Goal: Book appointment/travel/reservation

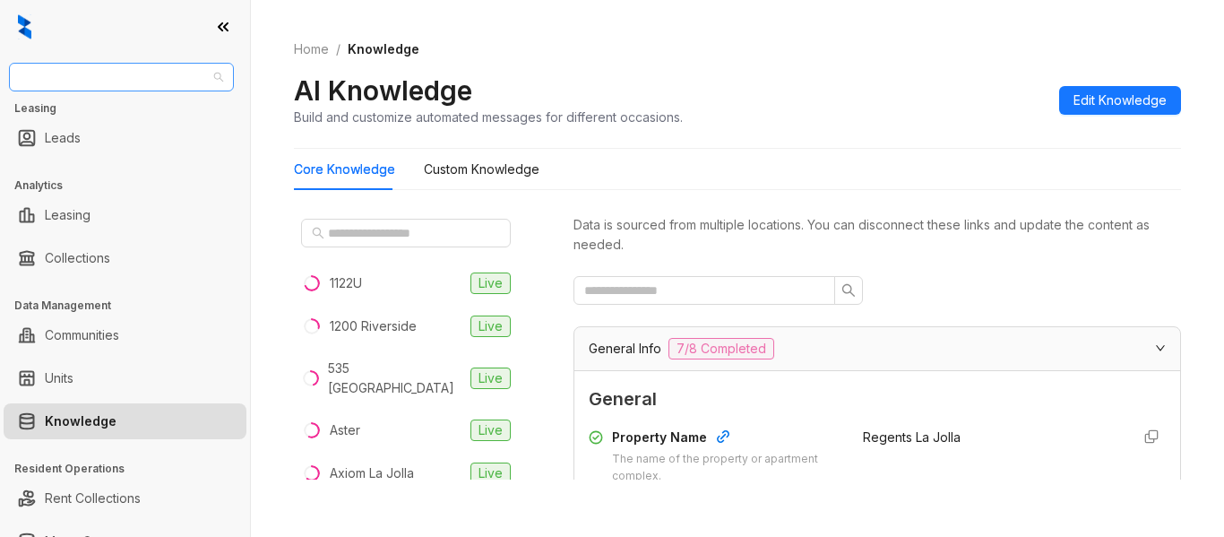
click at [144, 73] on span "Raintree Partners" at bounding box center [121, 77] width 203 height 27
type input "***"
click at [144, 113] on div "Case and Associates" at bounding box center [121, 113] width 196 height 20
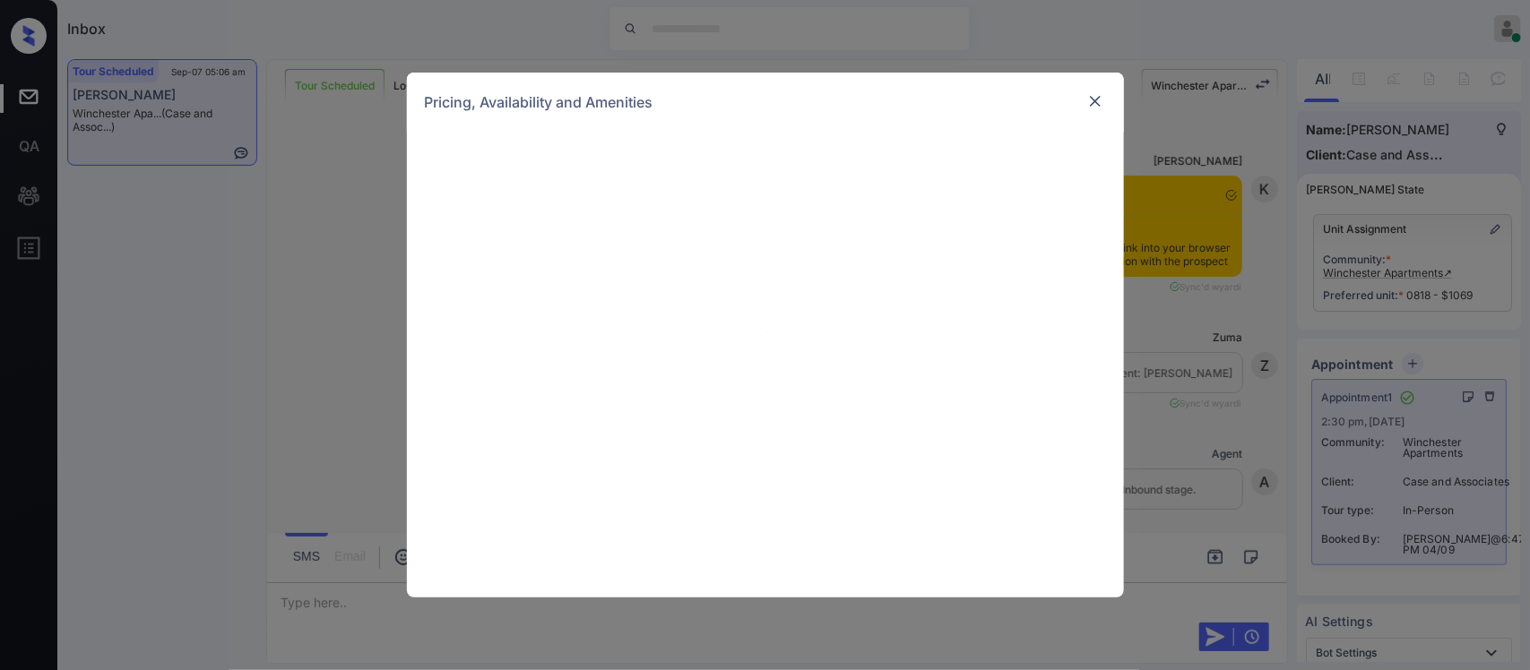
scroll to position [8053, 0]
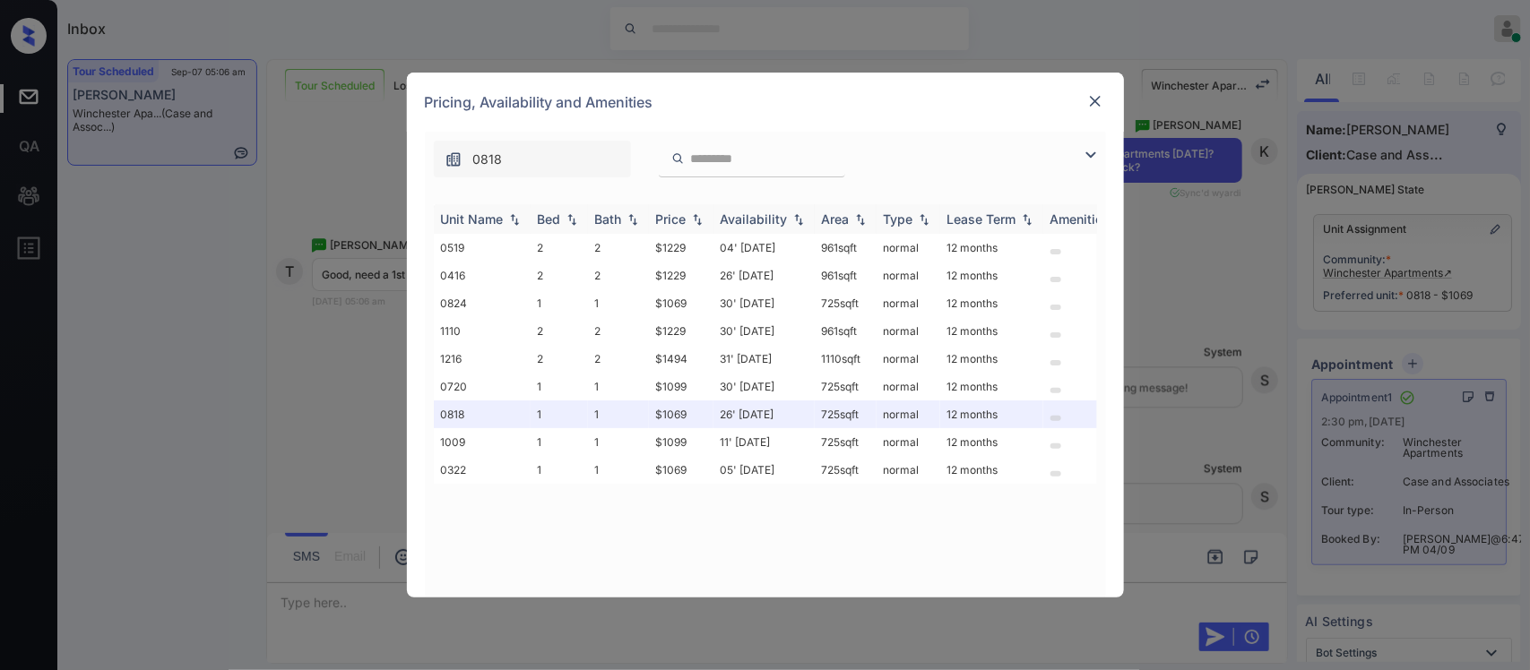
click at [677, 222] on div "Price" at bounding box center [671, 218] width 30 height 15
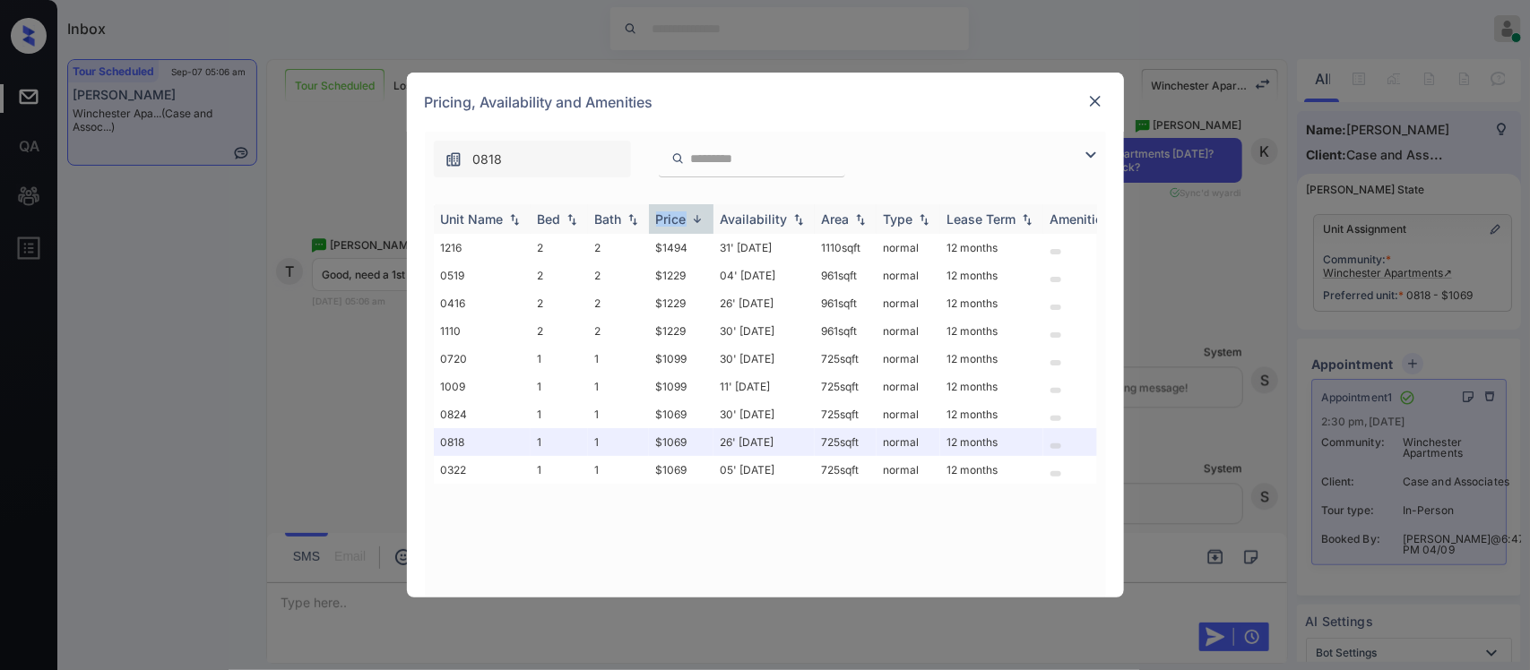
click at [677, 222] on div "Price" at bounding box center [671, 218] width 30 height 15
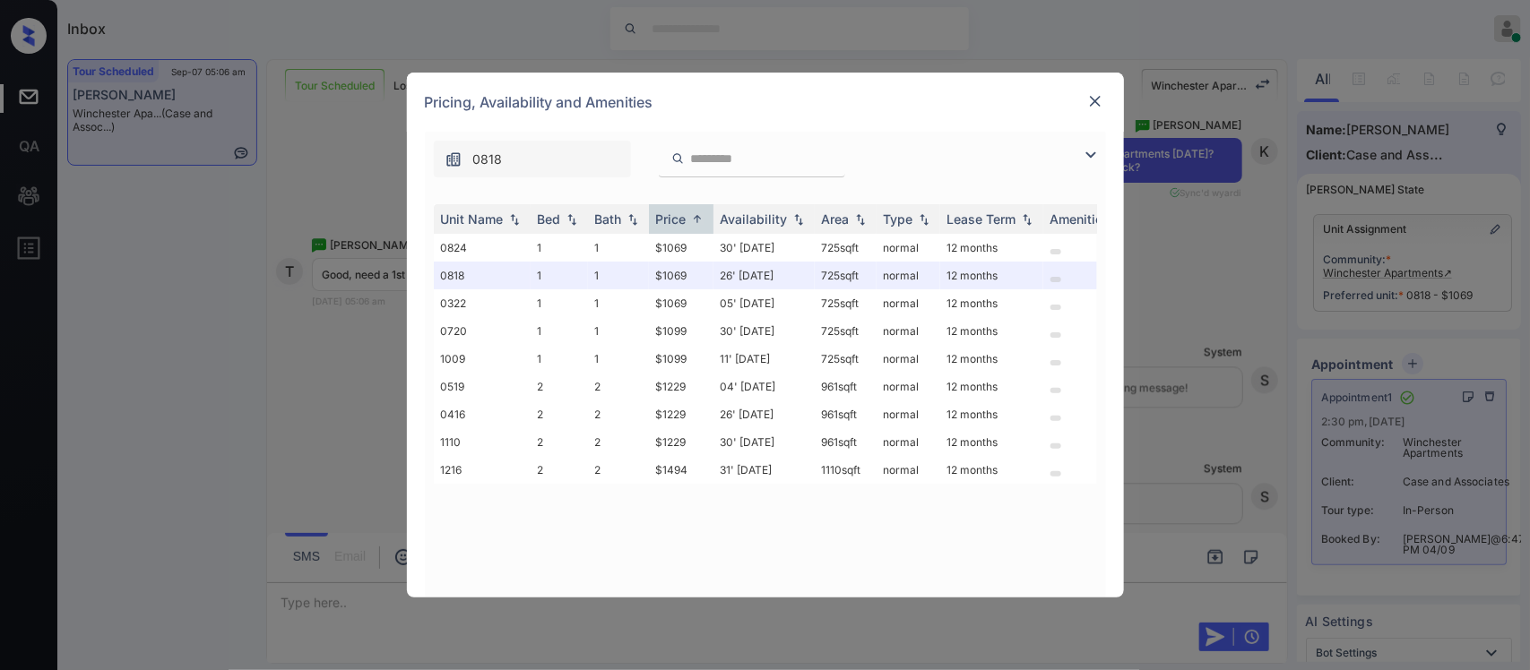
click at [1109, 101] on div "Pricing, Availability and Amenities" at bounding box center [765, 102] width 717 height 59
click at [1100, 103] on img at bounding box center [1095, 101] width 18 height 18
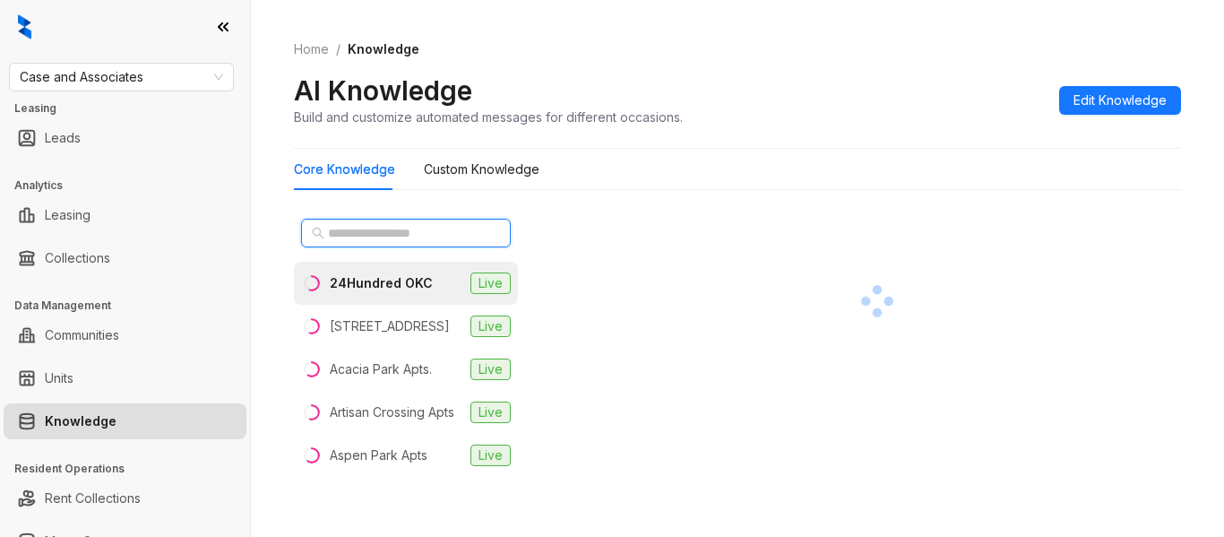
click at [387, 230] on input "text" at bounding box center [407, 233] width 158 height 20
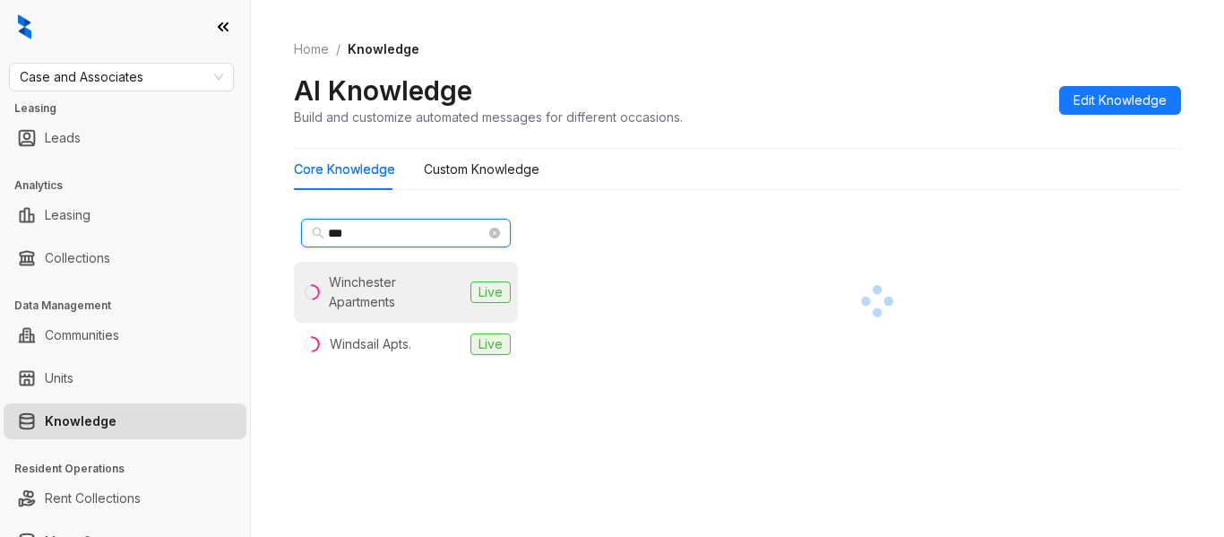
type input "***"
click at [376, 308] on div "Winchester Apartments" at bounding box center [396, 291] width 134 height 39
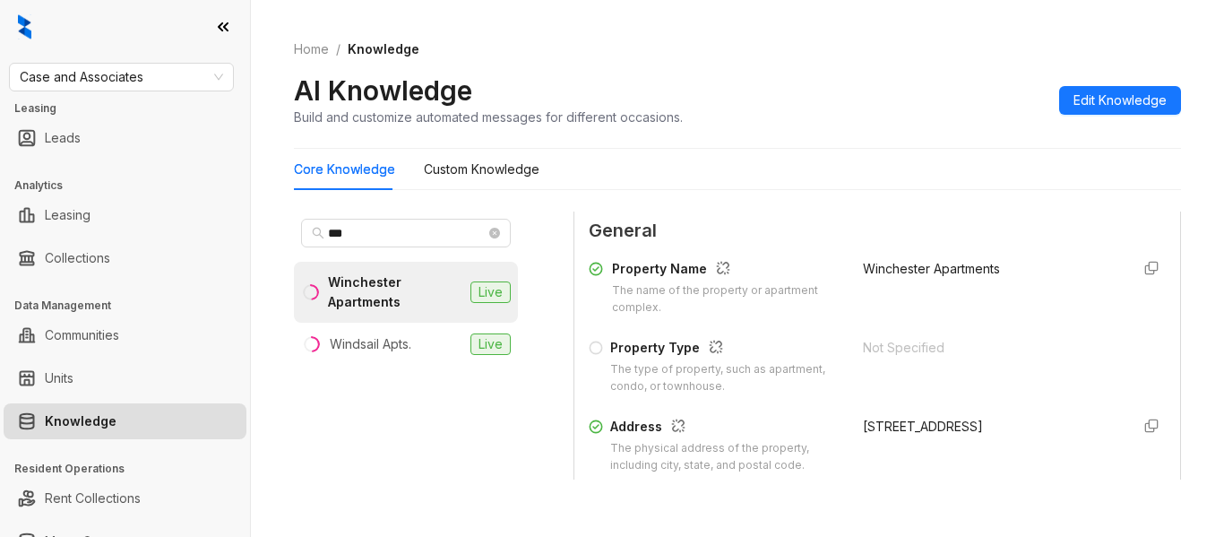
scroll to position [234, 0]
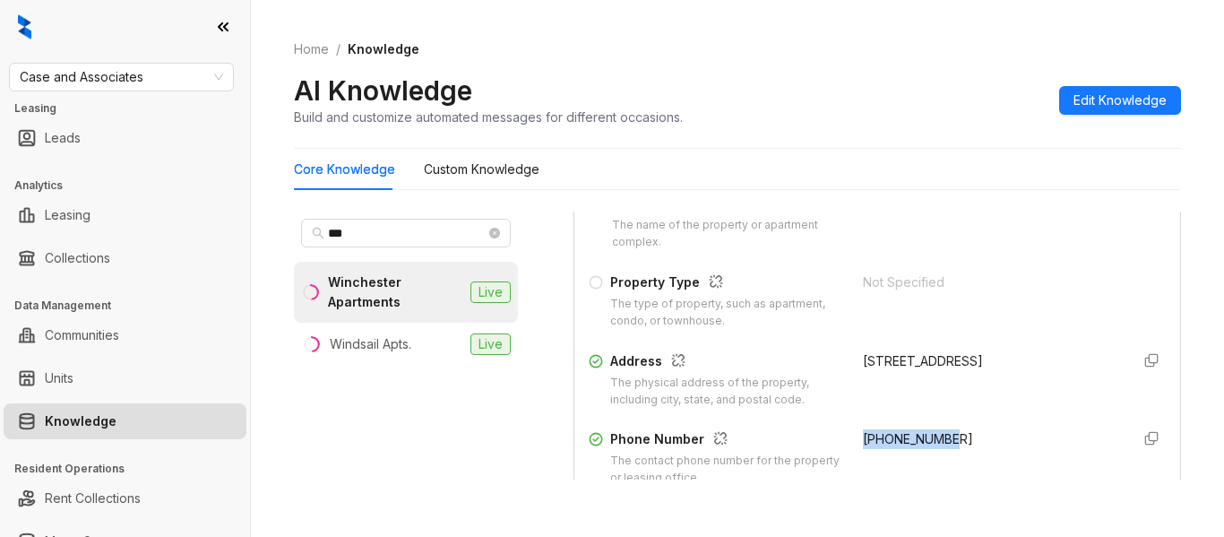
drag, startPoint x: 936, startPoint y: 445, endPoint x: 844, endPoint y: 444, distance: 92.3
click at [863, 444] on div "+18063543400" at bounding box center [989, 457] width 253 height 57
copy span "+18063543400"
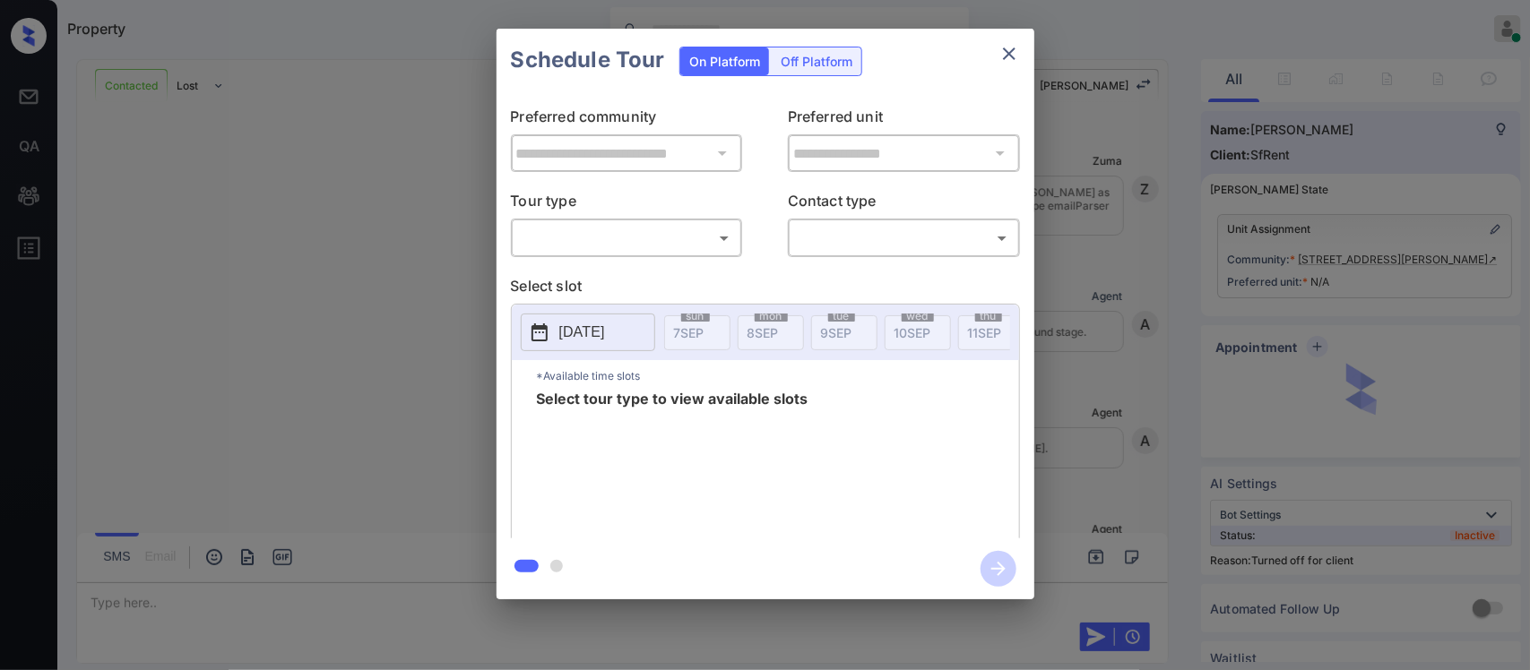
scroll to position [3843, 0]
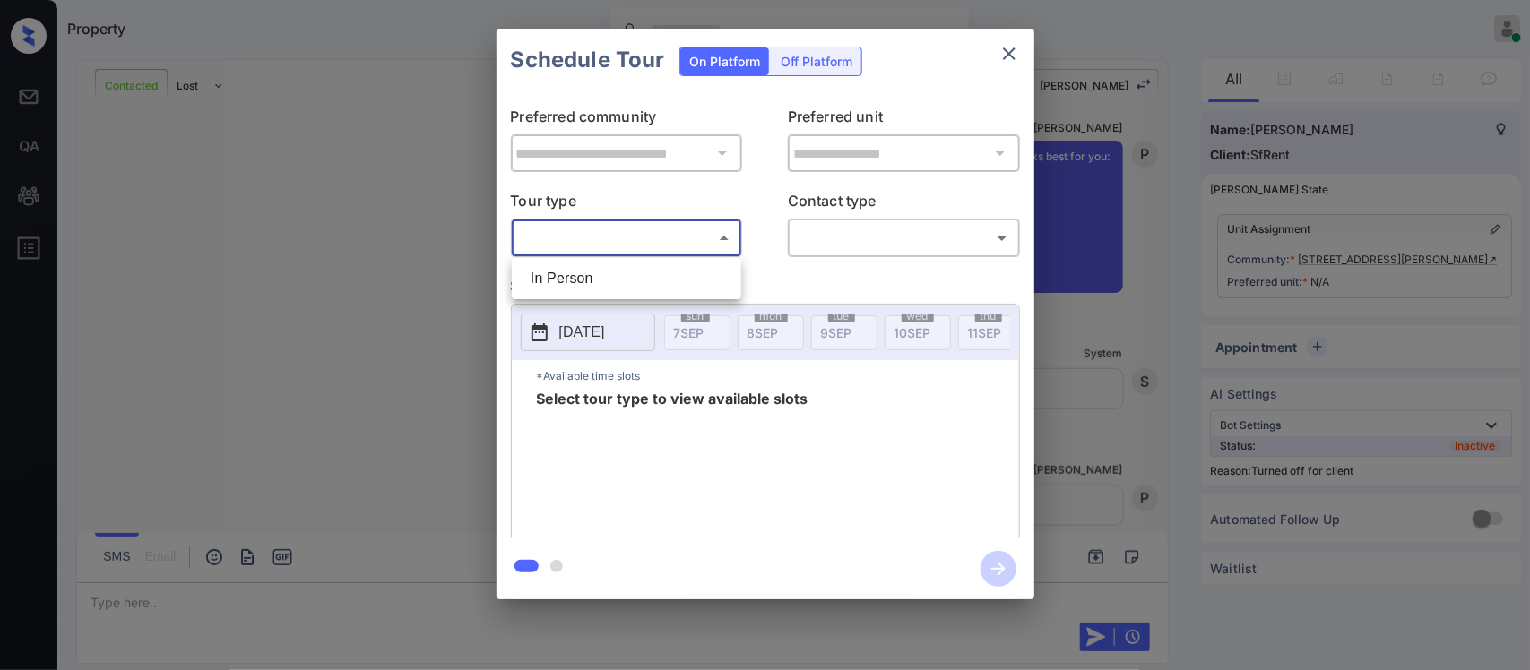
click at [690, 248] on body "Property Almas Zainab Online Set yourself offline Set yourself on break Profile…" at bounding box center [765, 335] width 1530 height 670
click at [1015, 61] on div at bounding box center [765, 335] width 1530 height 670
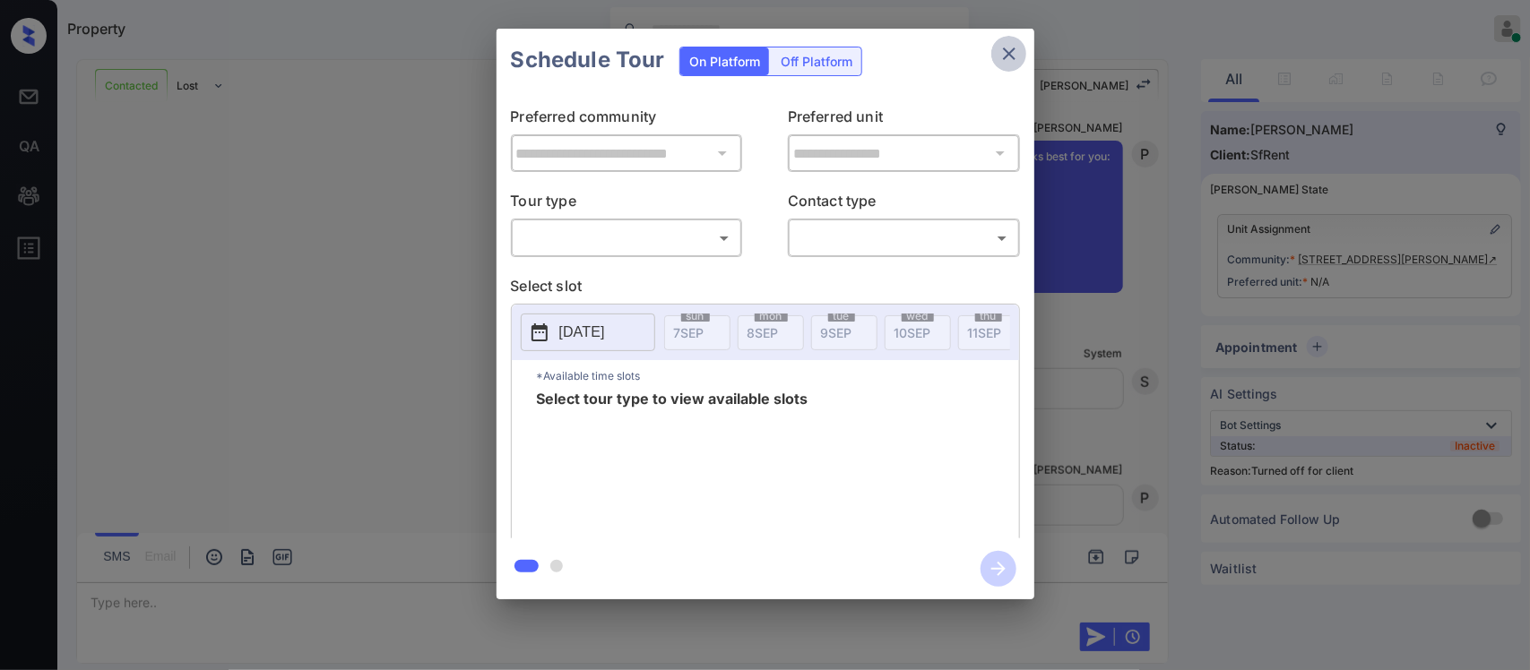
click at [1015, 61] on icon "close" at bounding box center [1009, 54] width 22 height 22
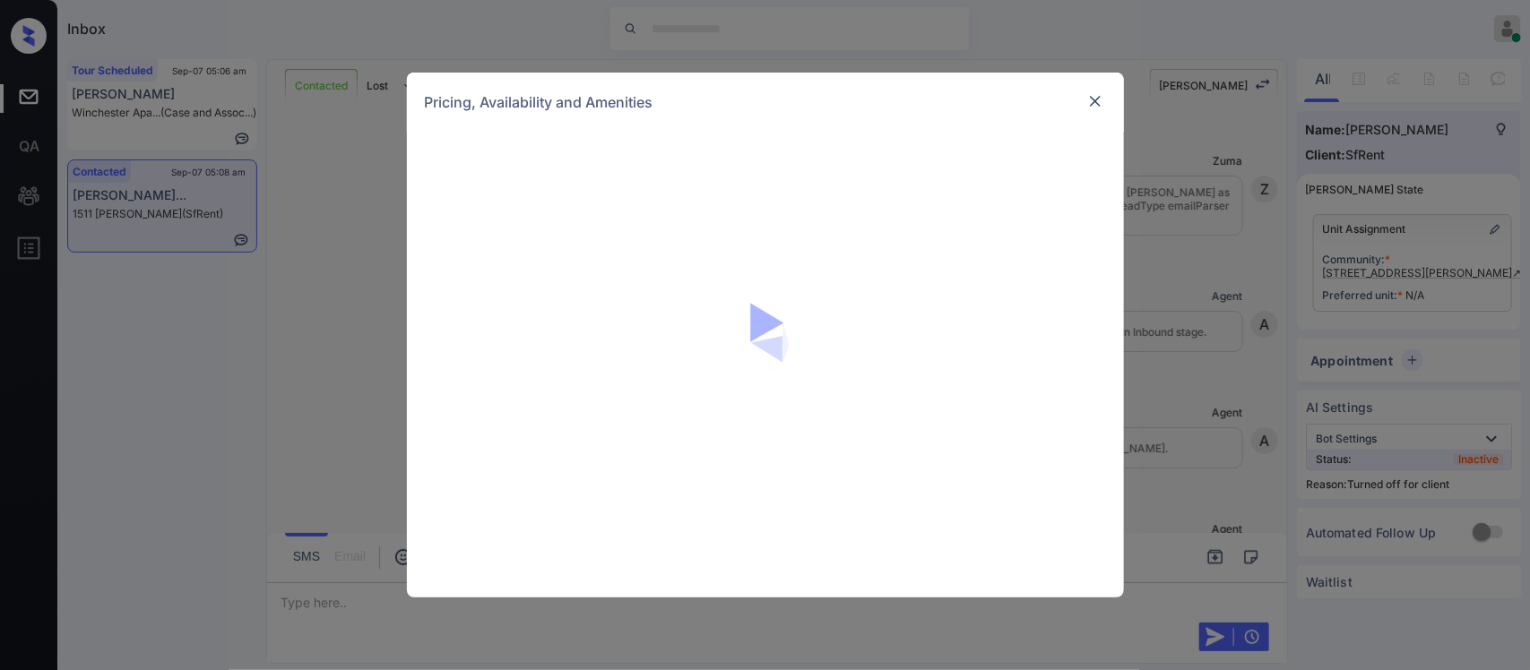
scroll to position [4174, 0]
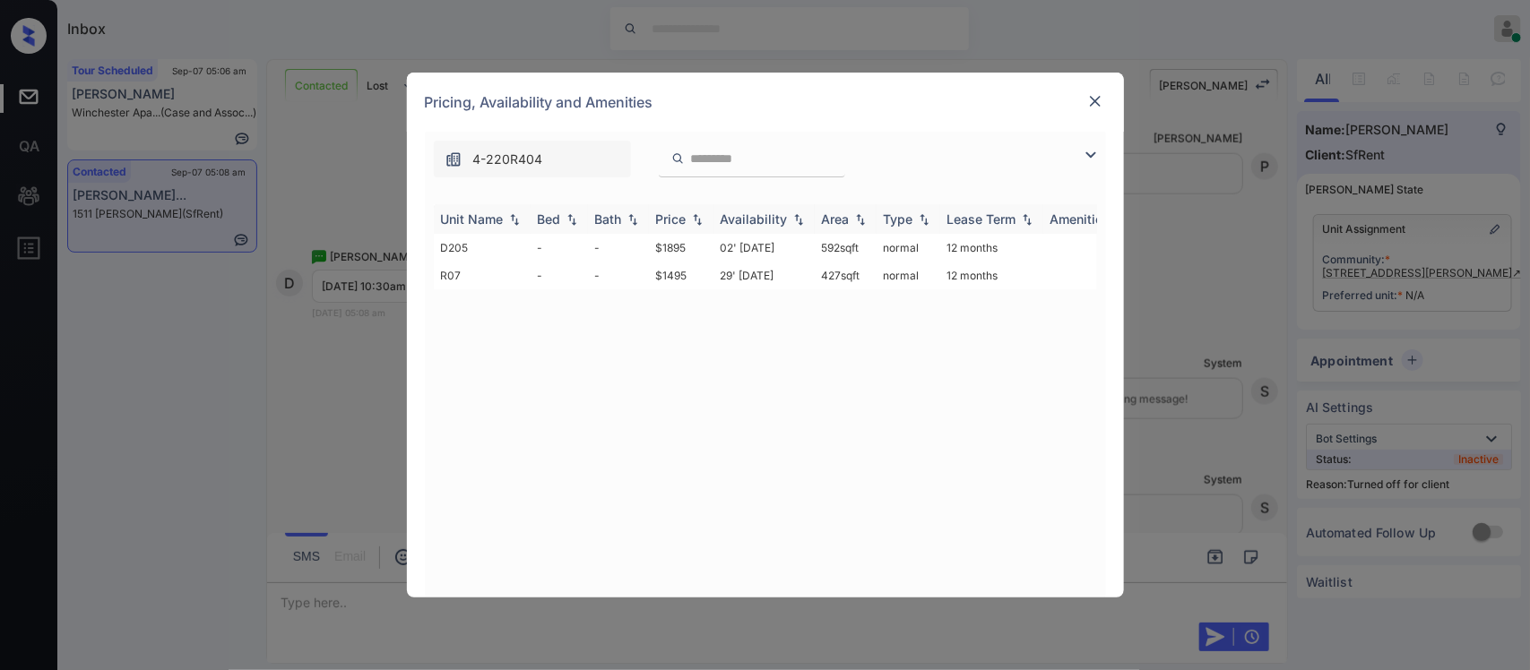
click at [688, 217] on img at bounding box center [697, 219] width 18 height 13
click at [688, 217] on img at bounding box center [697, 218] width 18 height 13
click at [684, 245] on td "$1495" at bounding box center [681, 248] width 65 height 28
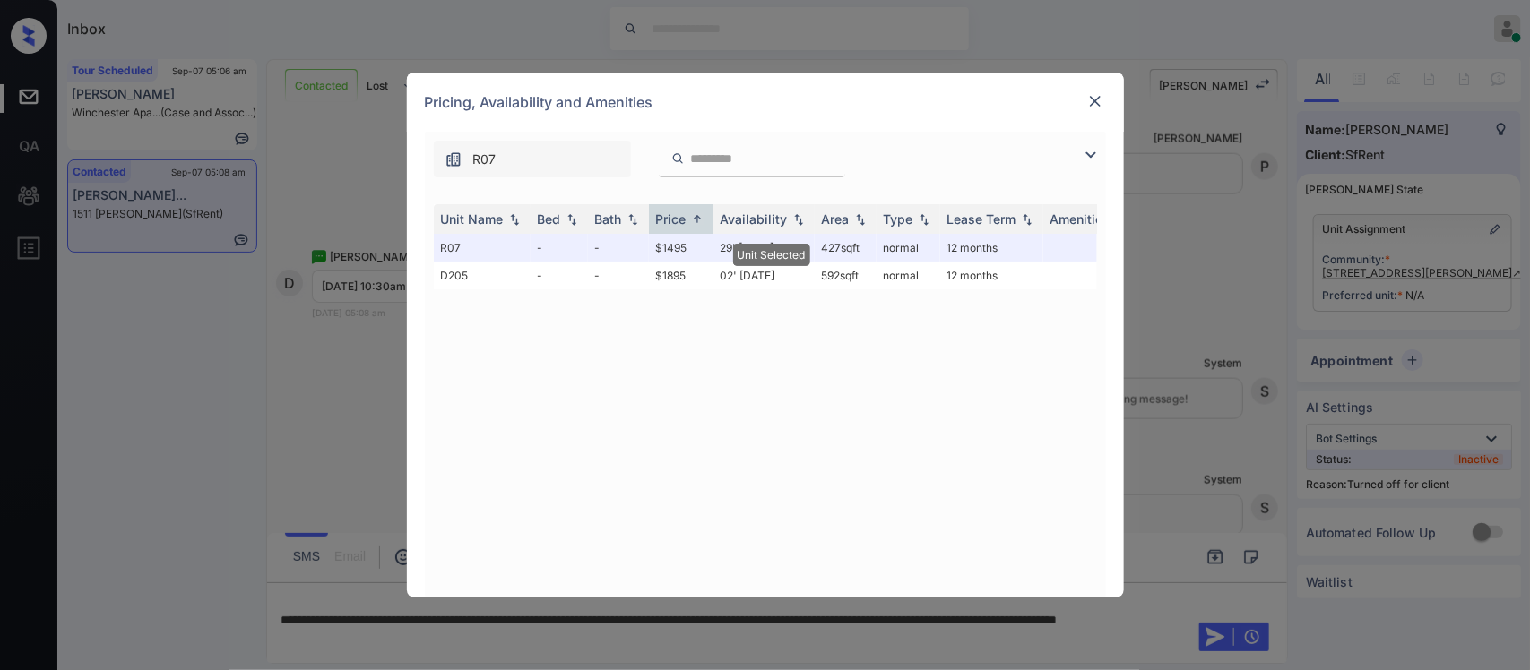
click at [1096, 106] on img at bounding box center [1095, 101] width 18 height 18
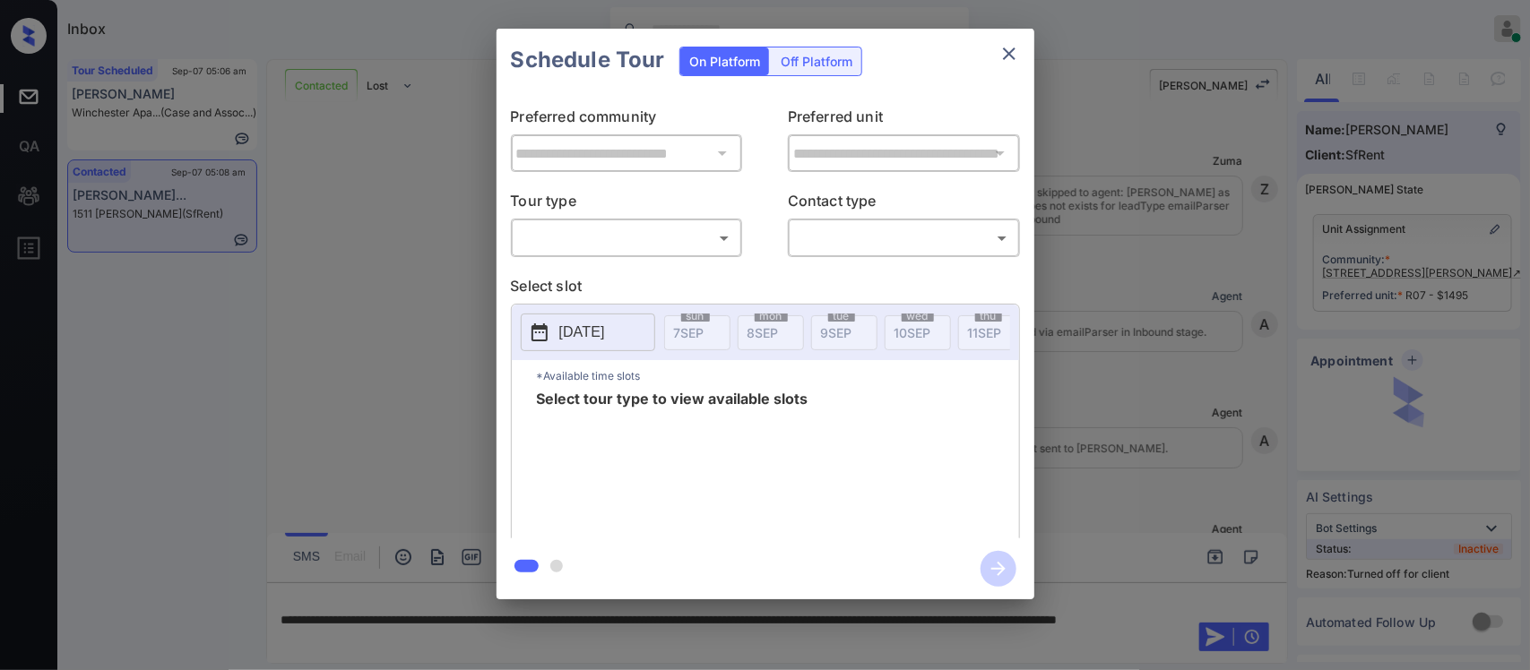
scroll to position [4174, 0]
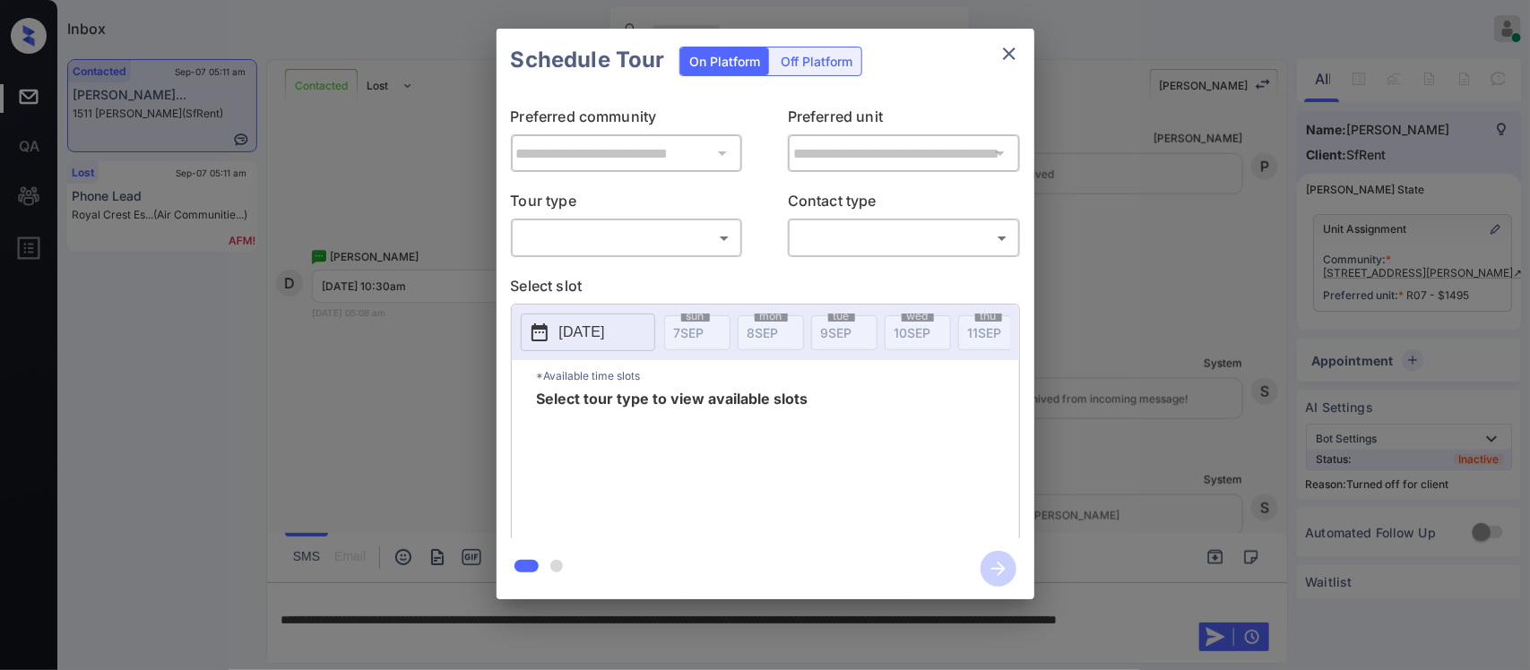
click at [840, 67] on div "Off Platform" at bounding box center [817, 61] width 90 height 28
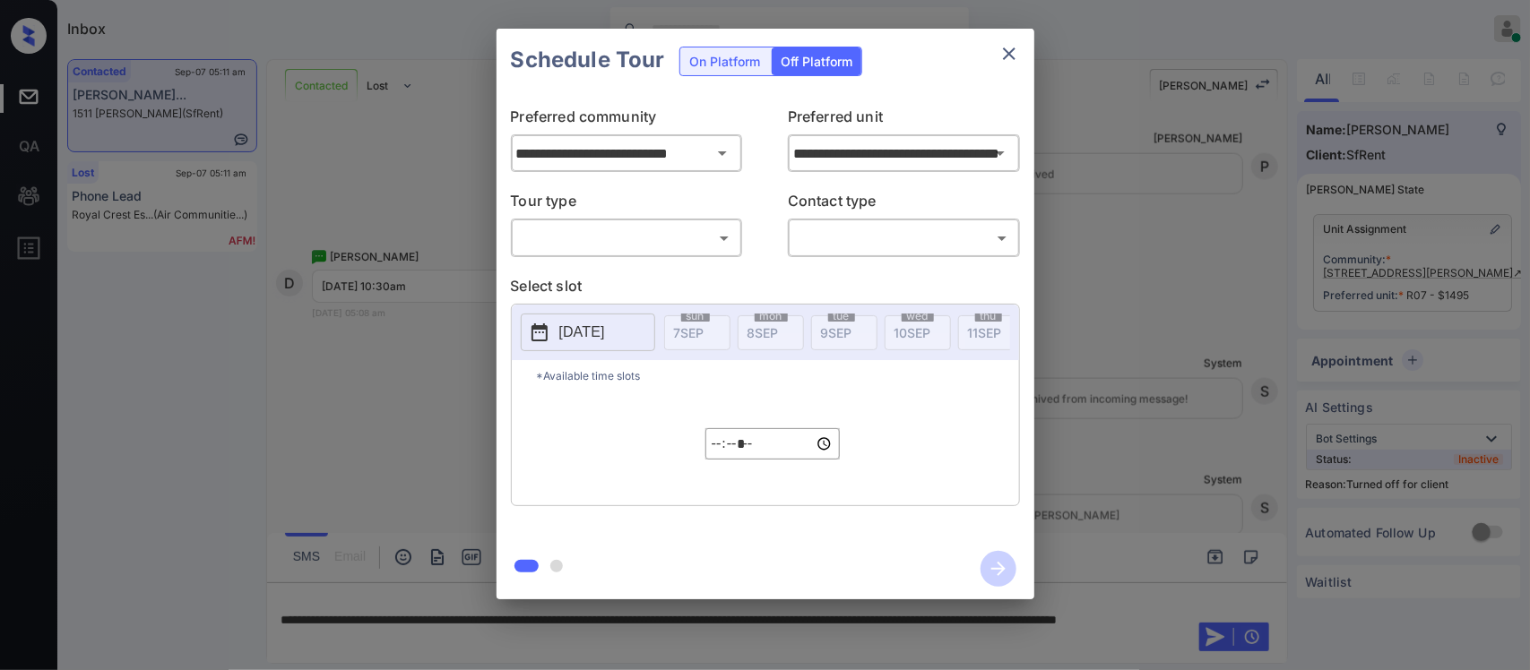
click at [703, 231] on body "Inbox [PERSON_NAME] Online Set yourself offline Set yourself on break Profile S…" at bounding box center [765, 335] width 1530 height 670
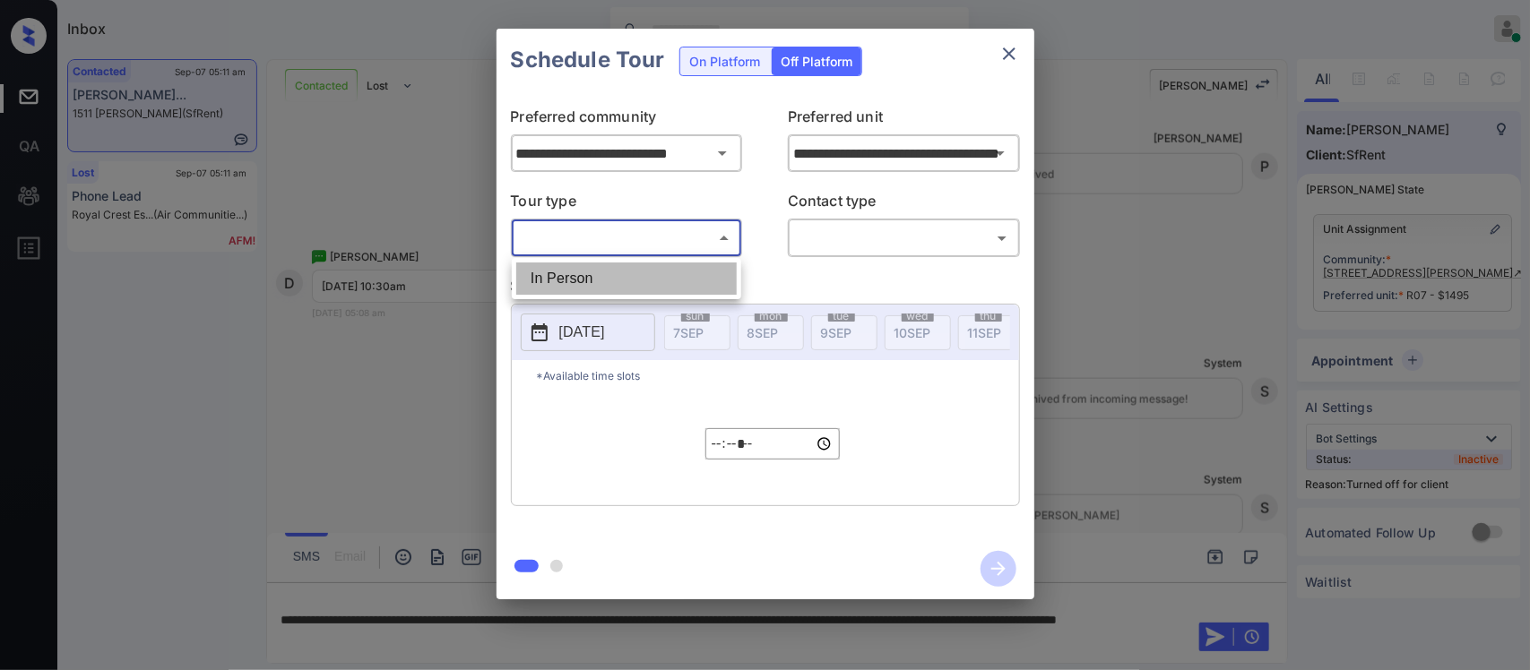
click at [678, 269] on li "In Person" at bounding box center [626, 279] width 220 height 32
type input "********"
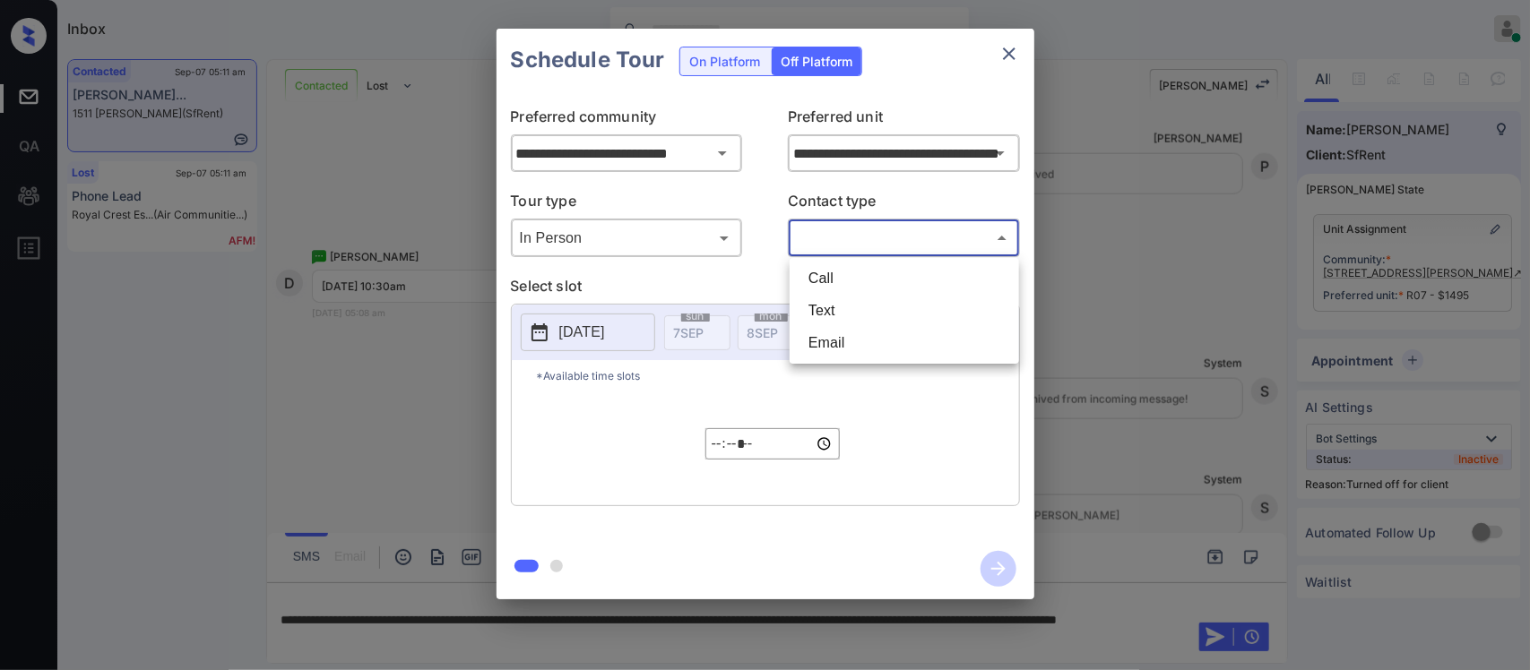
drag, startPoint x: 884, startPoint y: 243, endPoint x: 851, endPoint y: 321, distance: 84.4
click at [851, 321] on body "Inbox Almas Zainab Online Set yourself offline Set yourself on break Profile Sw…" at bounding box center [765, 335] width 1530 height 670
click at [851, 321] on li "Text" at bounding box center [904, 311] width 220 height 32
type input "****"
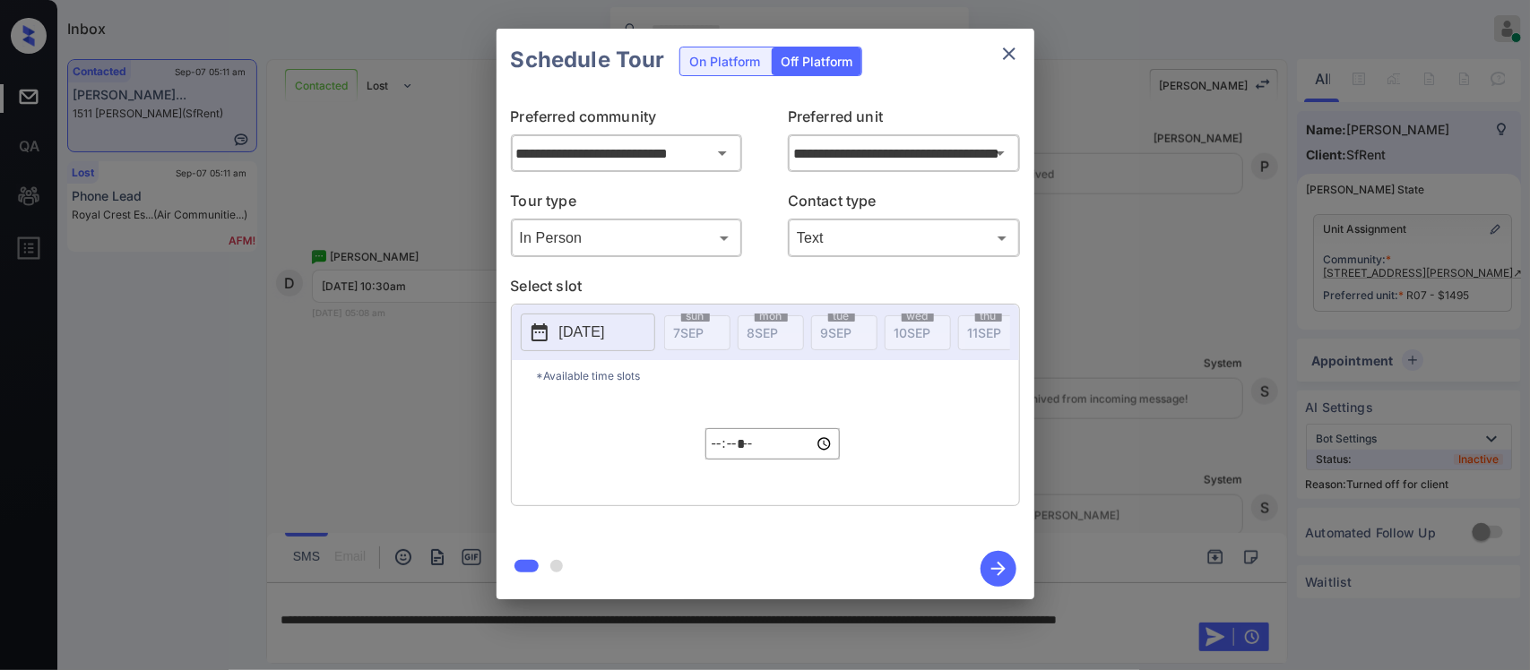
click at [584, 330] on p "[DATE]" at bounding box center [582, 333] width 46 height 22
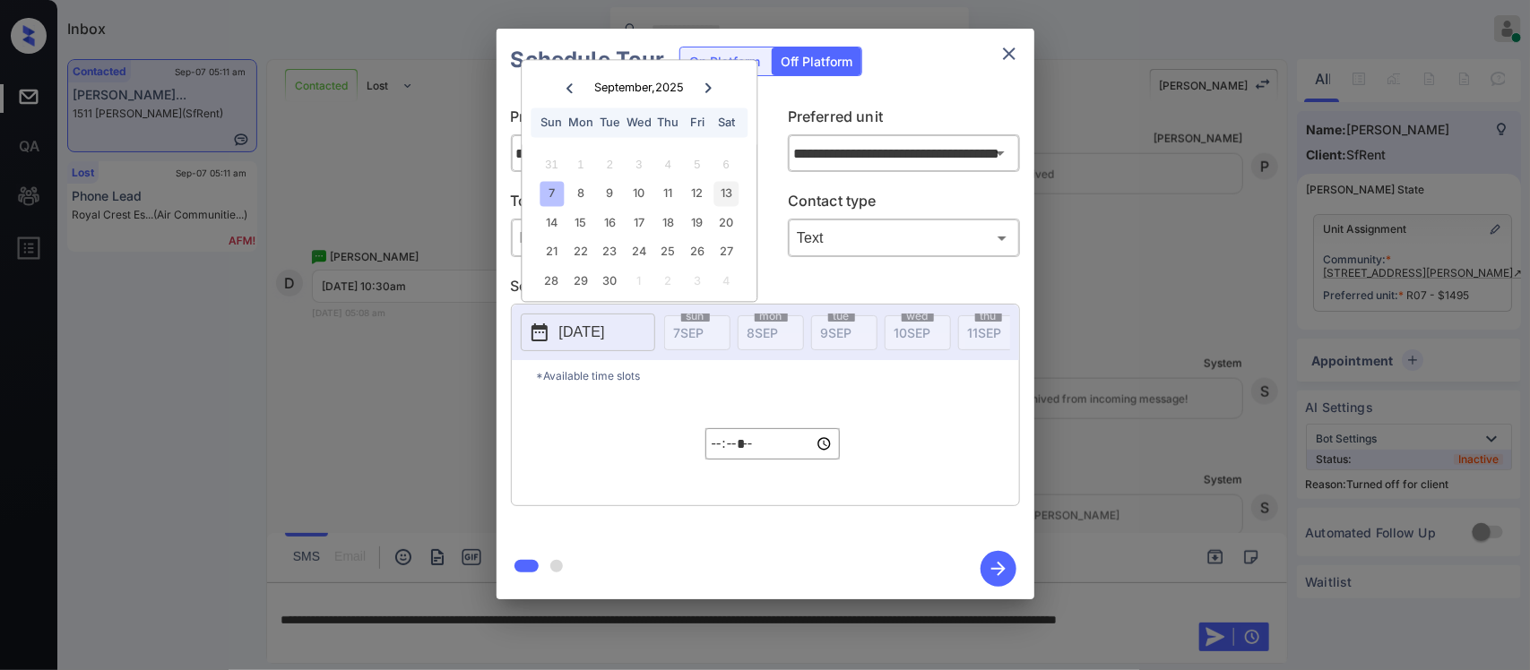
click at [729, 194] on div "13" at bounding box center [726, 194] width 24 height 24
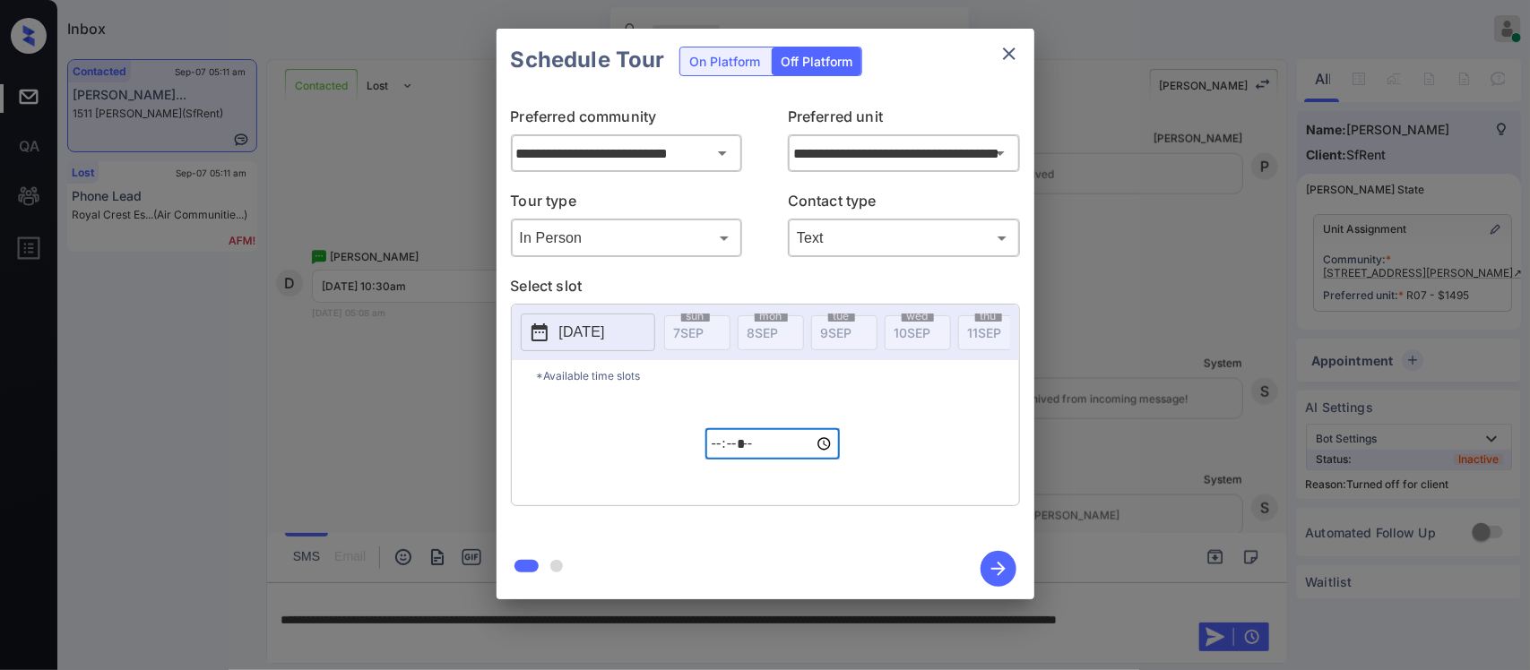
click at [718, 451] on input "*****" at bounding box center [772, 443] width 134 height 31
type input "*****"
click at [1001, 582] on icon "button" at bounding box center [998, 569] width 36 height 36
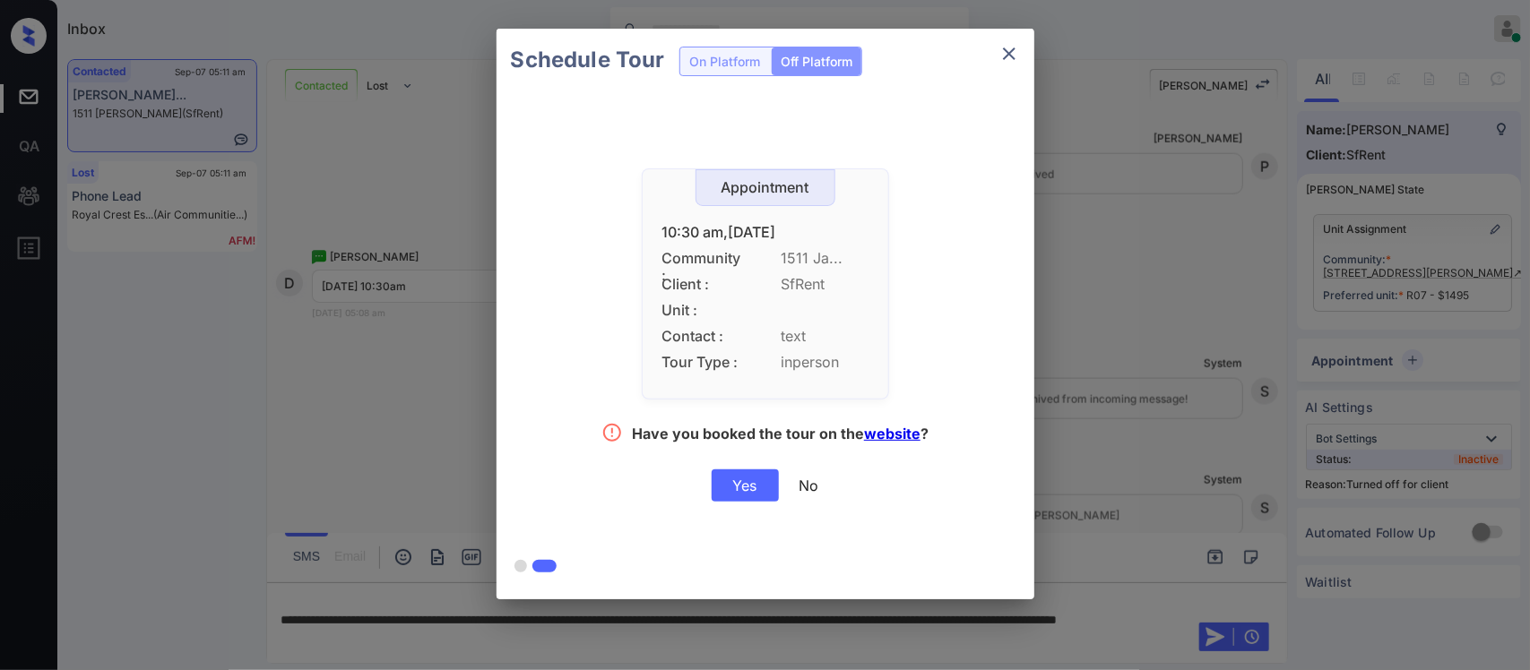
click at [754, 496] on div "Yes" at bounding box center [745, 486] width 67 height 32
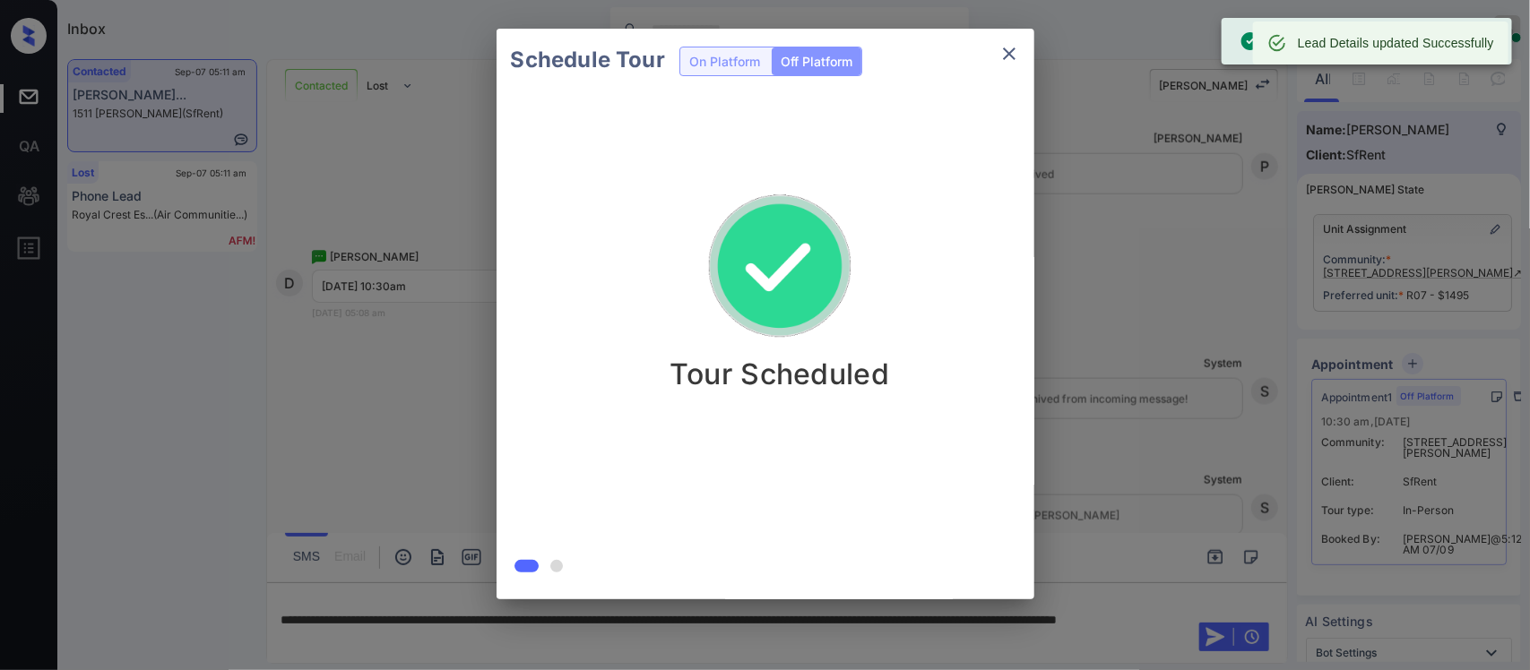
click at [1233, 511] on div "Schedule Tour On Platform Off Platform Tour Scheduled" at bounding box center [765, 314] width 1530 height 628
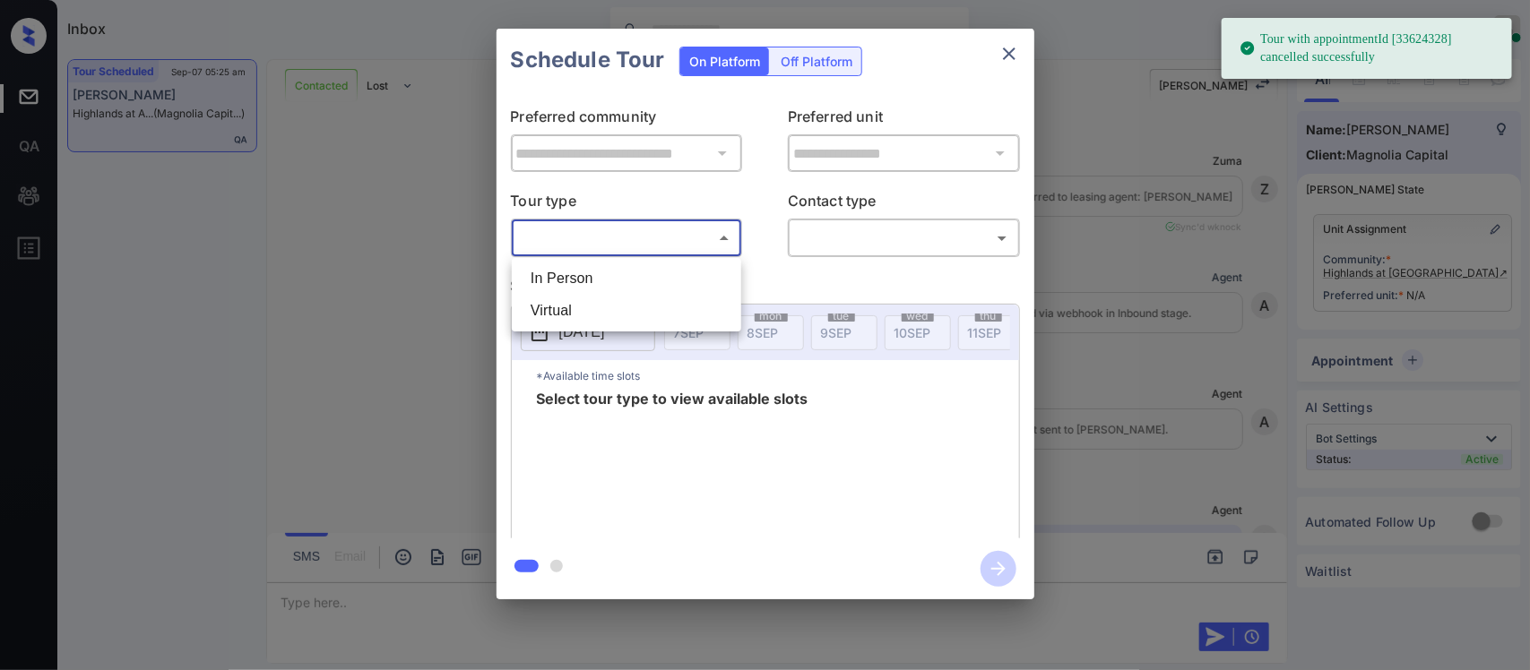
scroll to position [7297, 0]
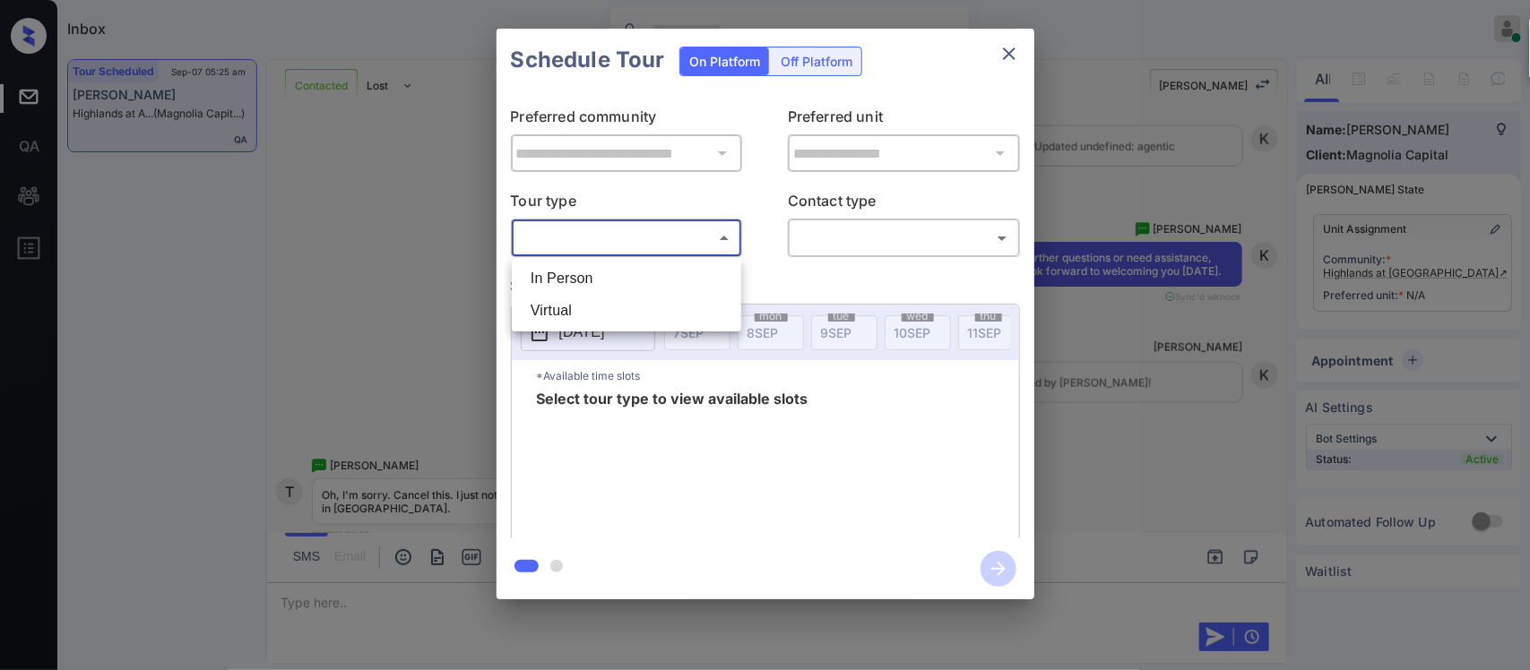
click at [1005, 58] on div at bounding box center [765, 335] width 1530 height 670
click at [1005, 58] on div "In Person Virtual" at bounding box center [765, 335] width 1530 height 670
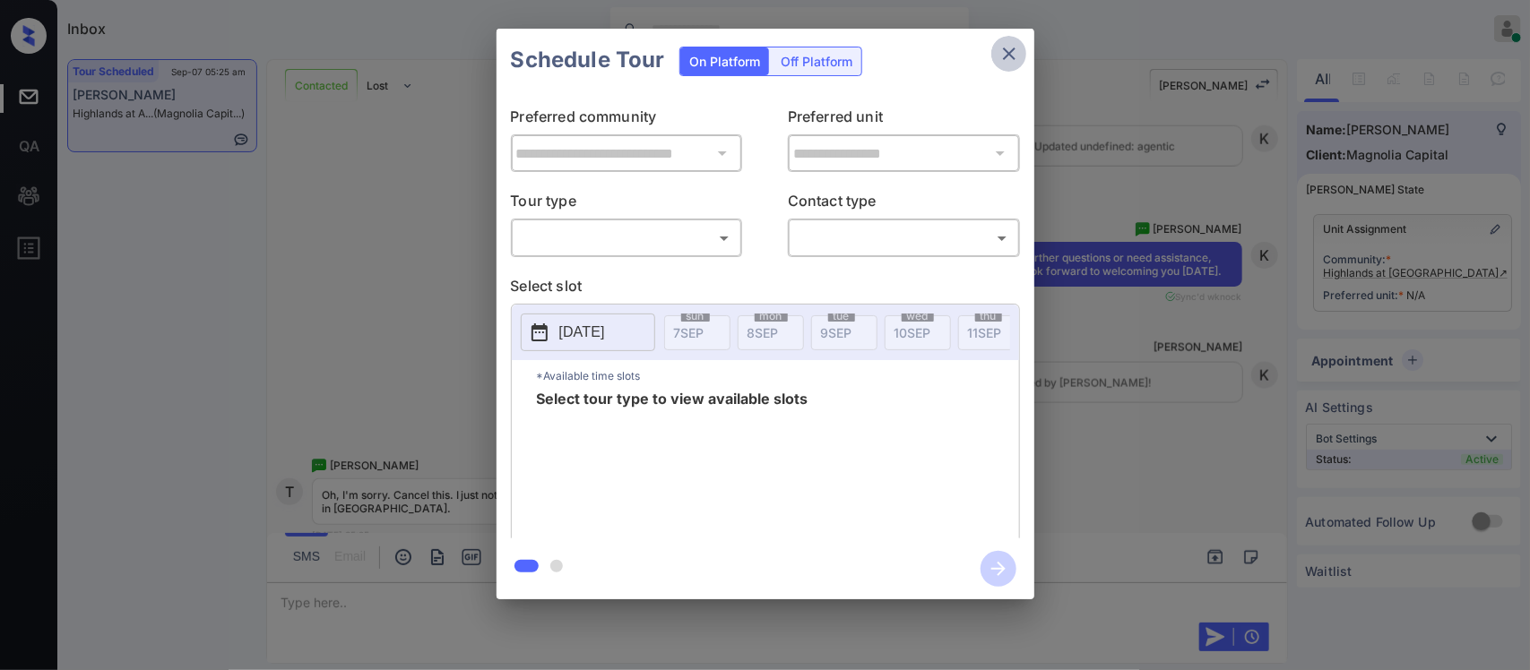
click at [1005, 58] on icon "close" at bounding box center [1009, 54] width 22 height 22
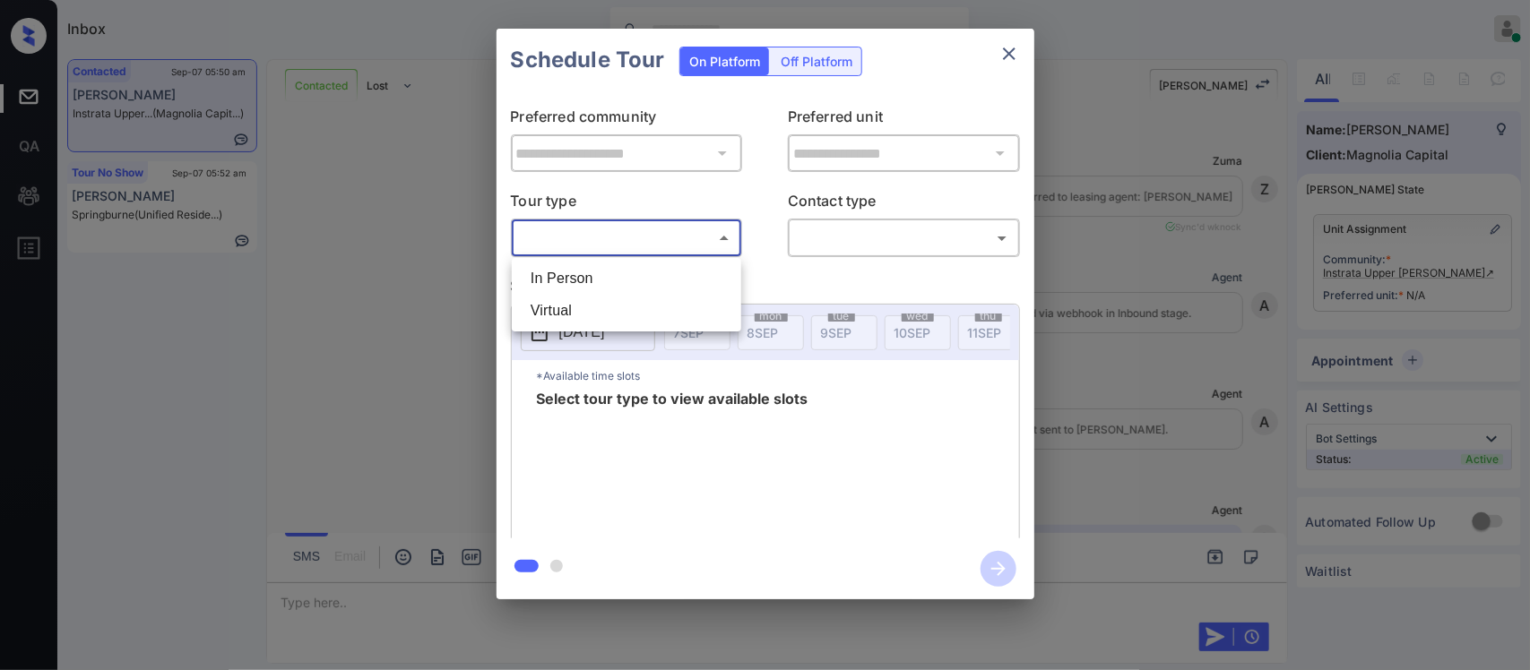
scroll to position [627, 0]
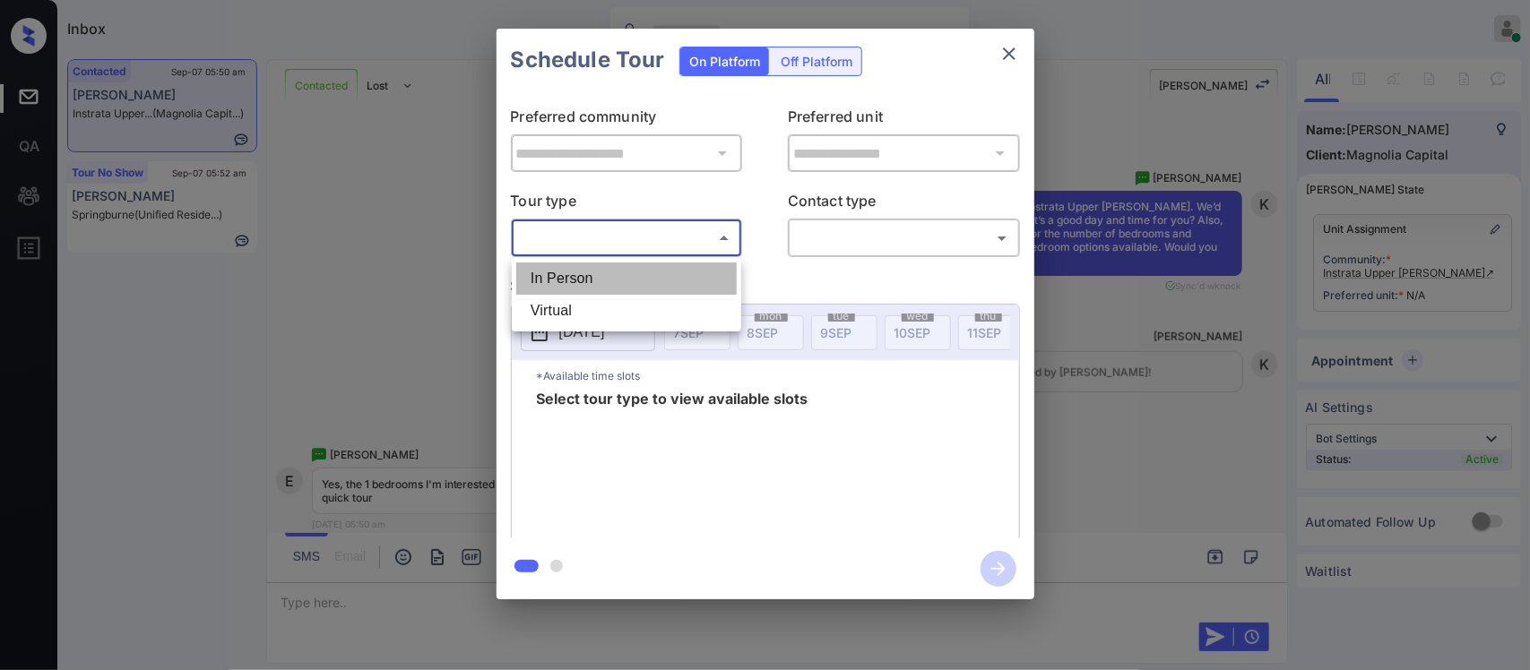
click at [614, 283] on li "In Person" at bounding box center [626, 279] width 220 height 32
type input "********"
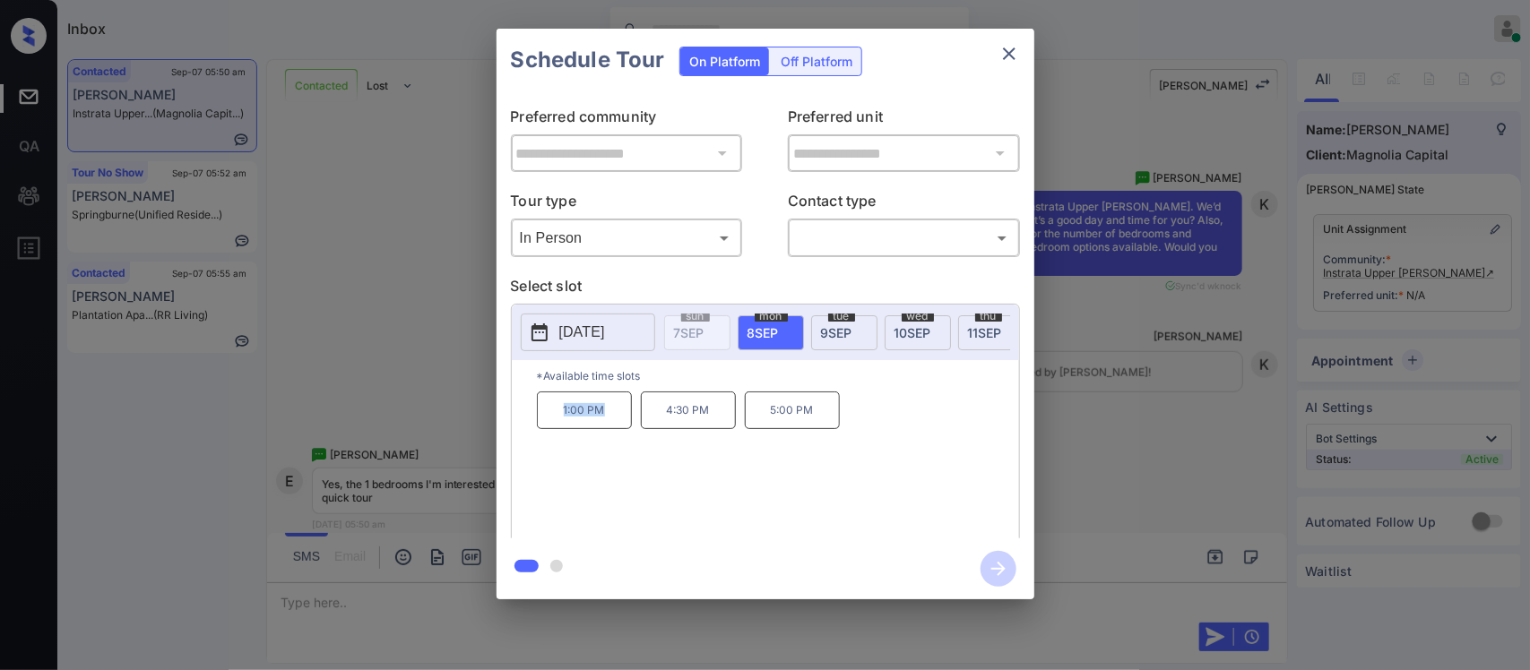
drag, startPoint x: 548, startPoint y: 435, endPoint x: 608, endPoint y: 426, distance: 59.8
click at [608, 426] on p "1:00 PM" at bounding box center [584, 411] width 95 height 38
copy p "1:00 PM"
click at [1210, 441] on div "**********" at bounding box center [765, 314] width 1530 height 628
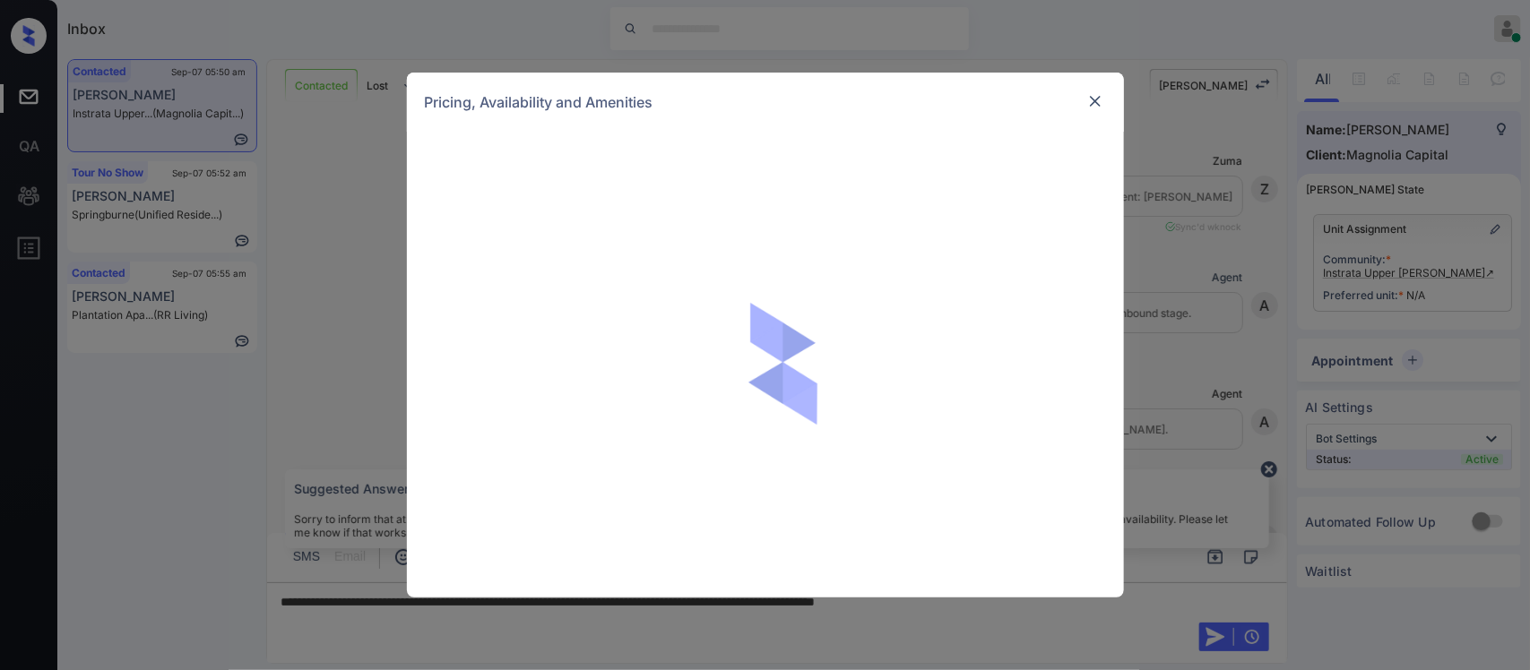
scroll to position [627, 0]
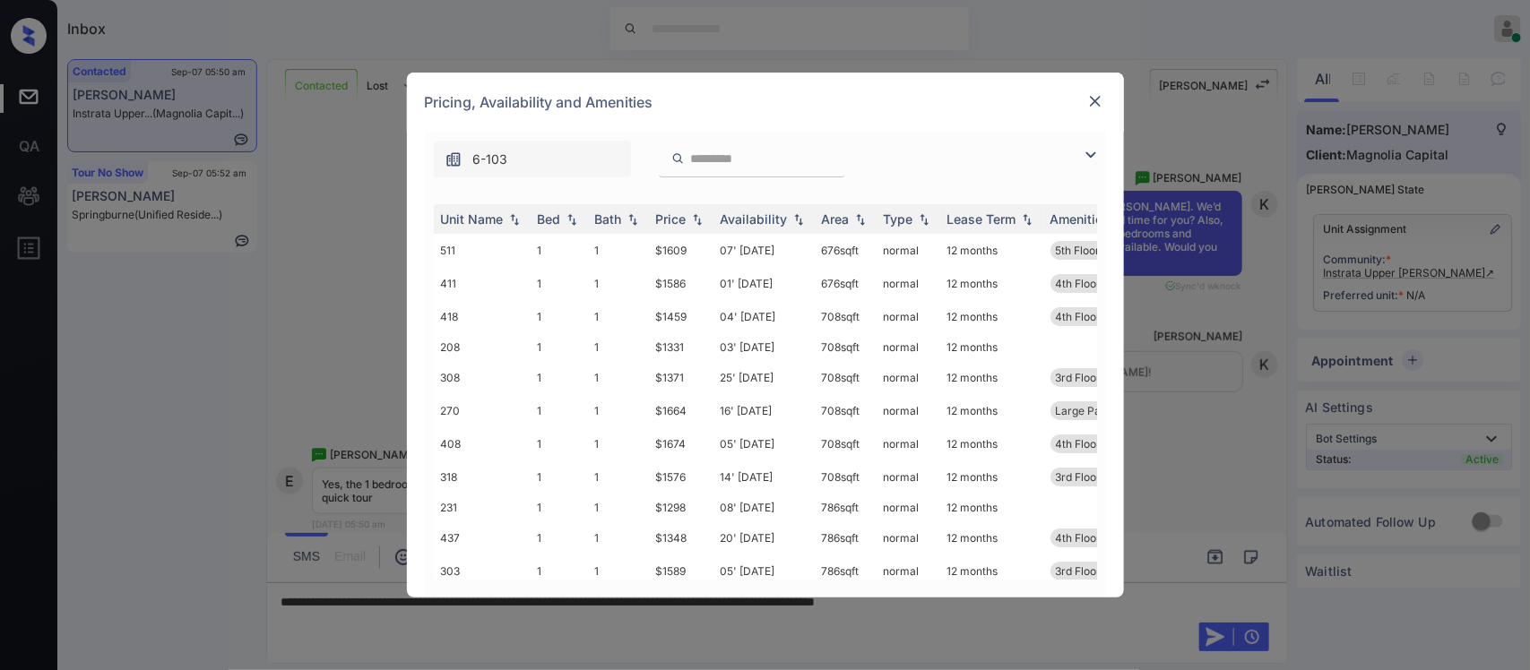
click at [706, 224] on th "Price" at bounding box center [681, 219] width 65 height 30
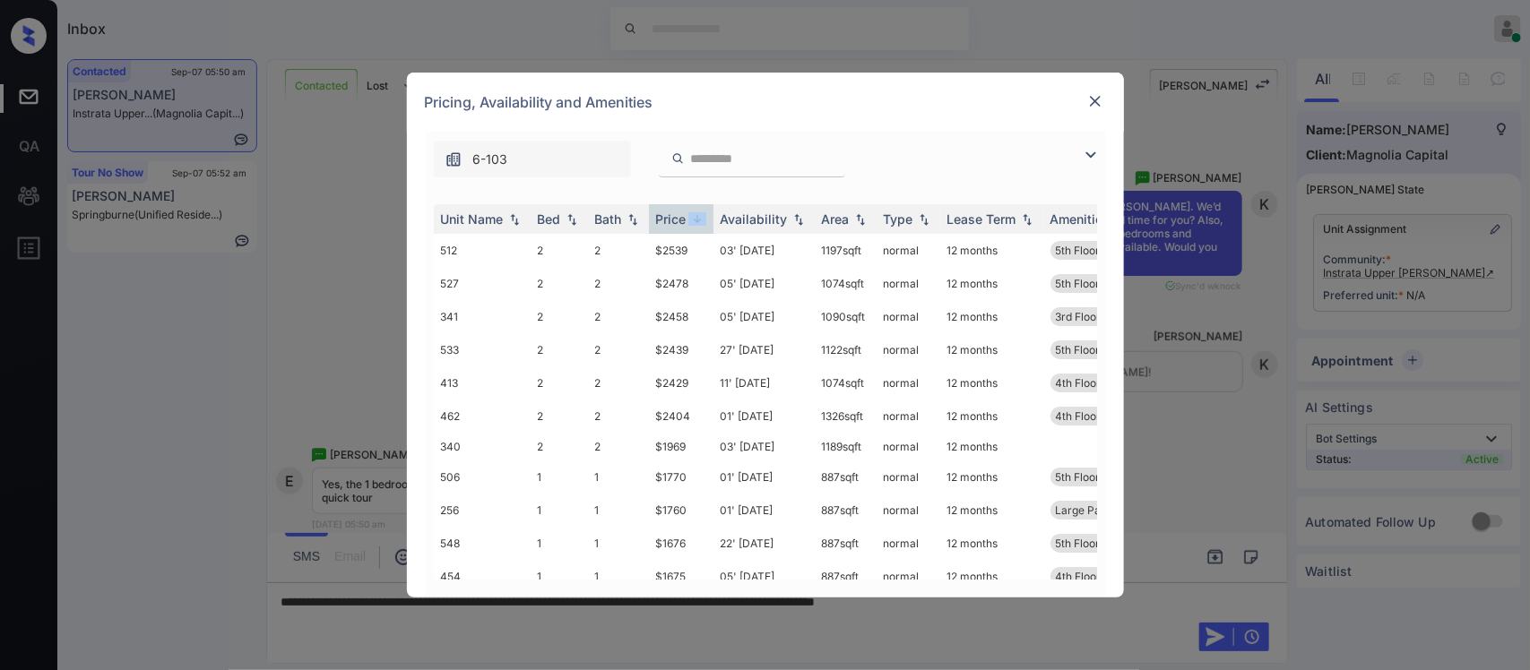
click at [706, 224] on th "Price" at bounding box center [681, 219] width 65 height 30
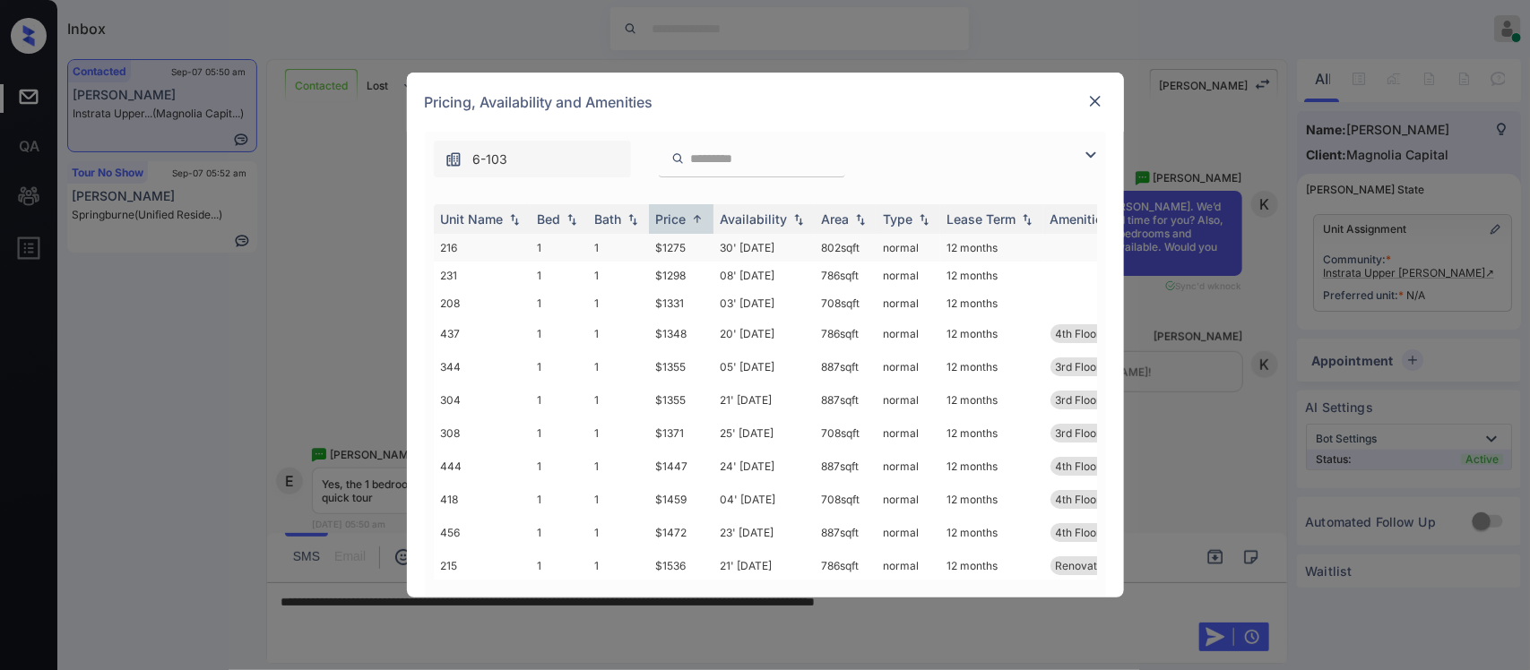
click at [705, 251] on td "$1275" at bounding box center [681, 248] width 65 height 28
click at [1094, 106] on img at bounding box center [1095, 101] width 18 height 18
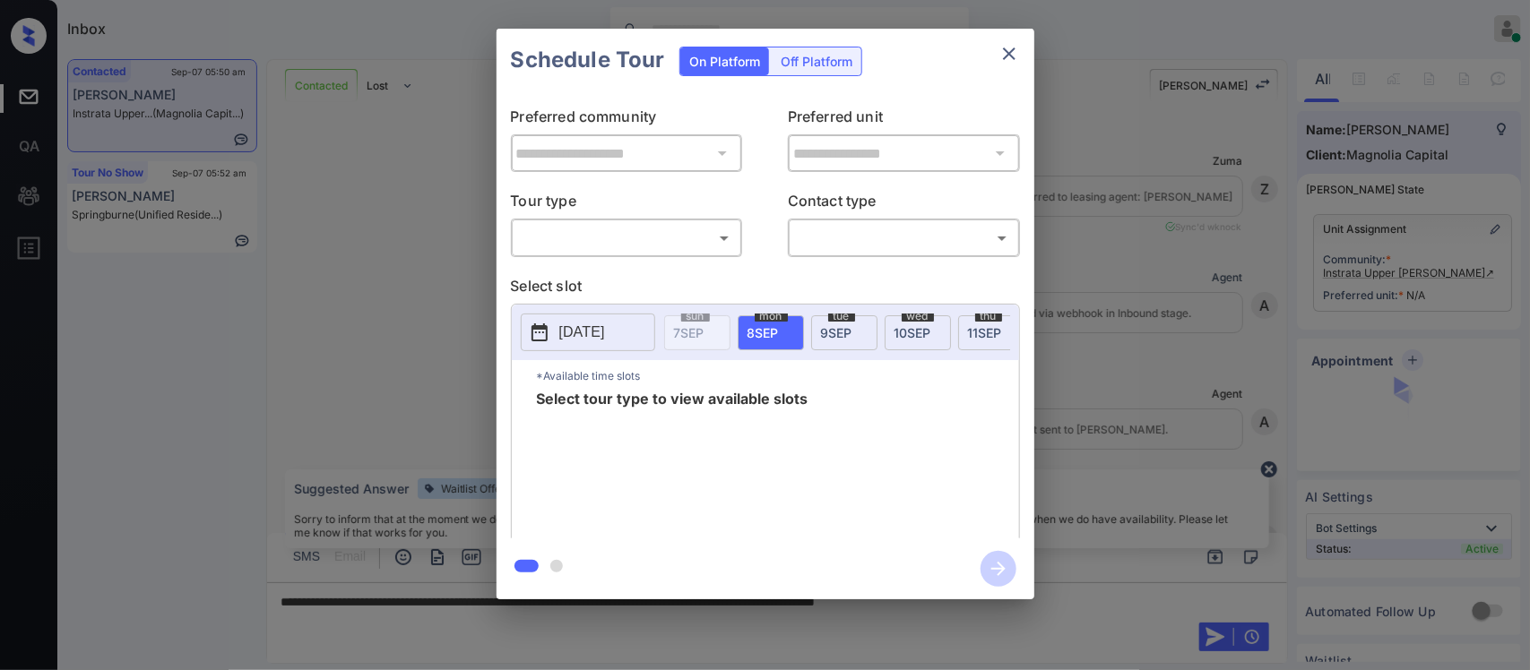
scroll to position [627, 0]
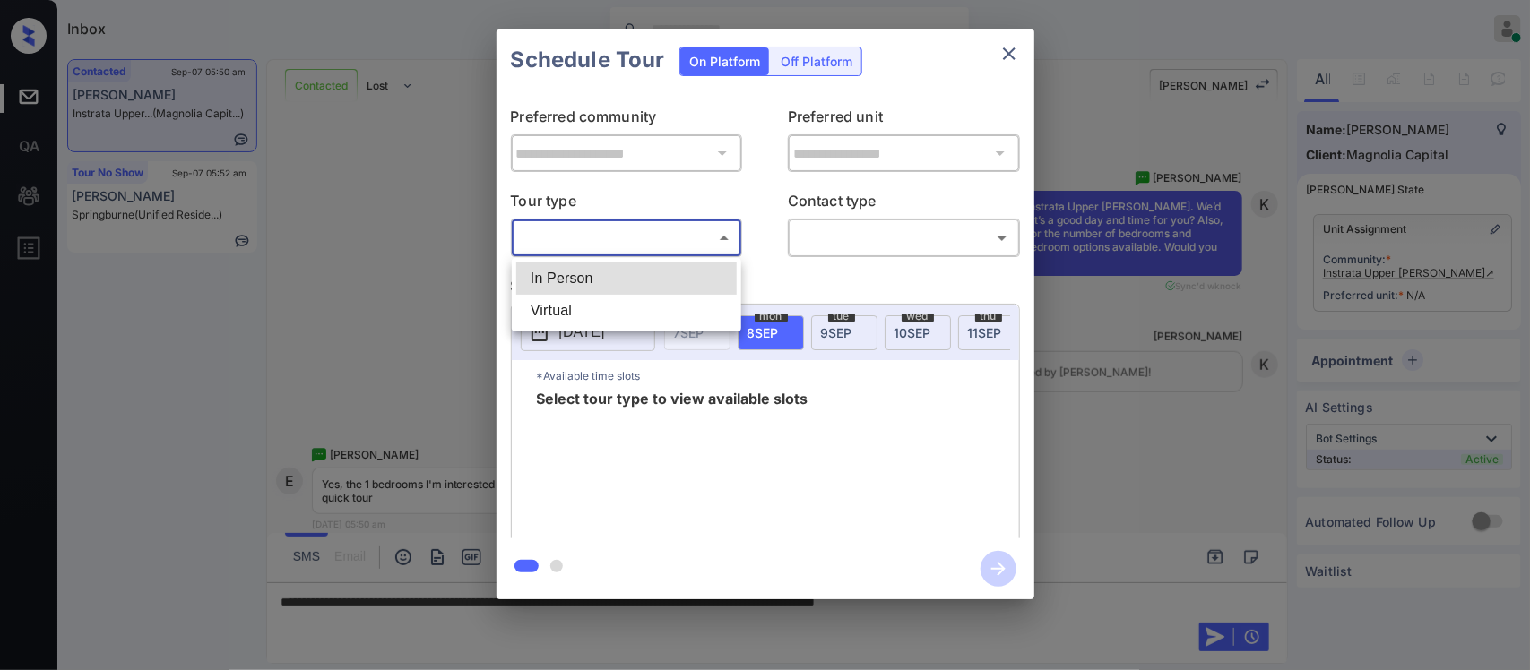
click at [675, 229] on body "Inbox Almas Zainab Online Set yourself offline Set yourself on break Profile Sw…" at bounding box center [765, 335] width 1530 height 670
click at [699, 279] on li "In Person" at bounding box center [626, 279] width 220 height 32
type input "********"
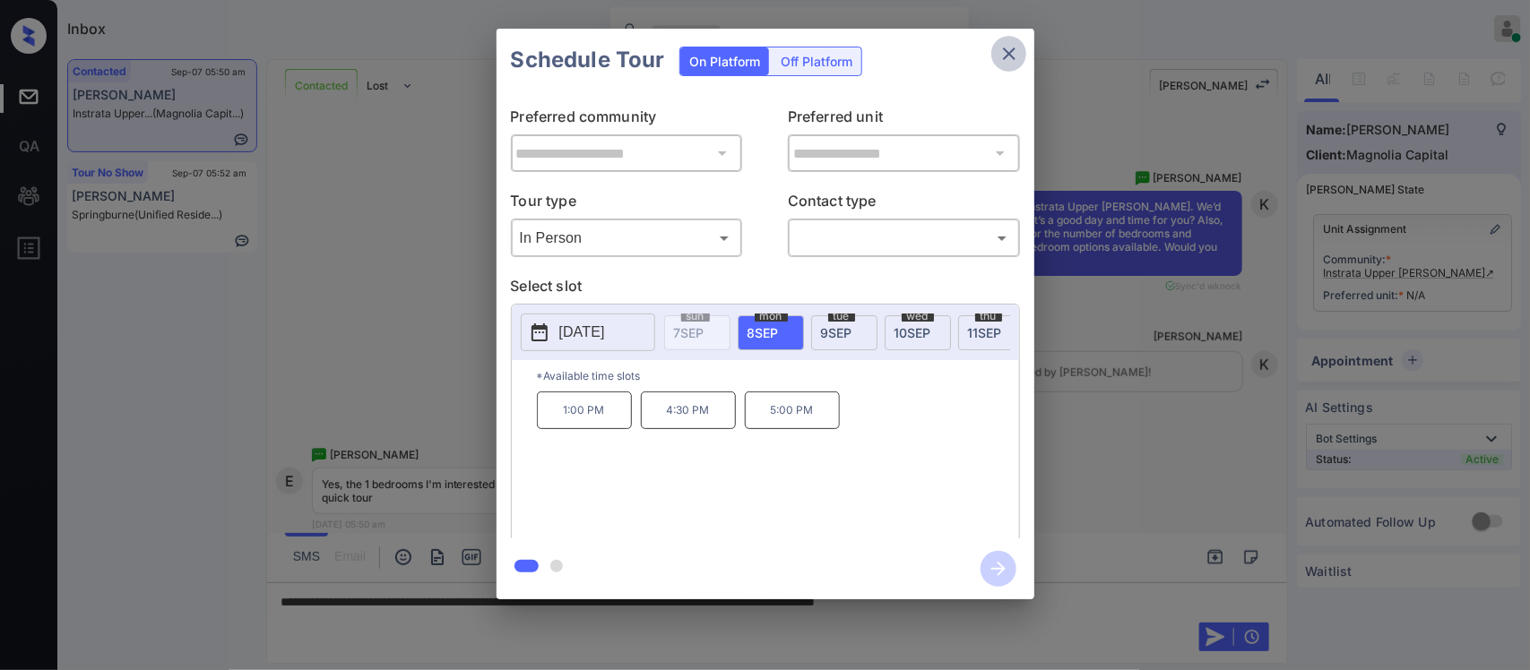
click at [1011, 60] on icon "close" at bounding box center [1009, 54] width 22 height 22
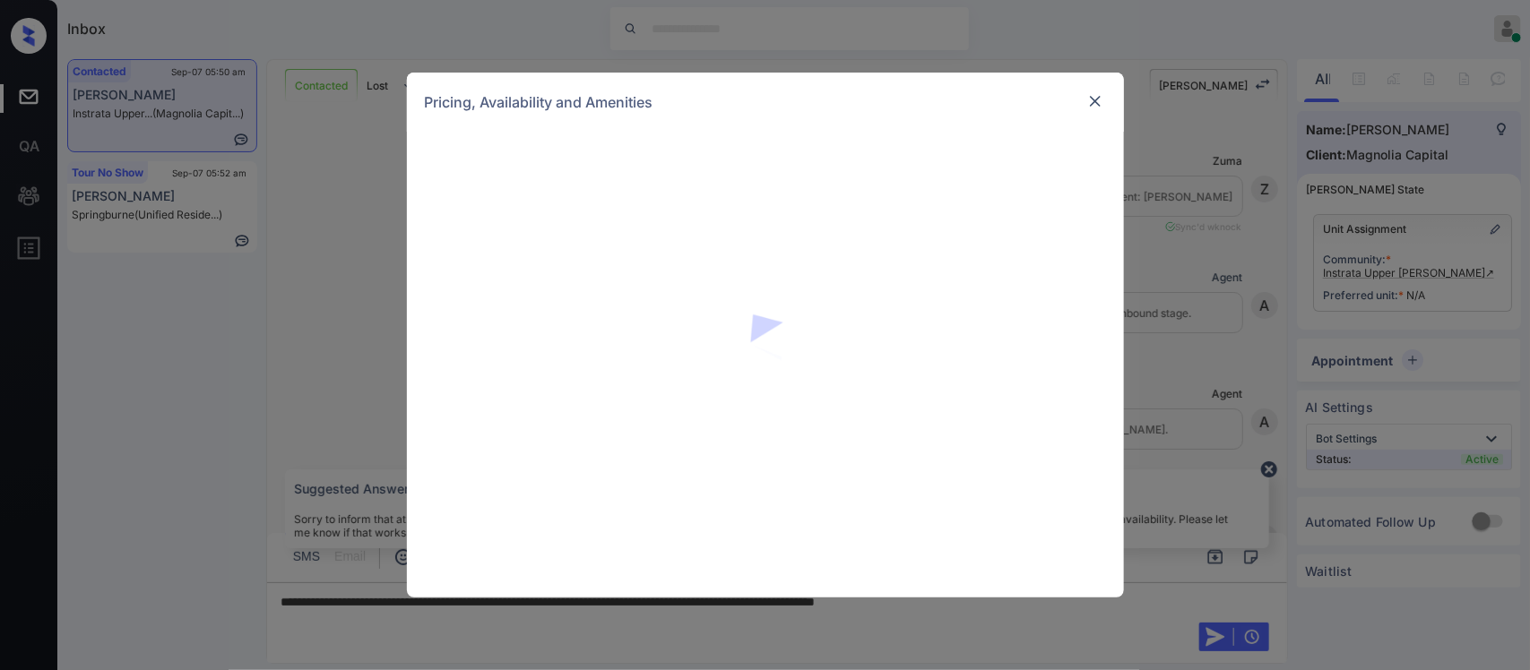
scroll to position [627, 0]
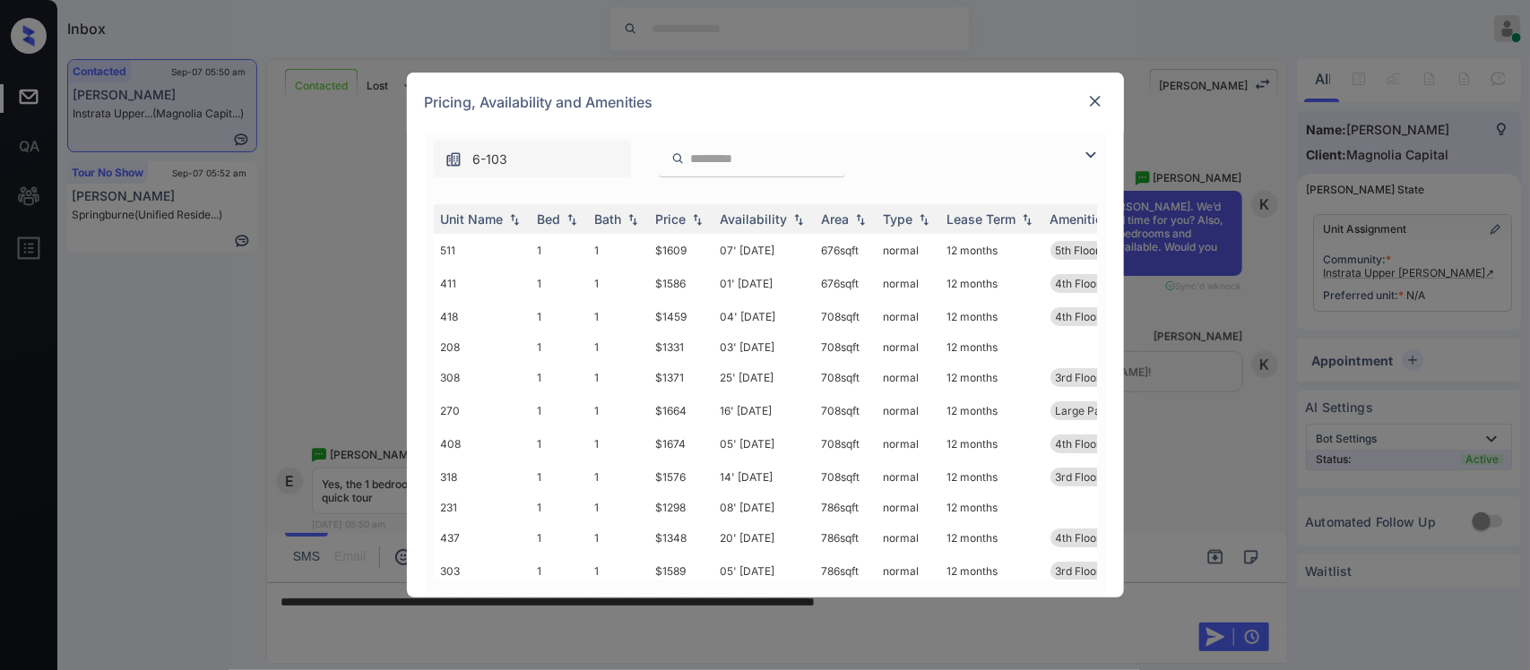
click at [704, 213] on img at bounding box center [697, 219] width 18 height 13
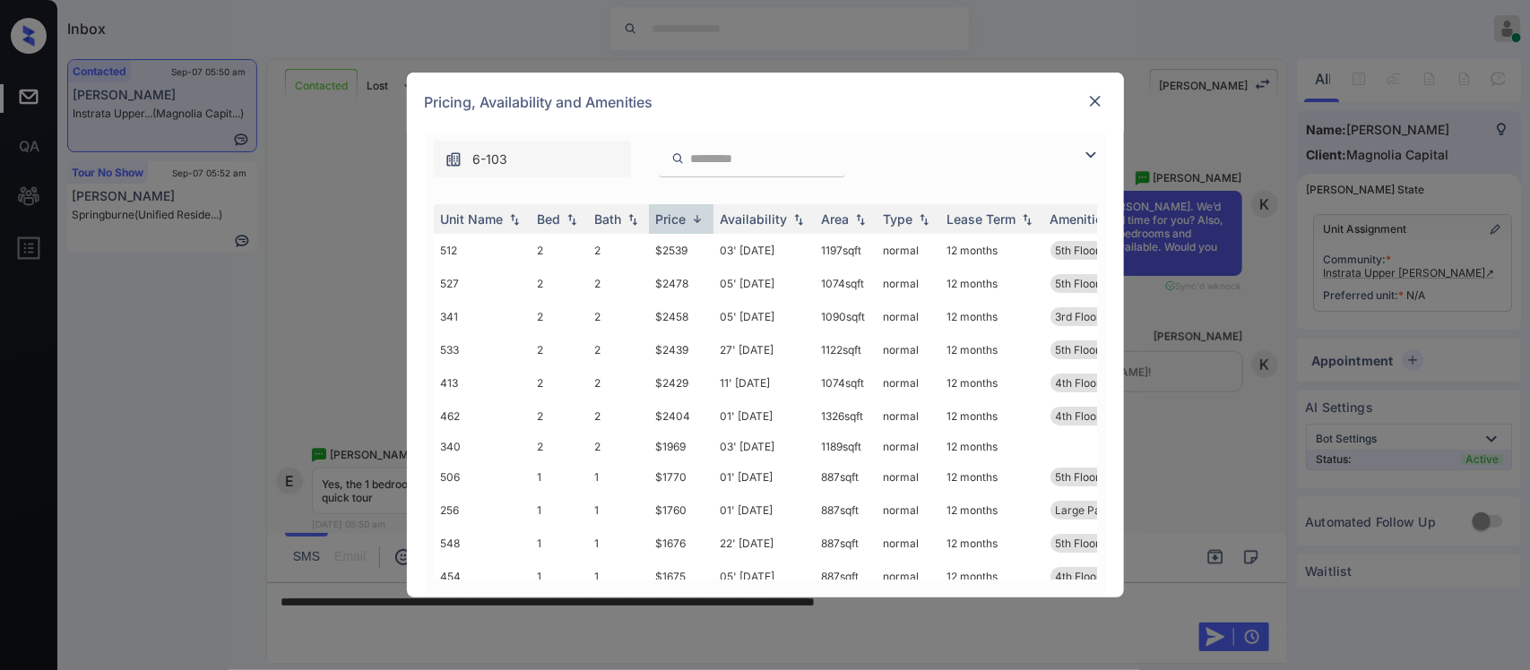
click at [704, 213] on img at bounding box center [697, 218] width 18 height 13
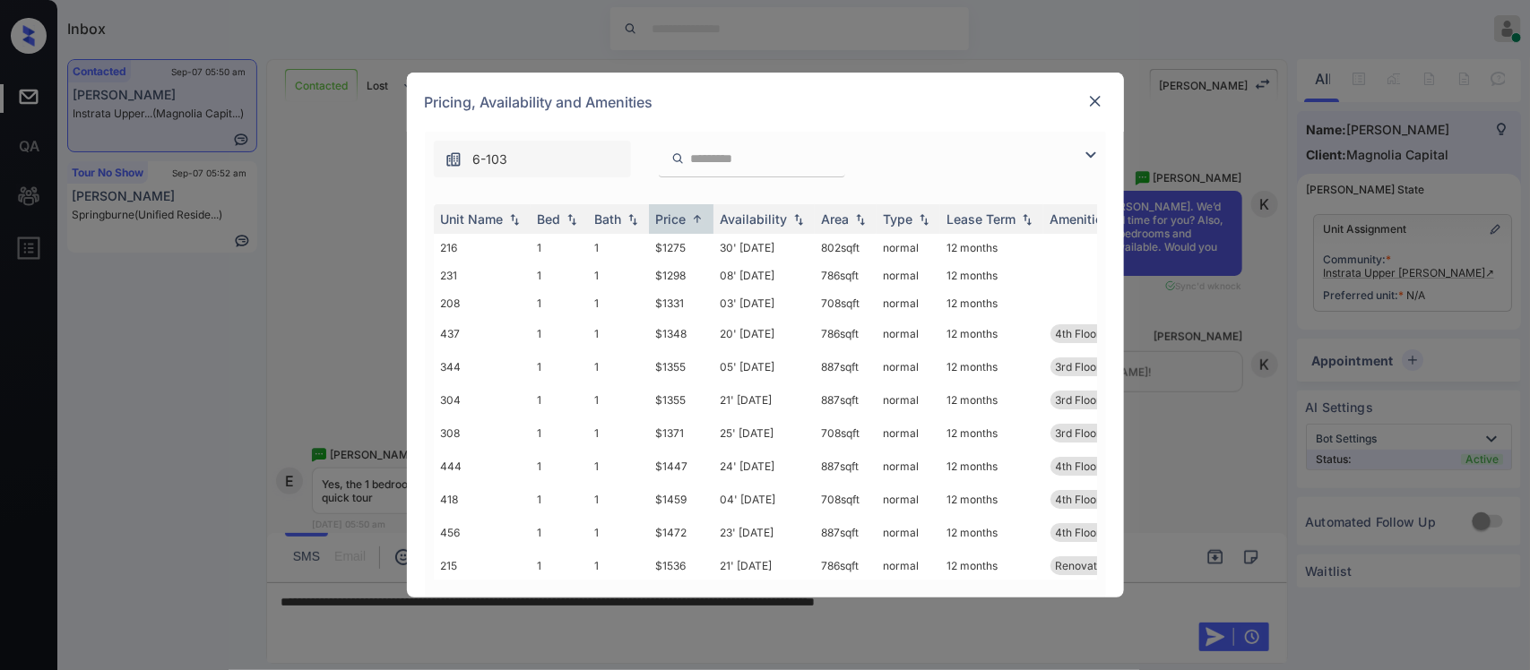
click at [1091, 99] on img at bounding box center [1095, 101] width 18 height 18
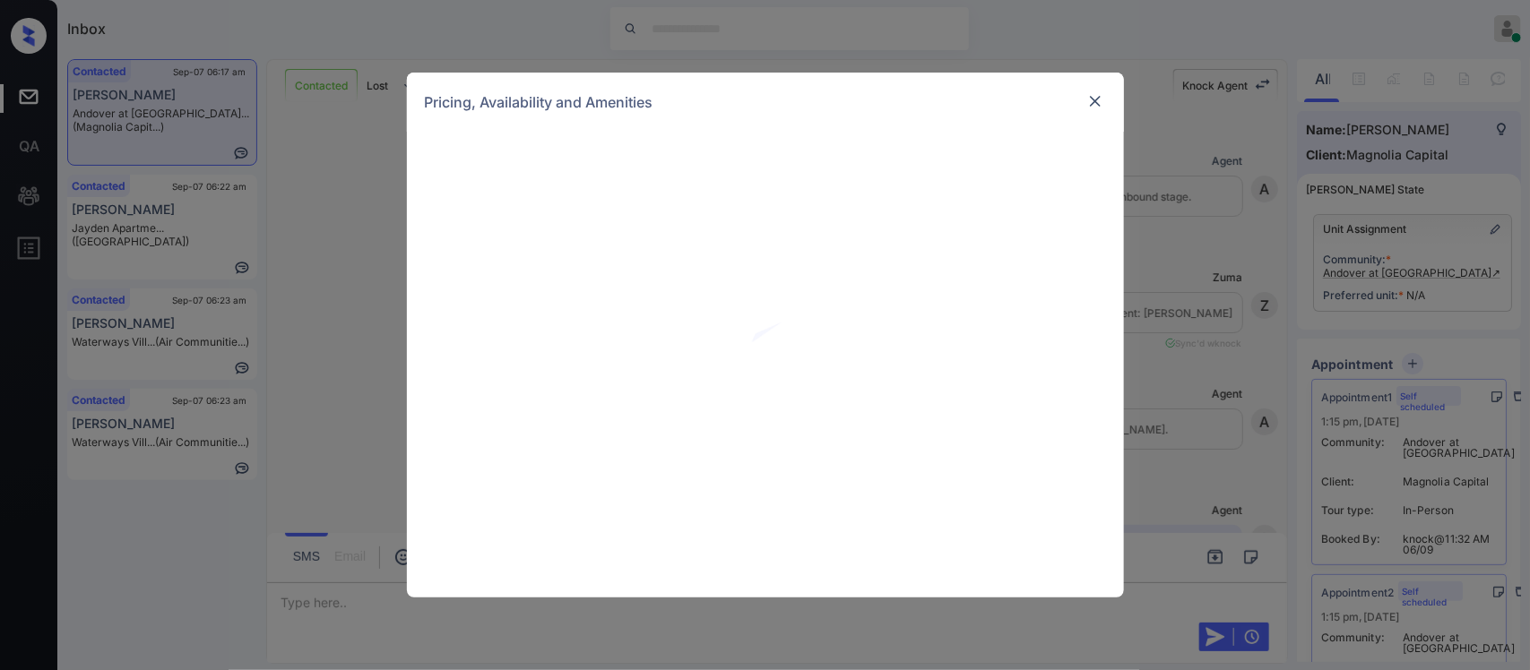
scroll to position [2660, 0]
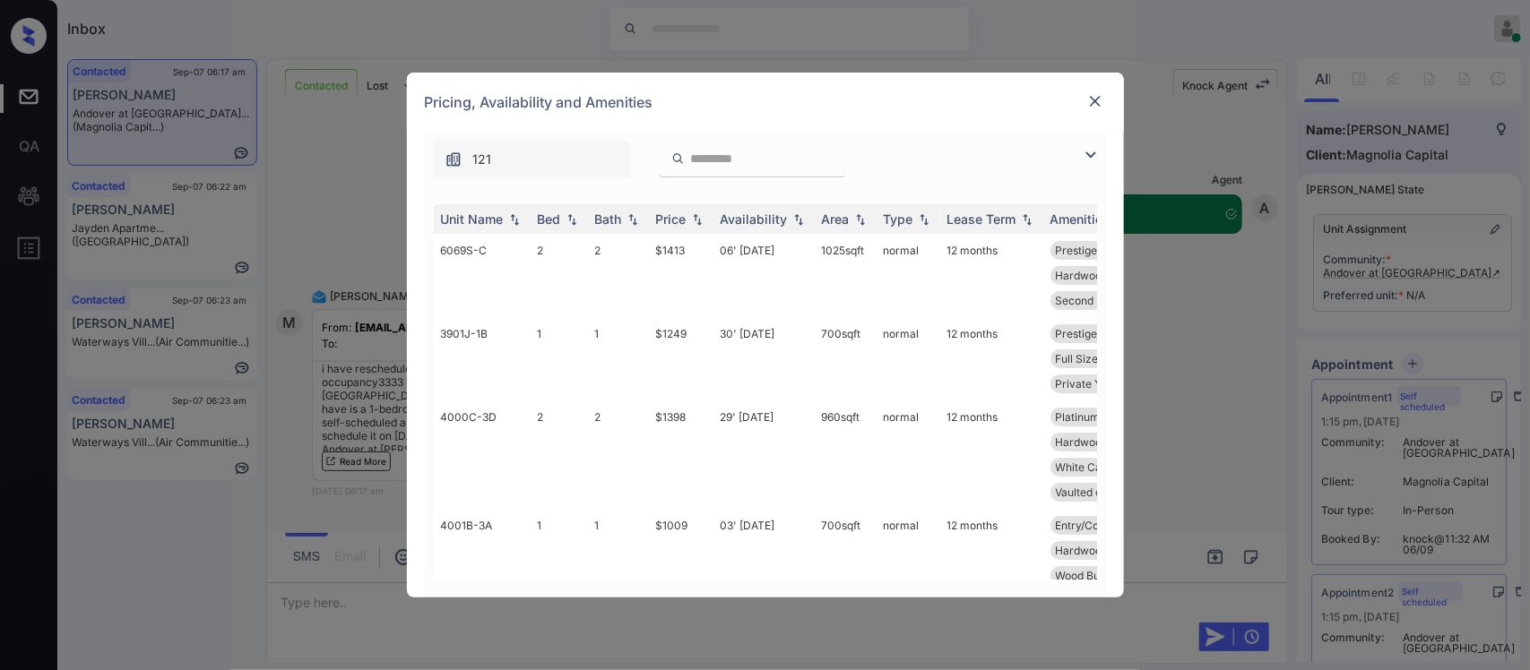
click at [728, 161] on div at bounding box center [752, 159] width 186 height 37
click at [728, 161] on input "search" at bounding box center [762, 158] width 147 height 15
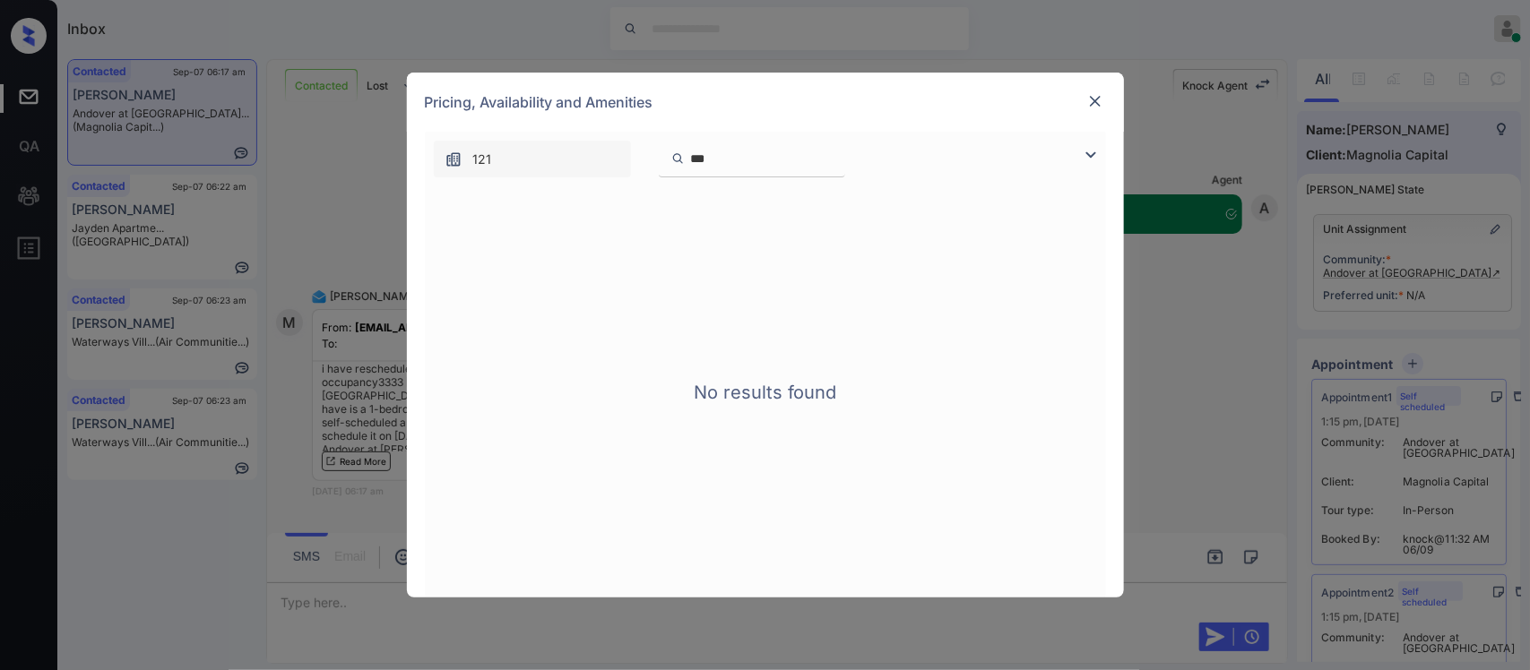
type input "***"
click at [1091, 99] on img at bounding box center [1095, 101] width 18 height 18
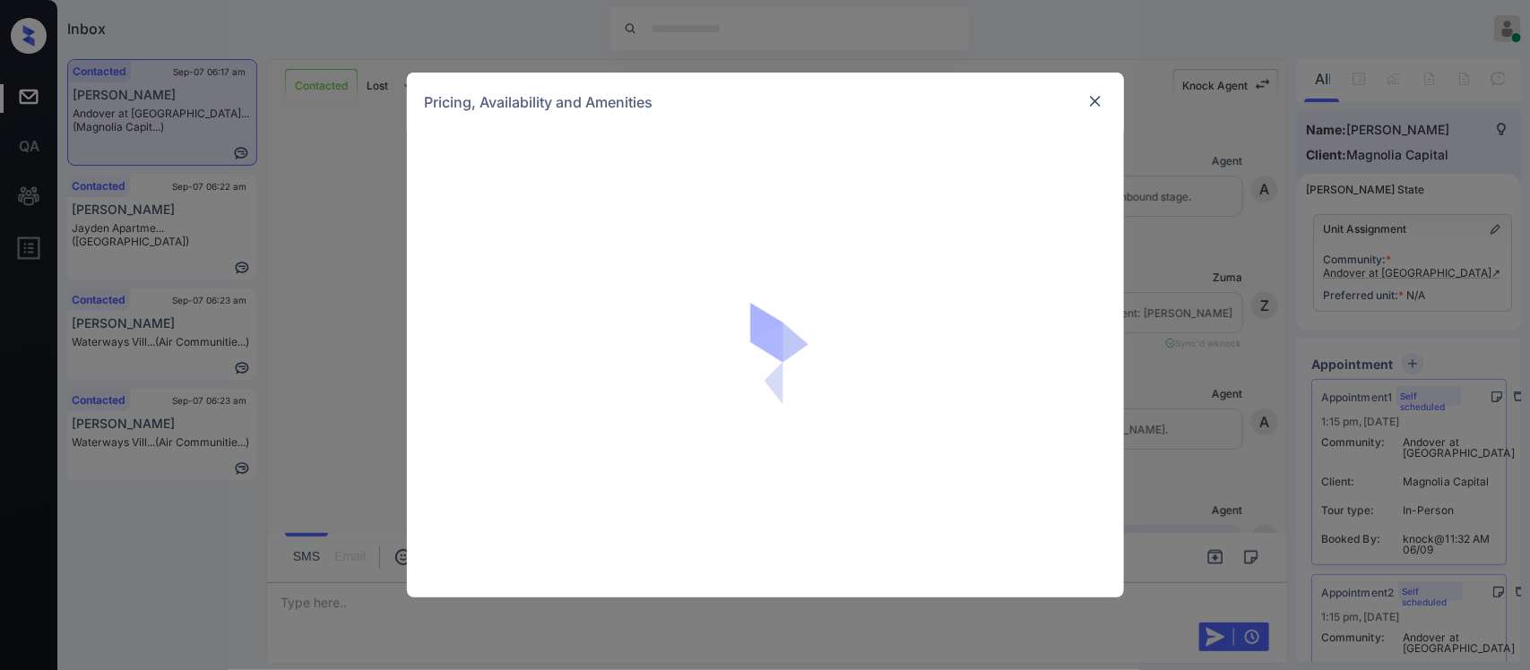
scroll to position [1907, 0]
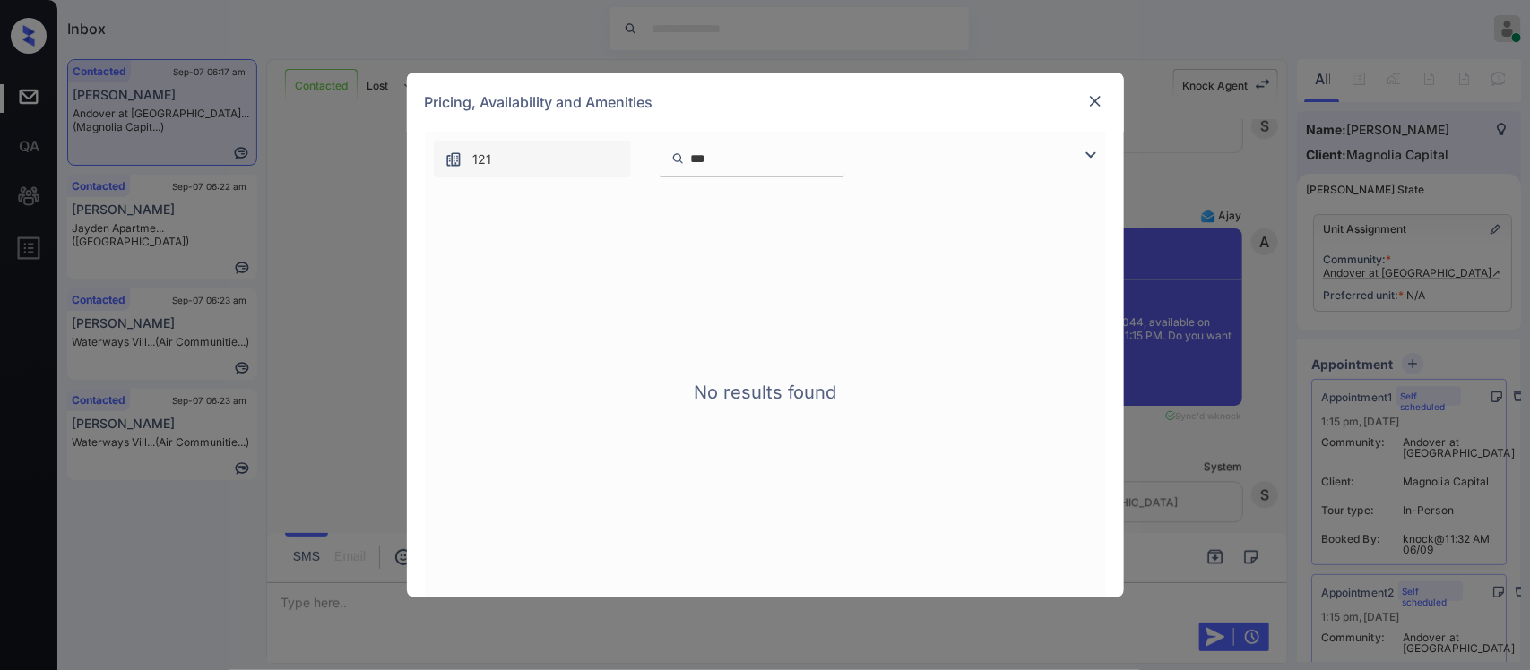
drag, startPoint x: 777, startPoint y: 157, endPoint x: 567, endPoint y: 199, distance: 213.9
click at [567, 199] on div "**********" at bounding box center [765, 365] width 681 height 466
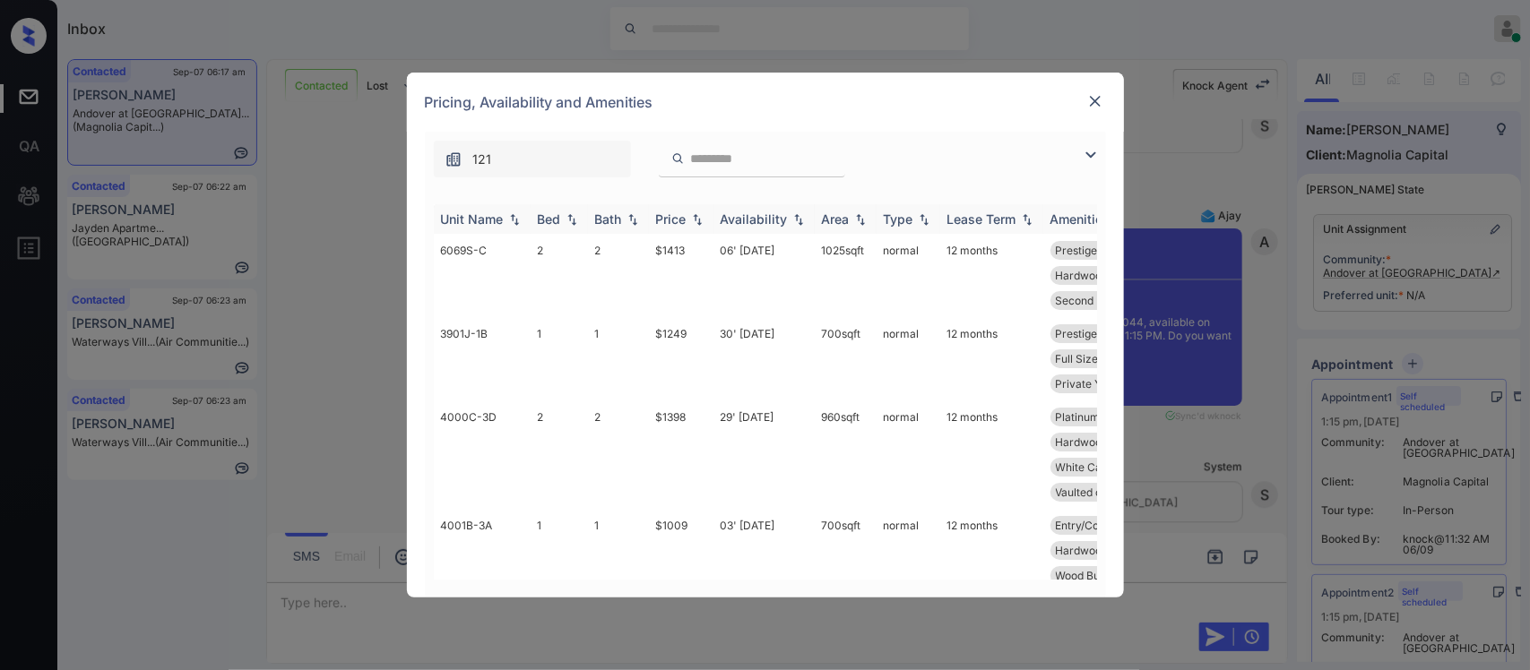
click at [665, 221] on div "Price" at bounding box center [671, 218] width 30 height 15
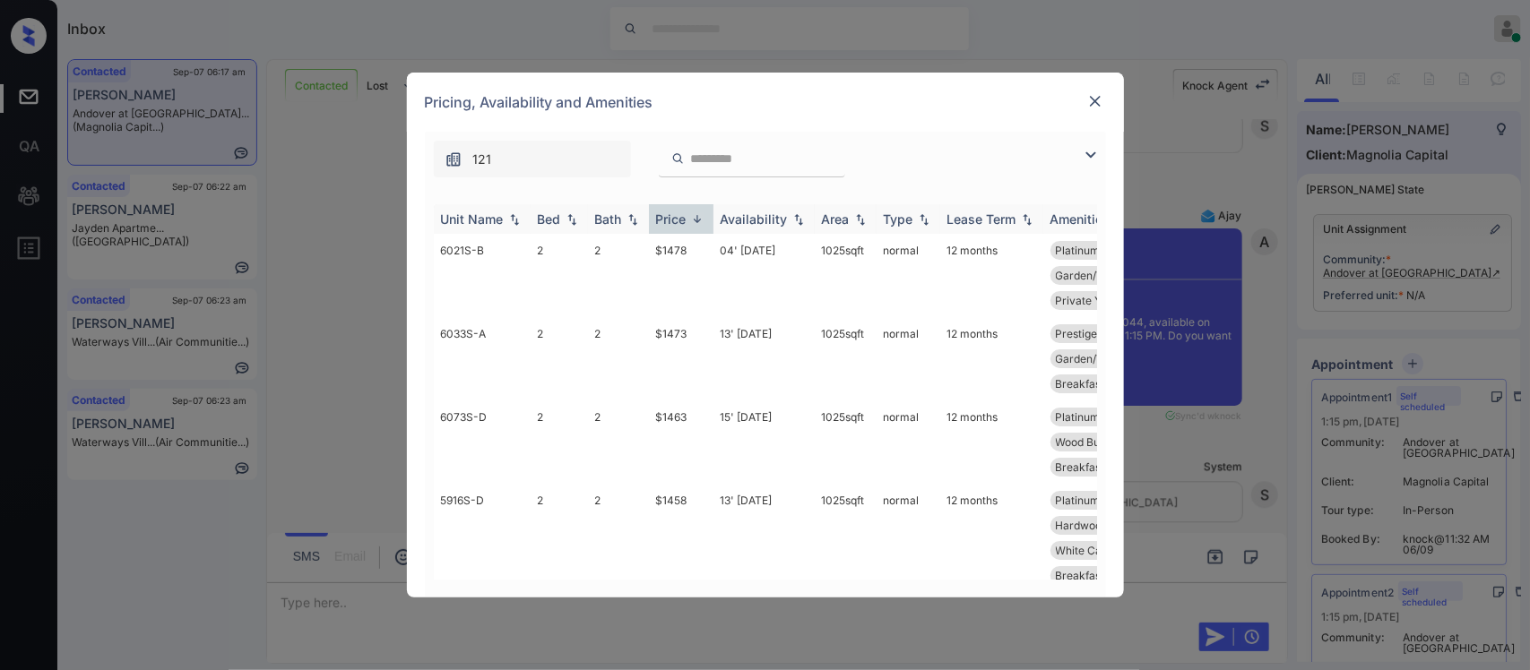
click at [665, 221] on div "Price" at bounding box center [671, 218] width 30 height 15
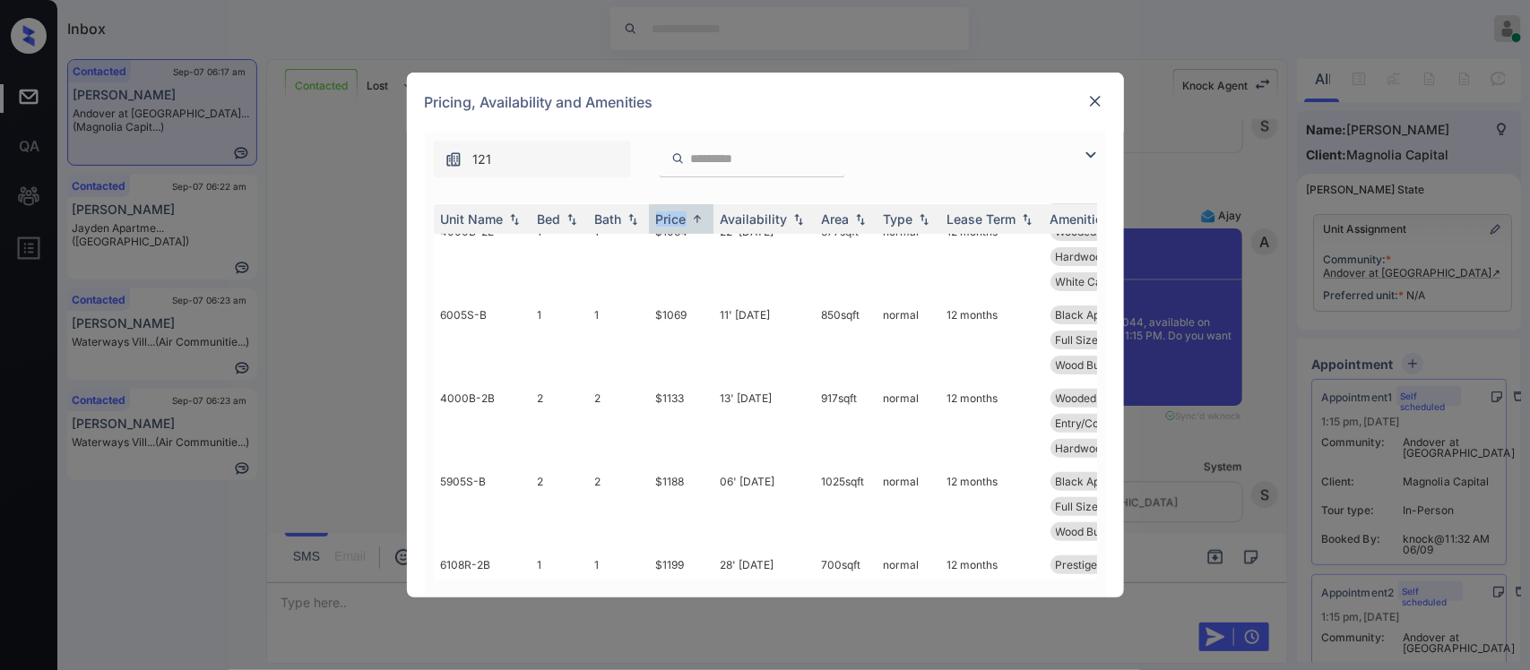
scroll to position [143, 0]
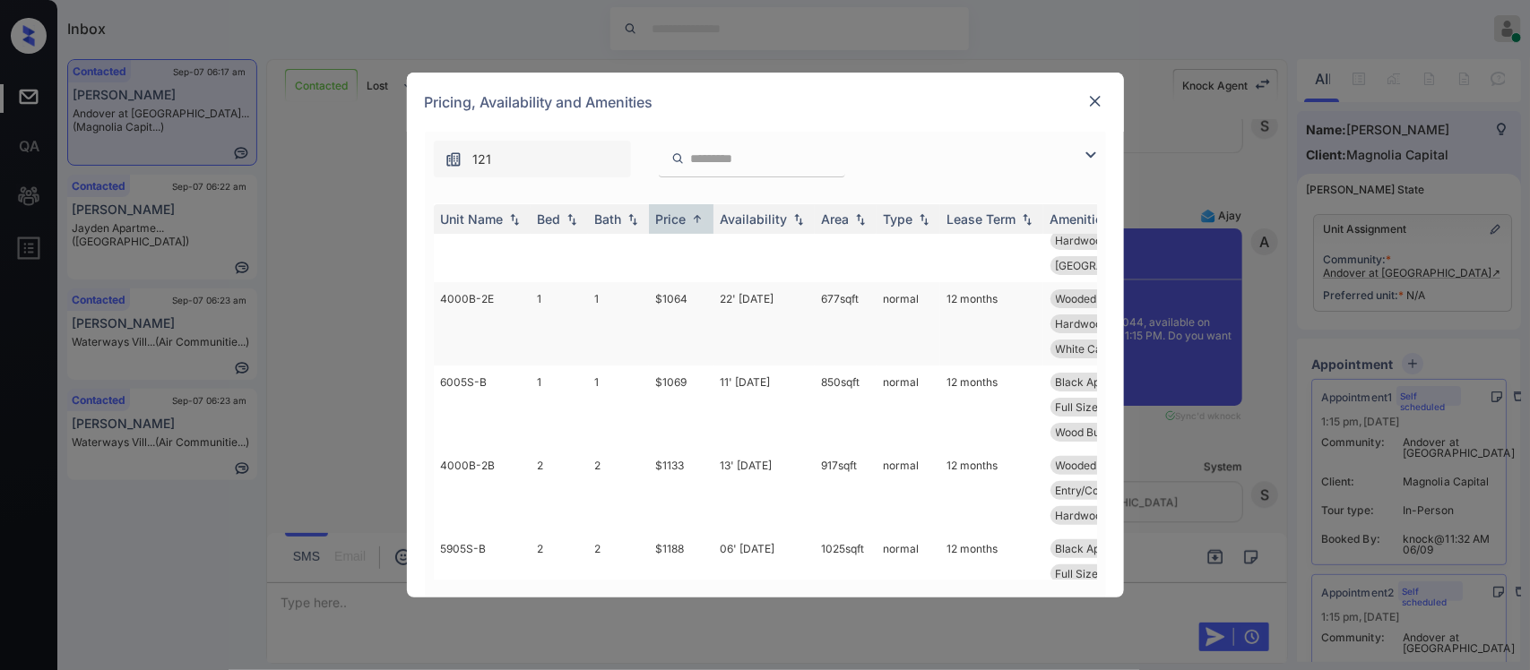
click at [865, 348] on td "677 sqft" at bounding box center [846, 323] width 62 height 83
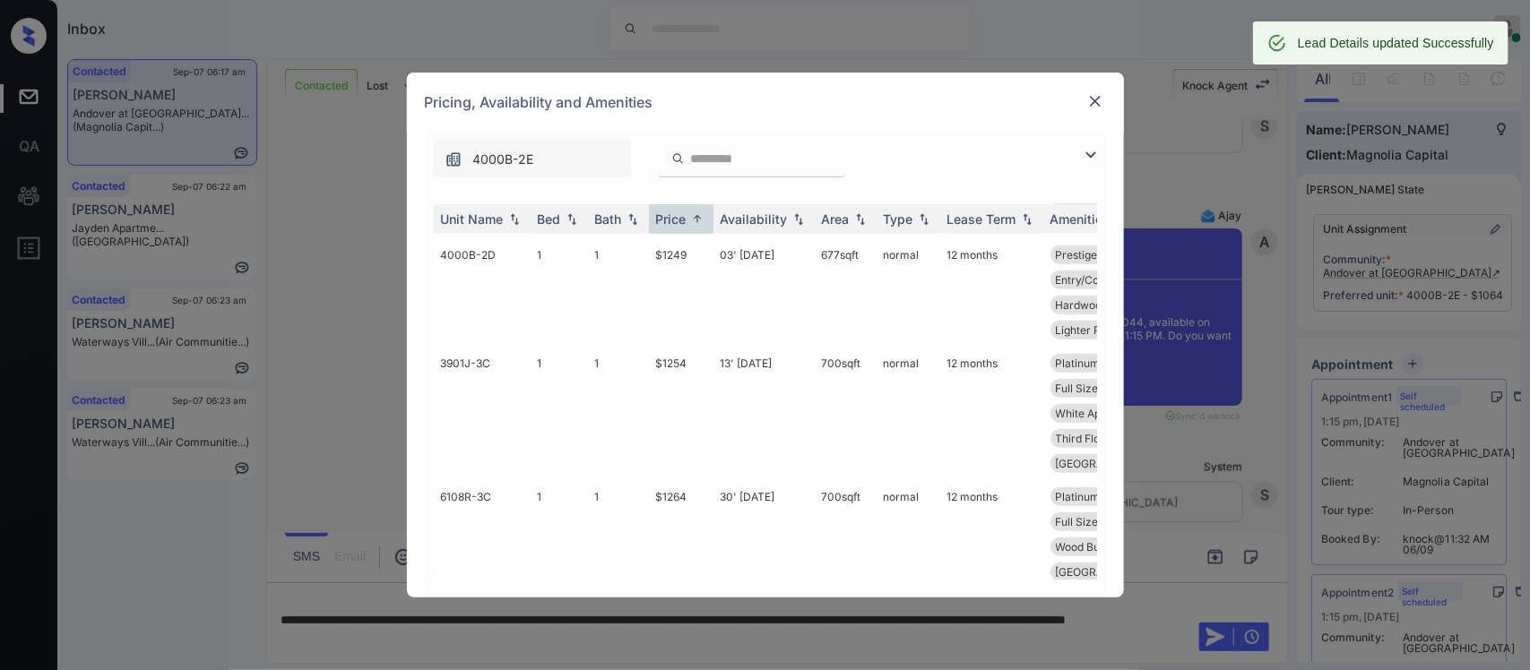
scroll to position [1084, 0]
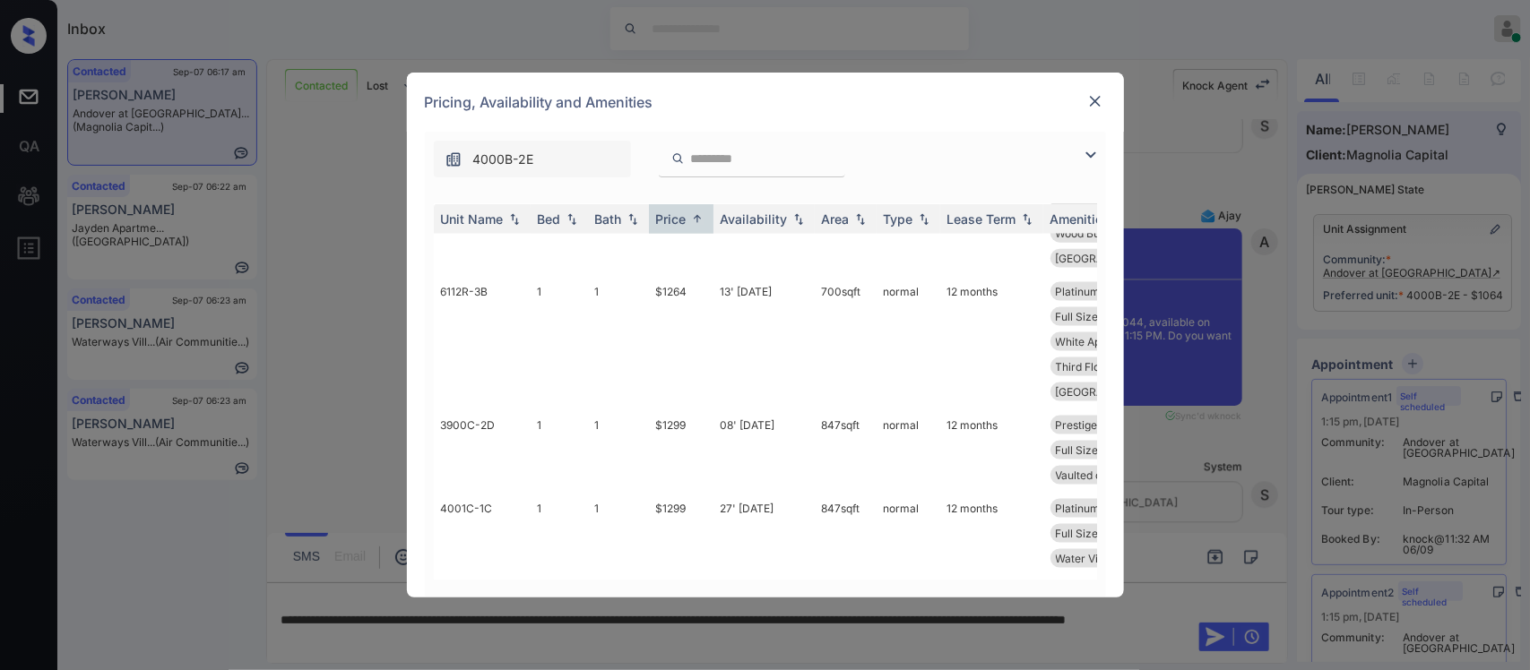
click at [1091, 110] on div at bounding box center [1095, 102] width 22 height 22
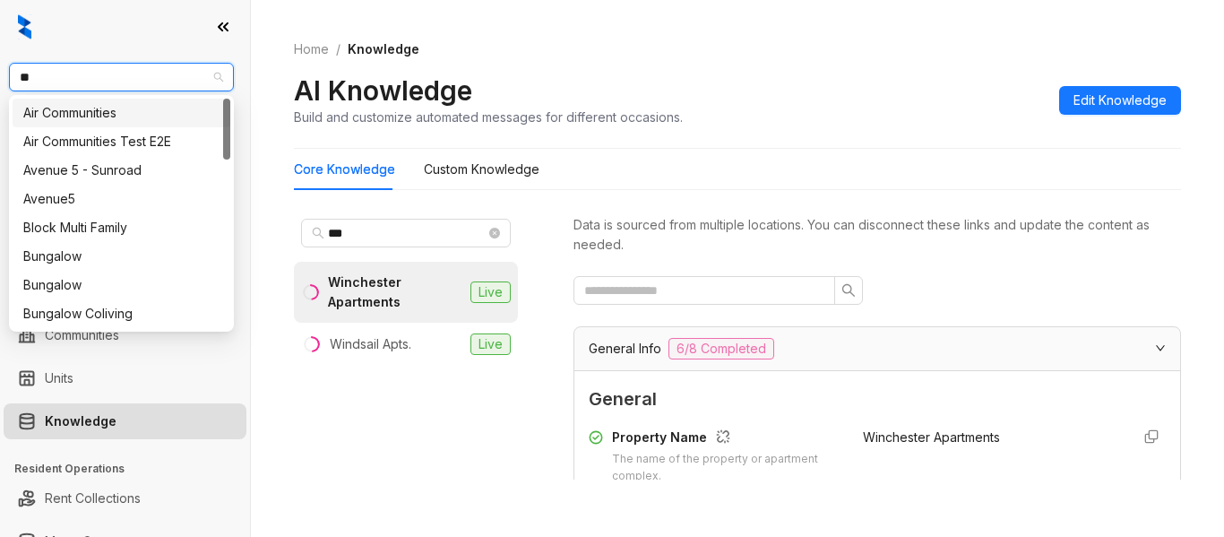
scroll to position [234, 0]
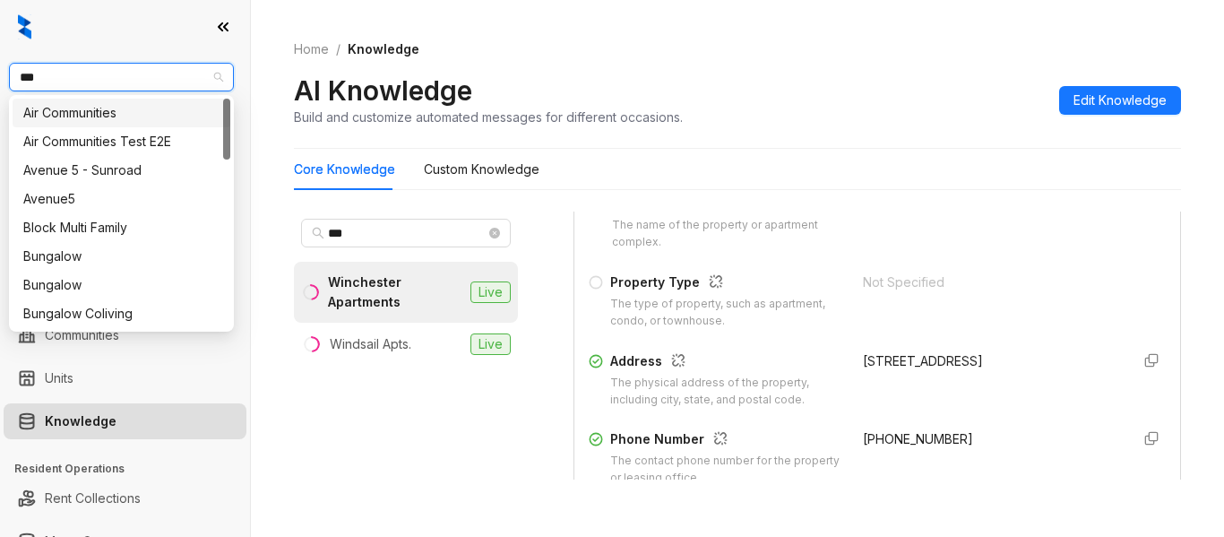
type input "****"
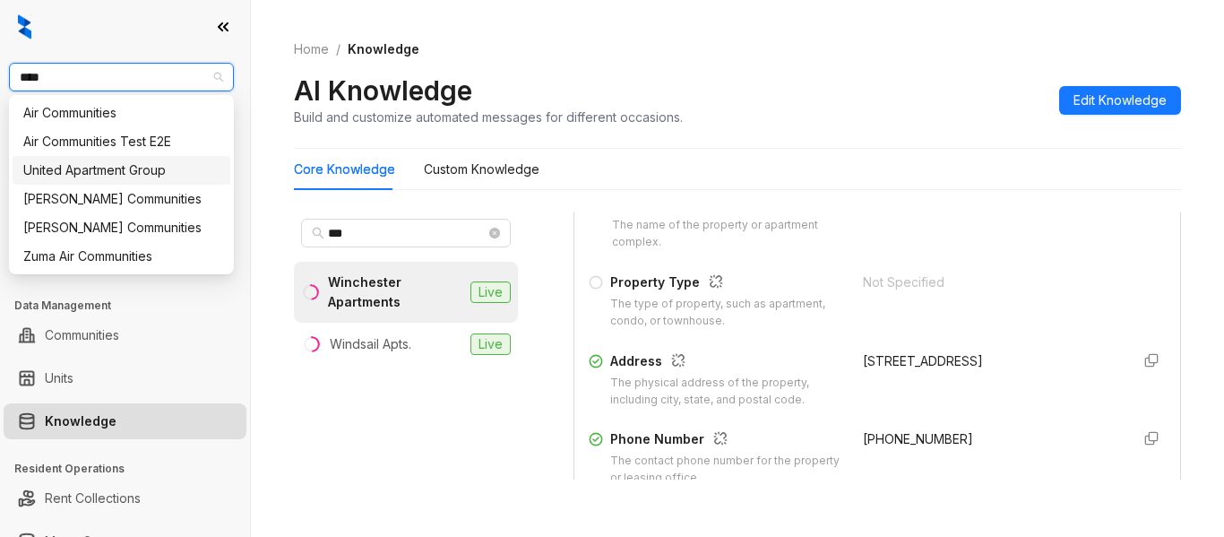
click at [163, 177] on div "United Apartment Group" at bounding box center [121, 170] width 196 height 20
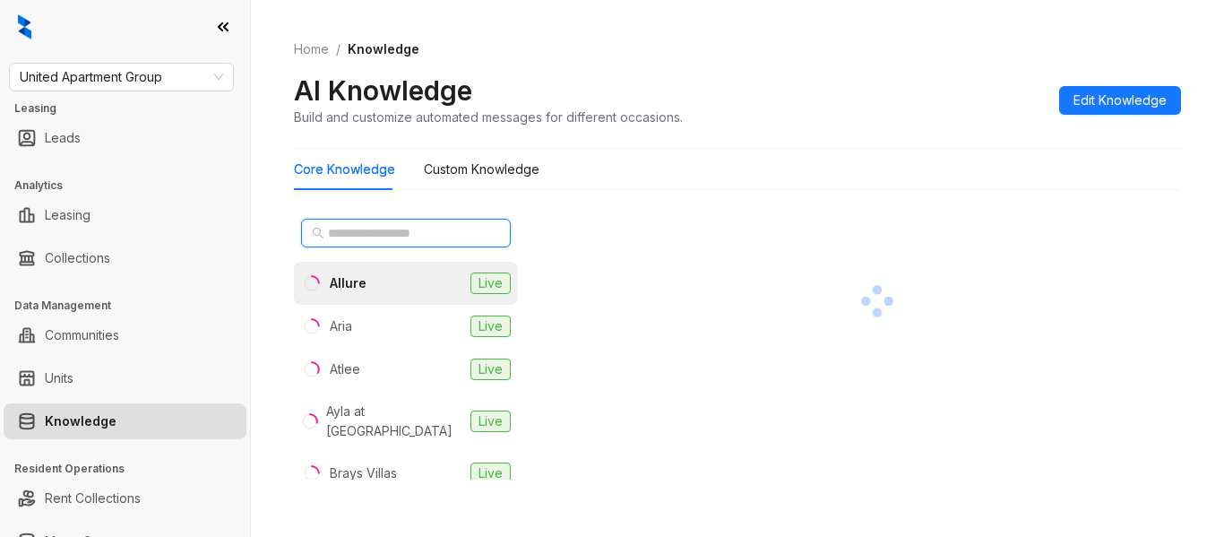
click at [432, 225] on input "text" at bounding box center [407, 233] width 158 height 20
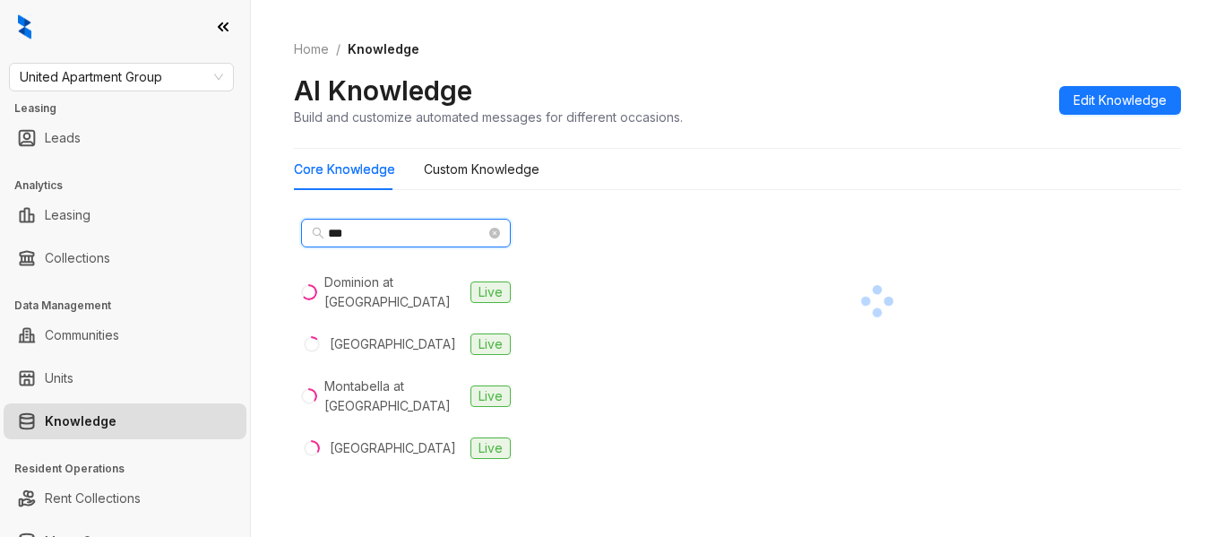
type input "***"
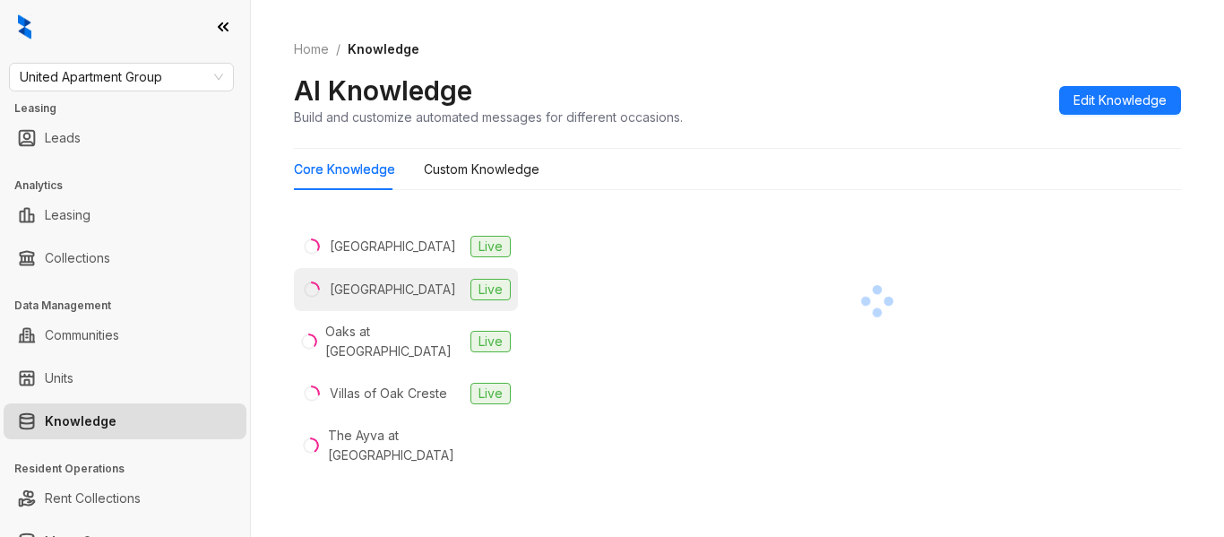
click at [436, 309] on li "Oak Meadow Villa Live" at bounding box center [406, 289] width 224 height 43
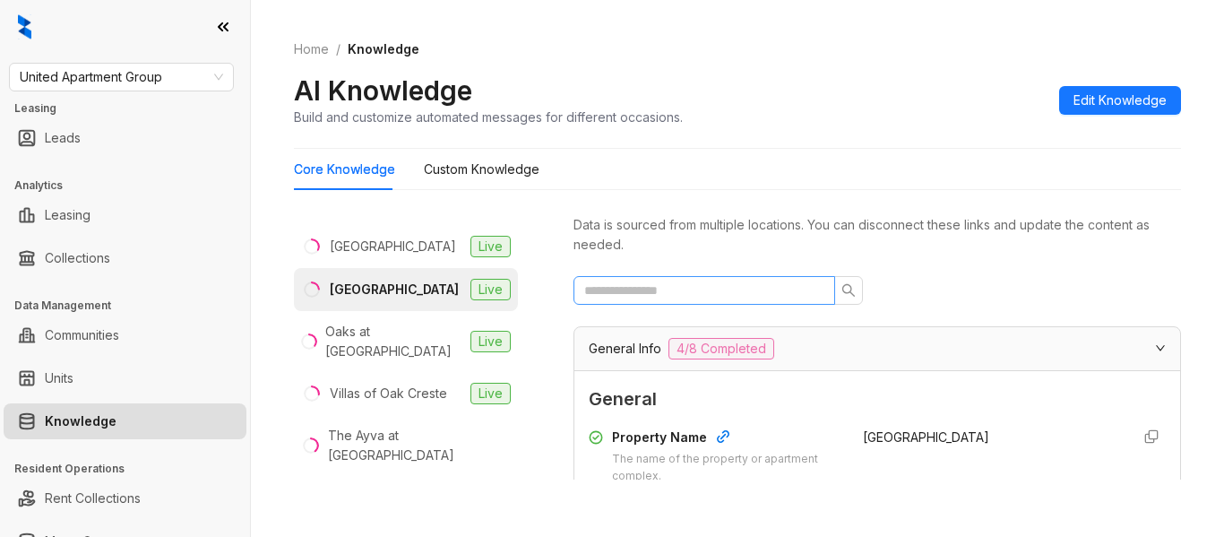
click at [614, 278] on span at bounding box center [705, 290] width 262 height 29
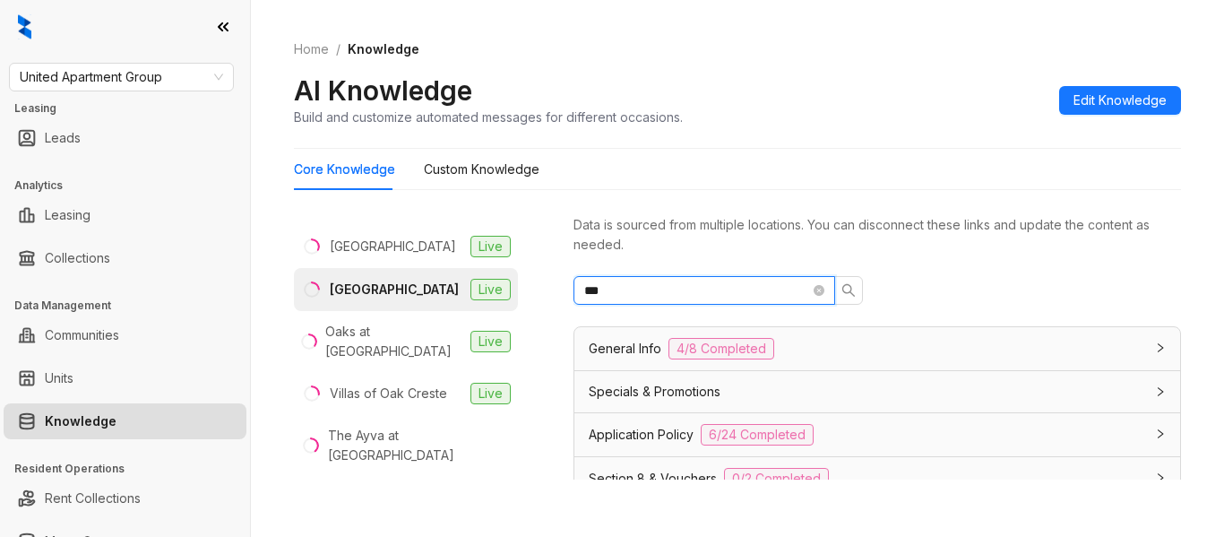
type input "***"
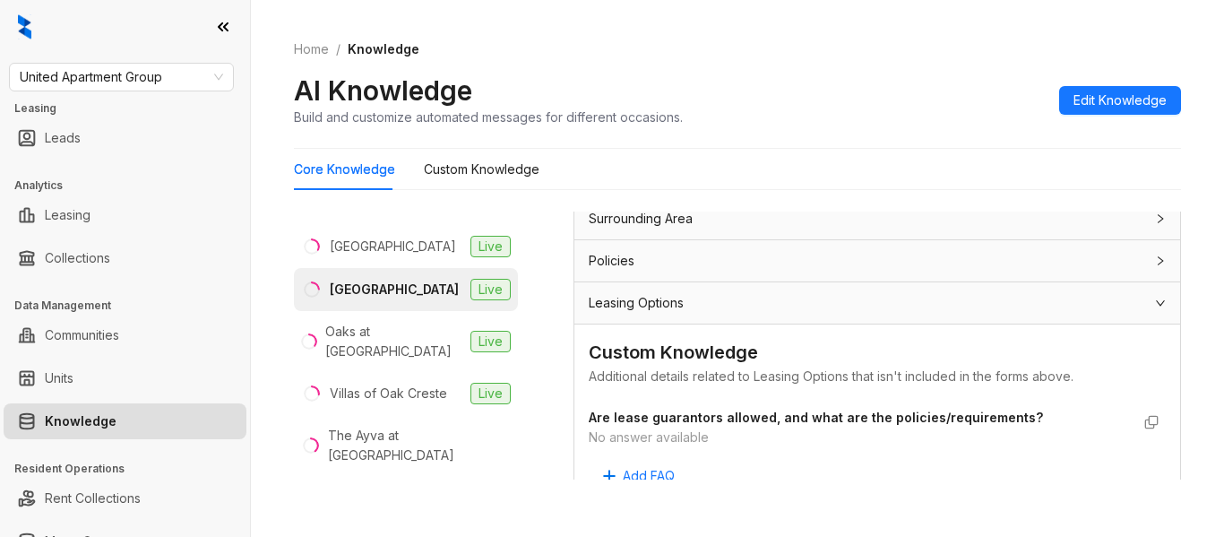
scroll to position [591, 0]
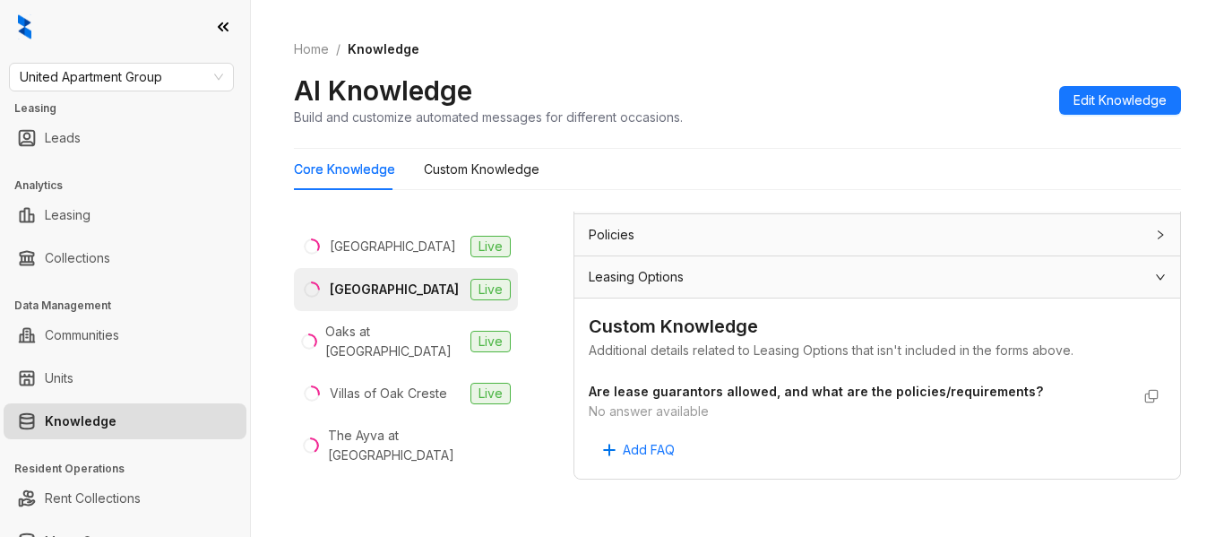
click at [695, 405] on div "No answer available" at bounding box center [859, 411] width 541 height 20
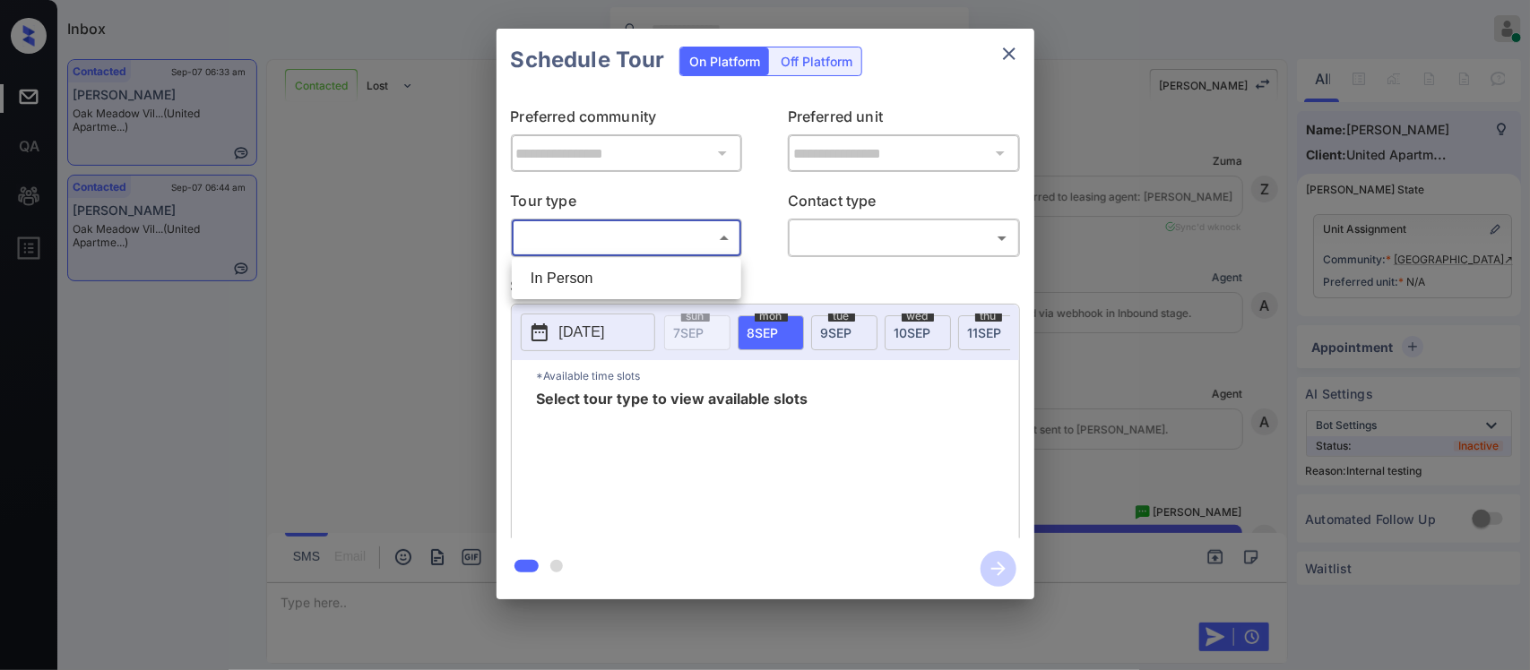
click at [723, 251] on body "Inbox Almas Zainab Online Set yourself offline Set yourself on break Profile Sw…" at bounding box center [765, 335] width 1530 height 670
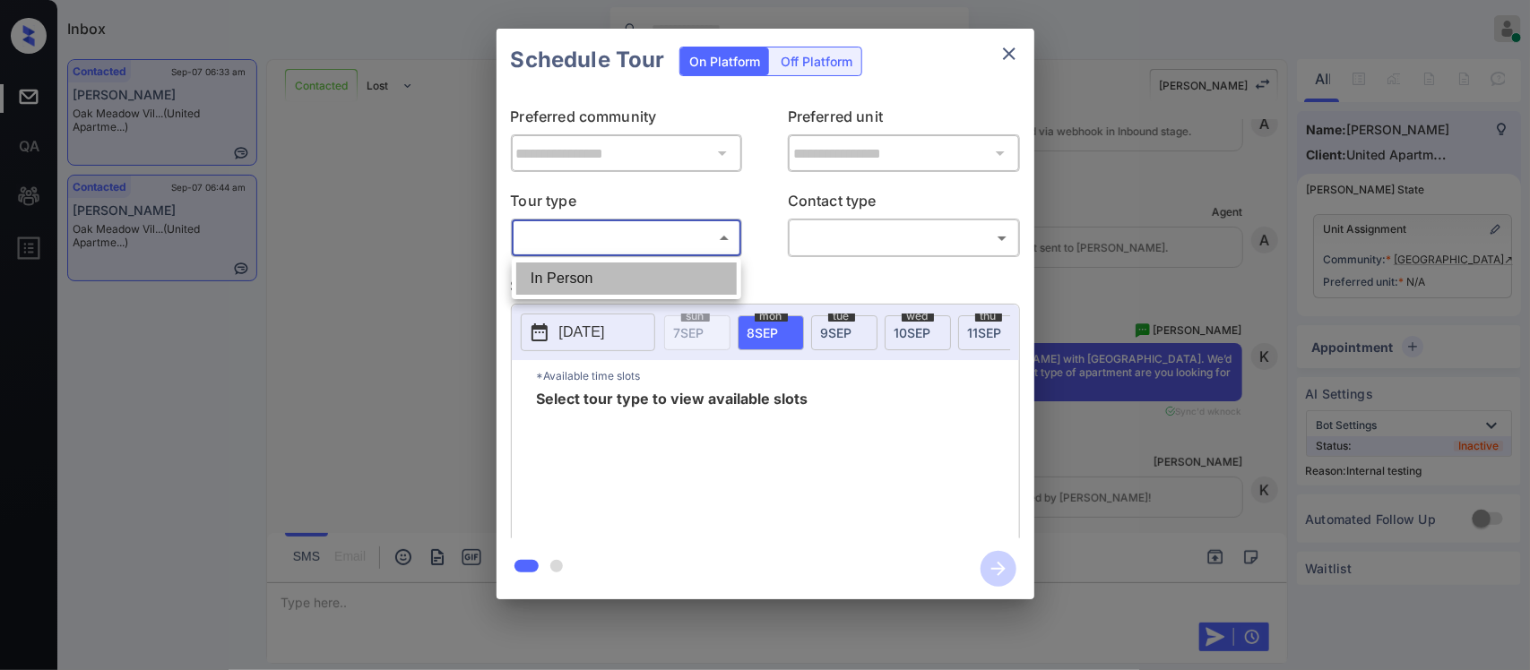
click at [712, 273] on li "In Person" at bounding box center [626, 279] width 220 height 32
type input "********"
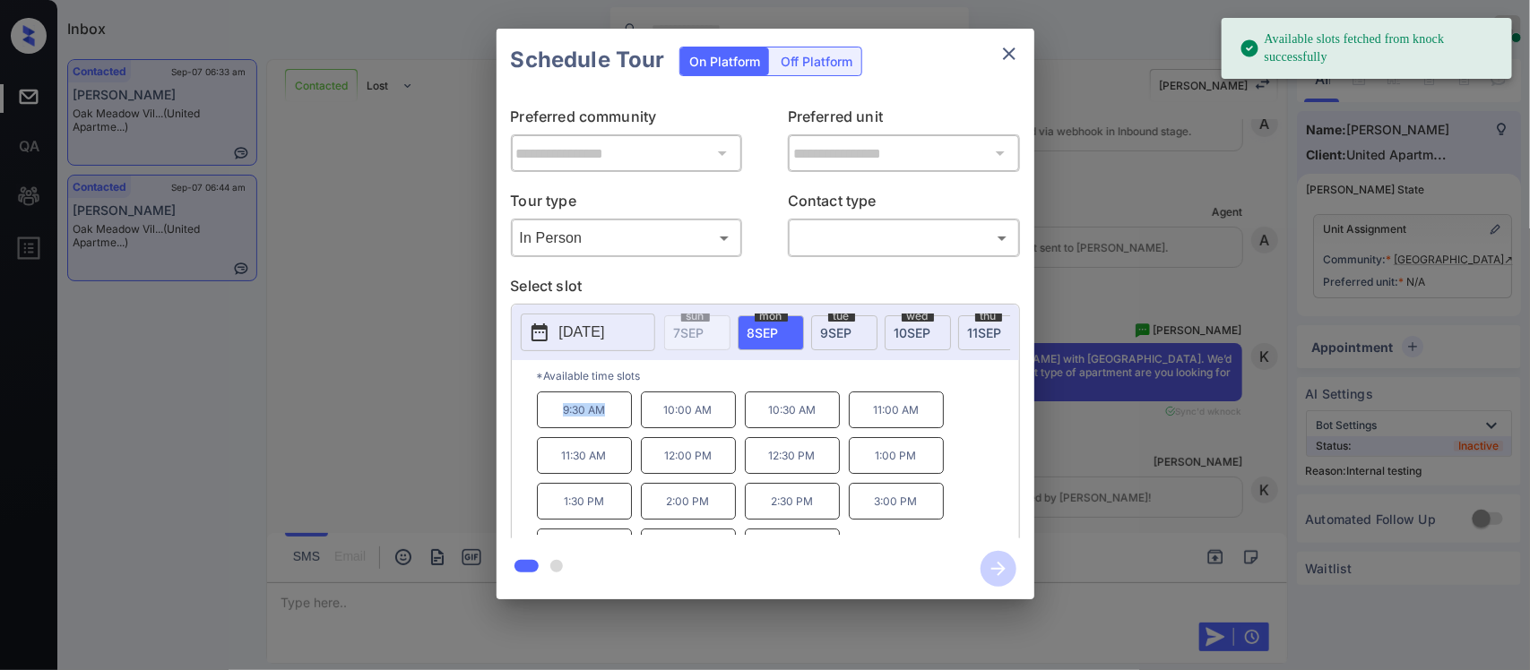
drag, startPoint x: 562, startPoint y: 419, endPoint x: 612, endPoint y: 422, distance: 50.3
click at [612, 422] on p "9:30 AM" at bounding box center [584, 410] width 95 height 37
copy p "9:30 AM"
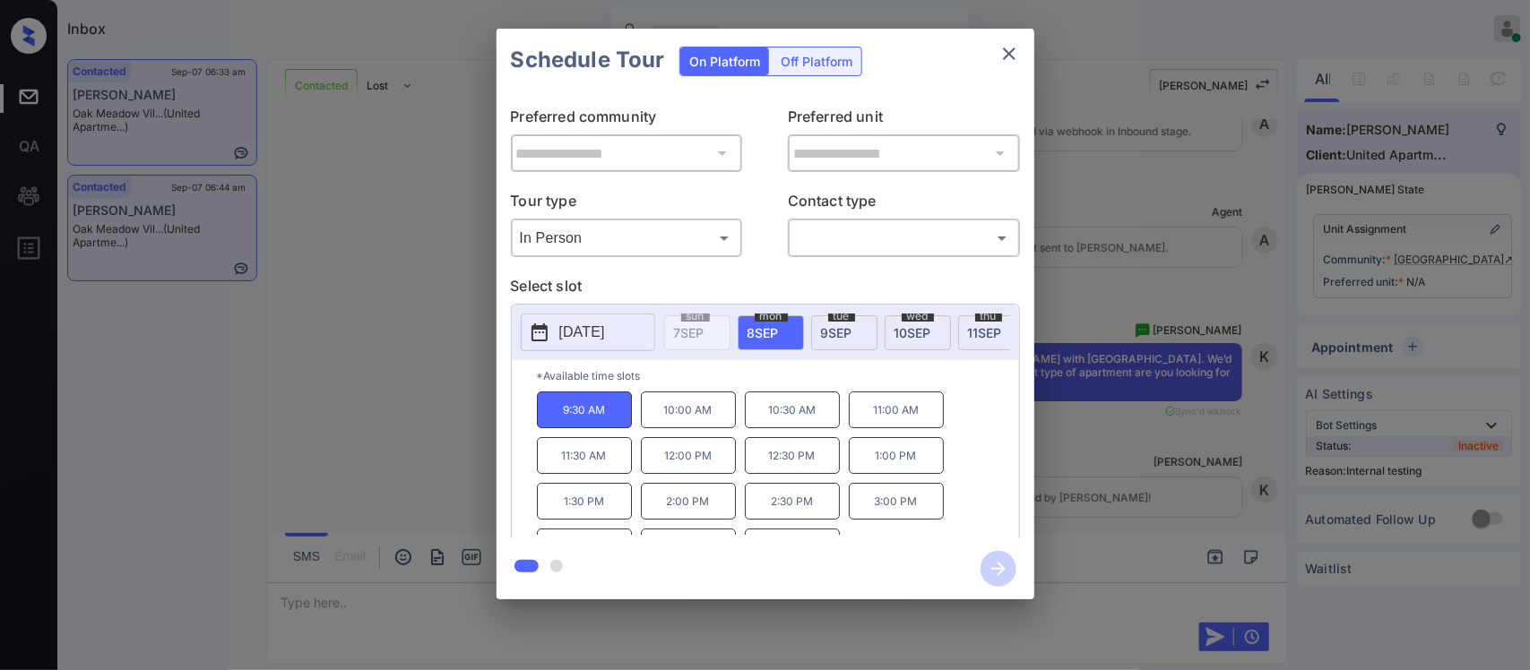
click at [1090, 466] on div "**********" at bounding box center [765, 314] width 1530 height 628
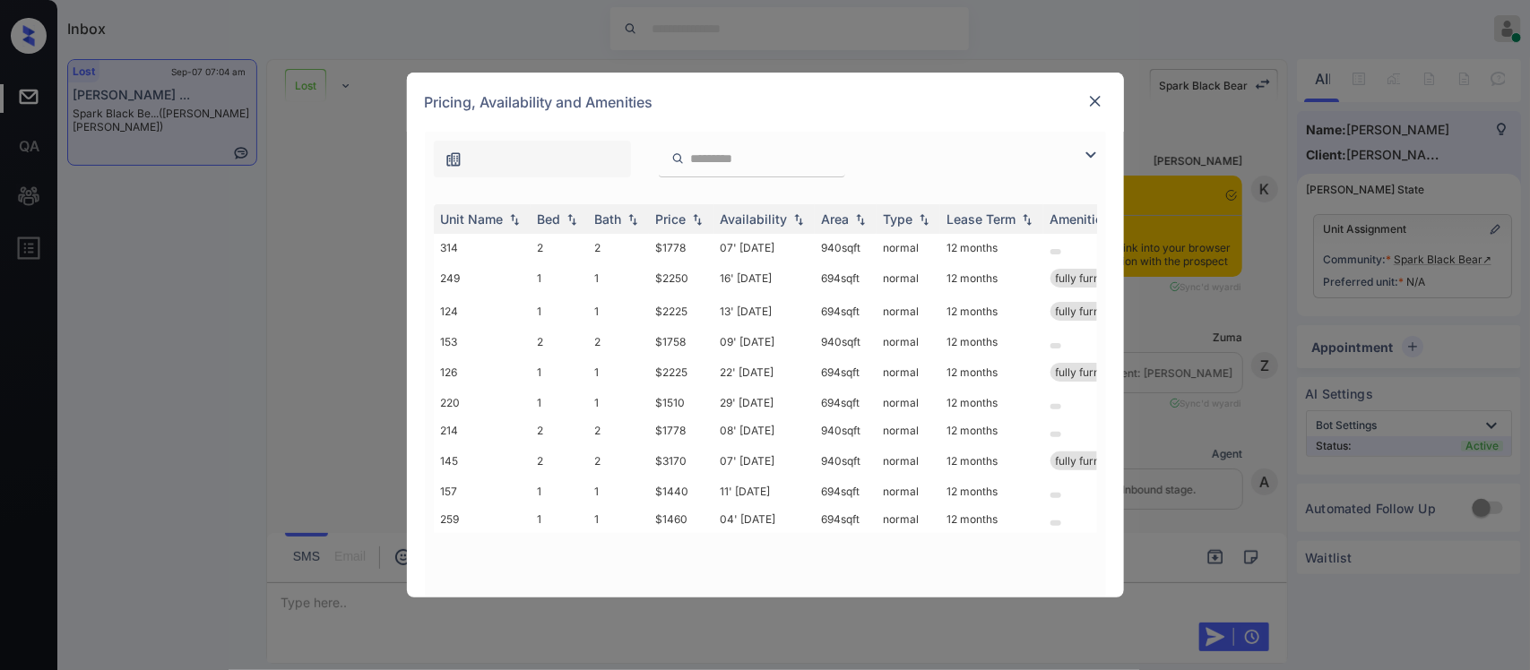
scroll to position [2436, 0]
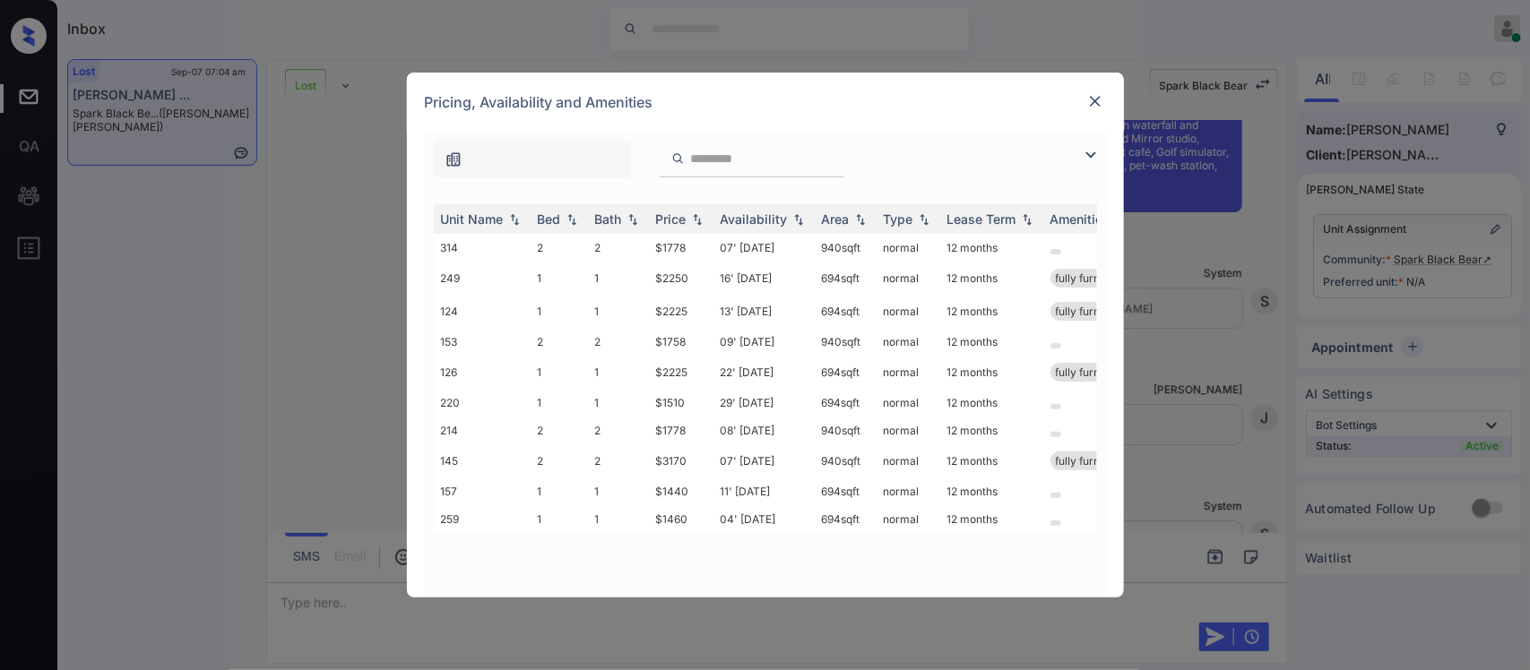
click at [682, 220] on div "Price" at bounding box center [671, 218] width 30 height 15
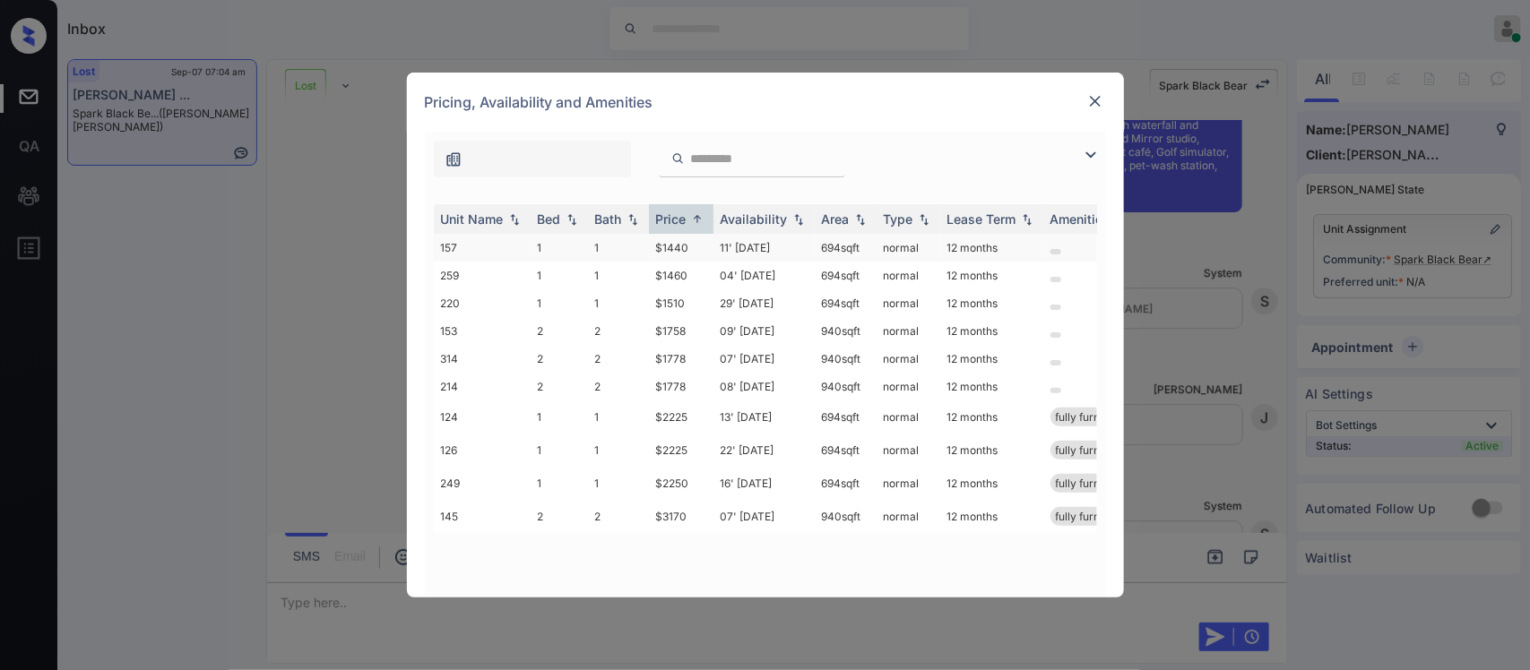
click at [683, 248] on td "$1440" at bounding box center [681, 248] width 65 height 28
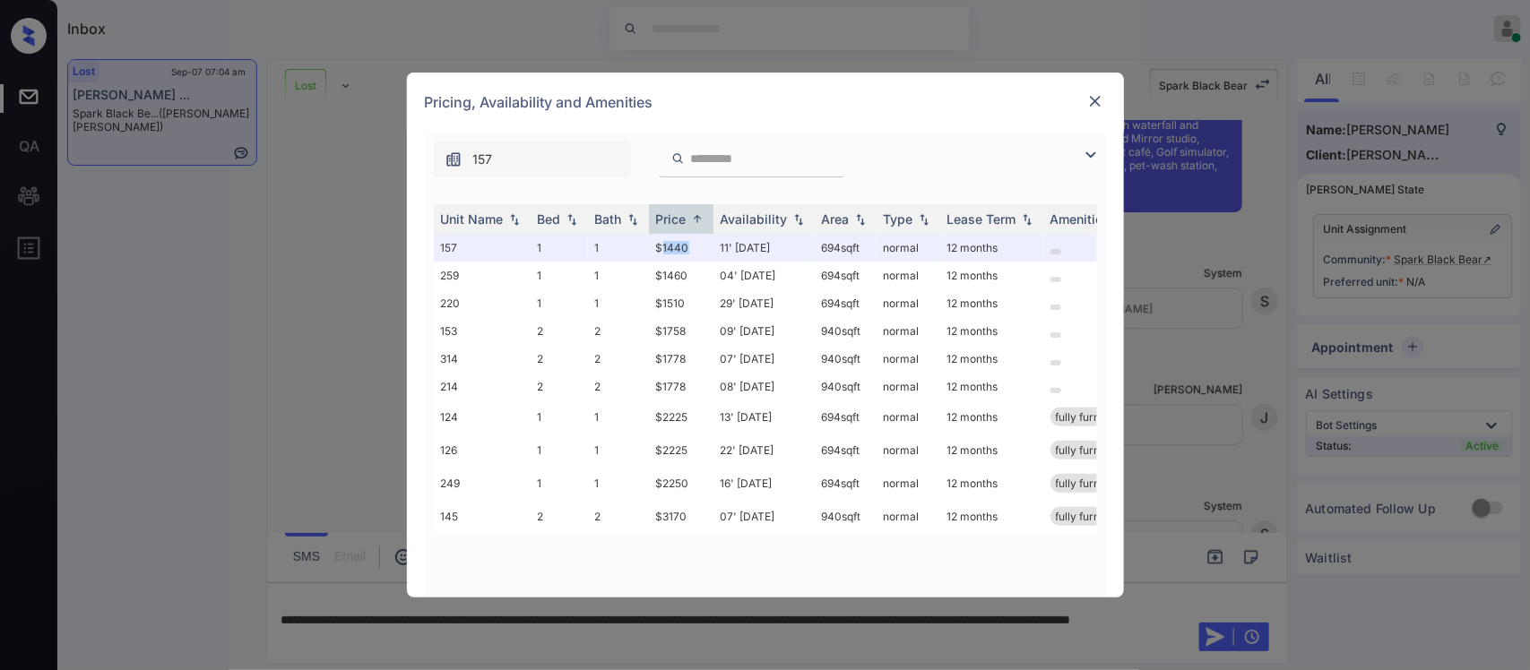
click at [1093, 97] on img at bounding box center [1095, 101] width 18 height 18
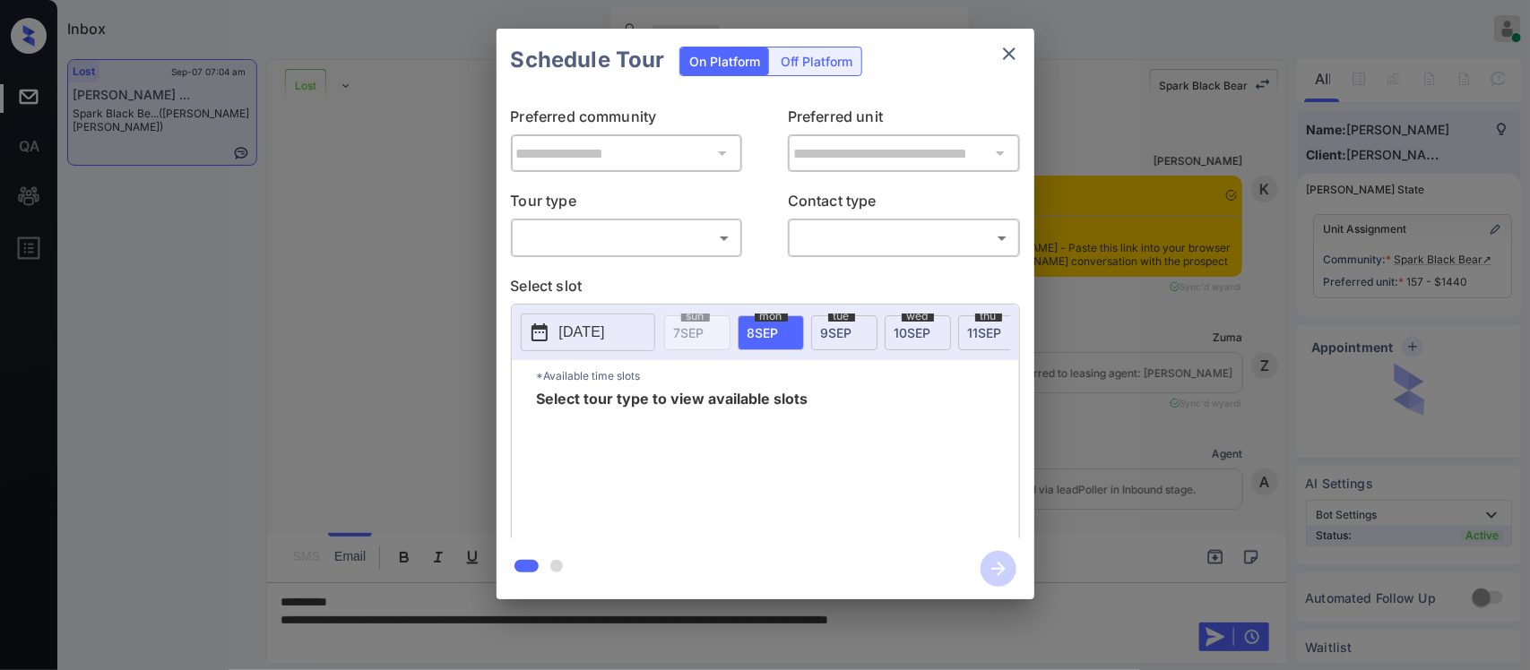
scroll to position [4082, 0]
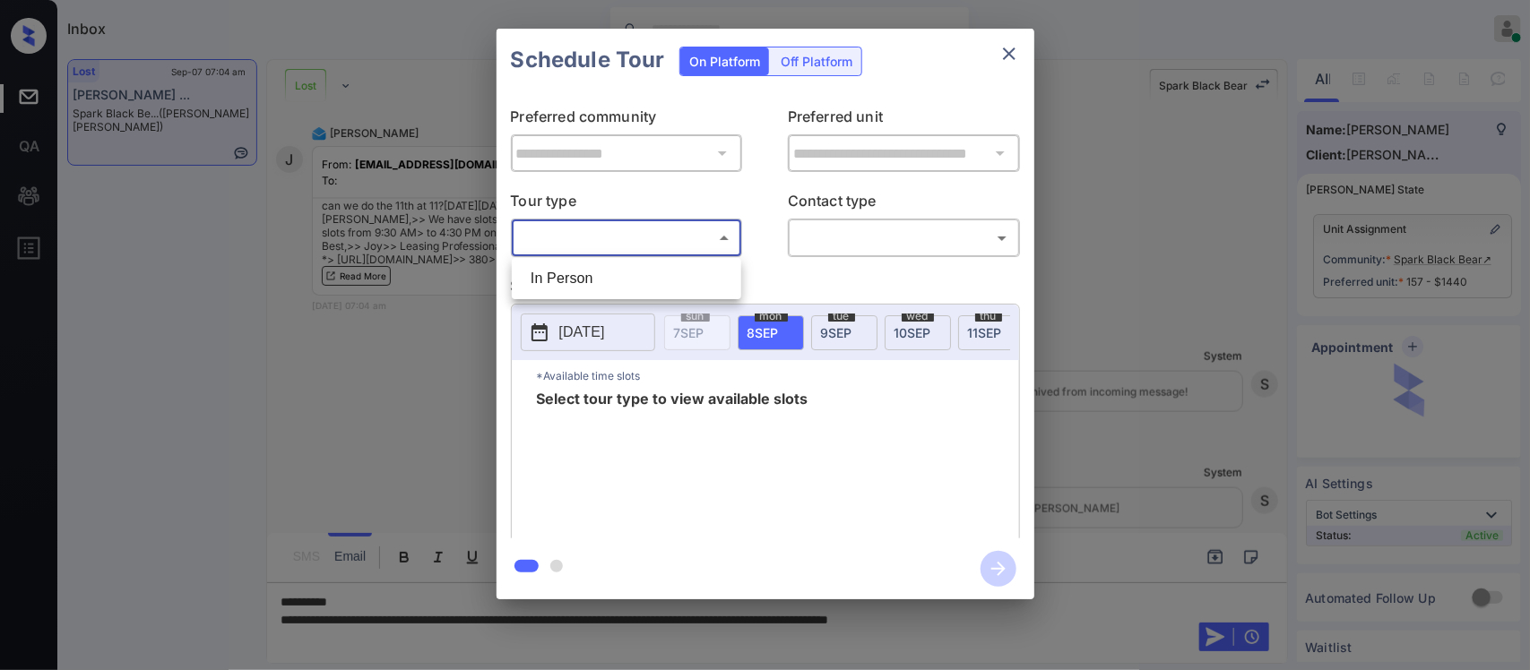
click at [699, 236] on body "Inbox Almas Zainab Online Set yourself offline Set yourself on break Profile Sw…" at bounding box center [765, 335] width 1530 height 670
click at [681, 270] on li "In Person" at bounding box center [626, 279] width 220 height 32
type input "********"
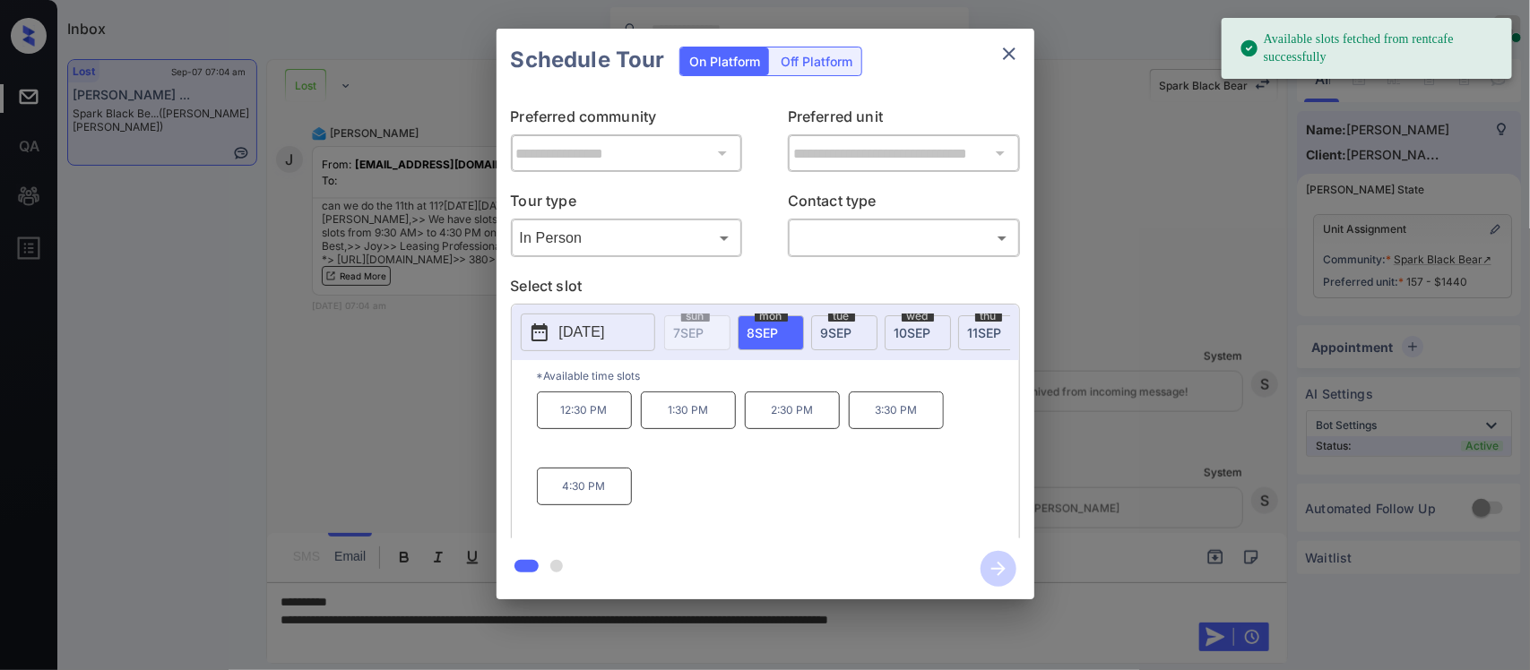
click at [582, 332] on p "2025-09-08" at bounding box center [582, 333] width 46 height 22
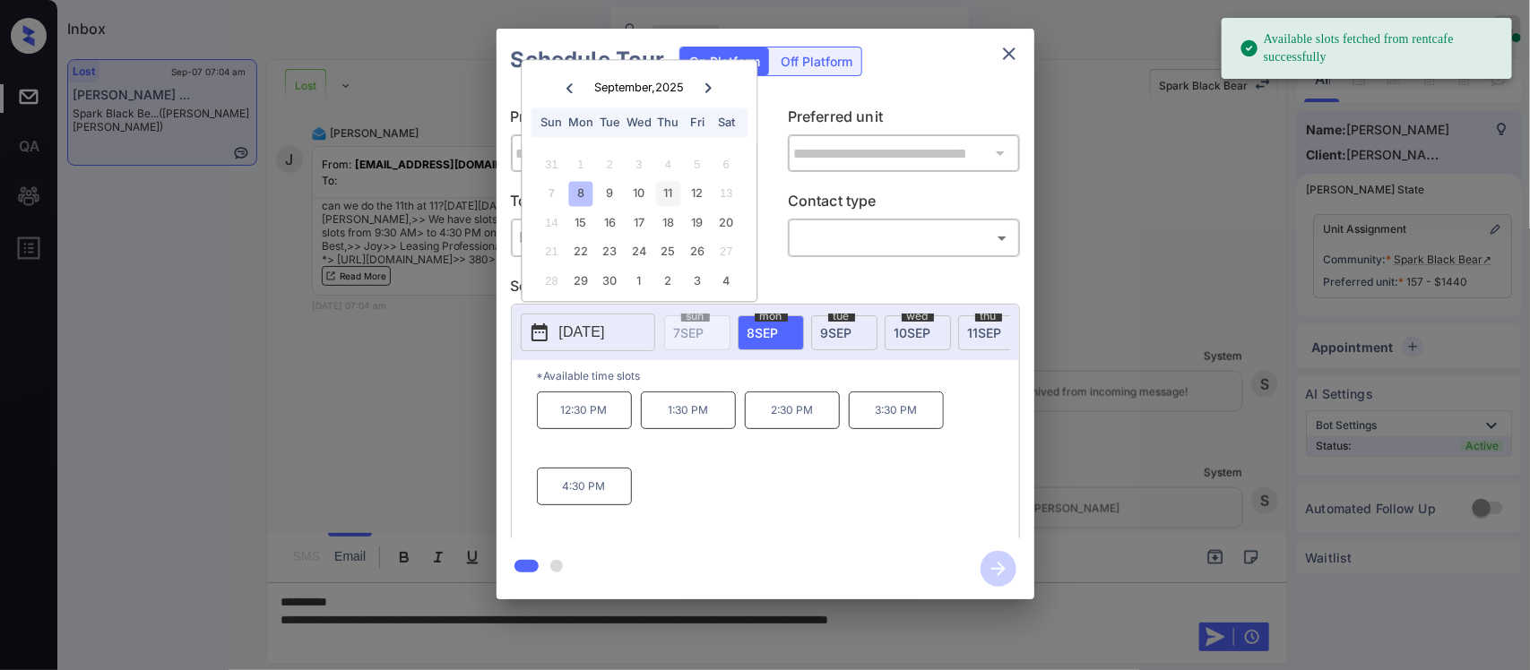
click at [668, 199] on div "11" at bounding box center [668, 194] width 24 height 24
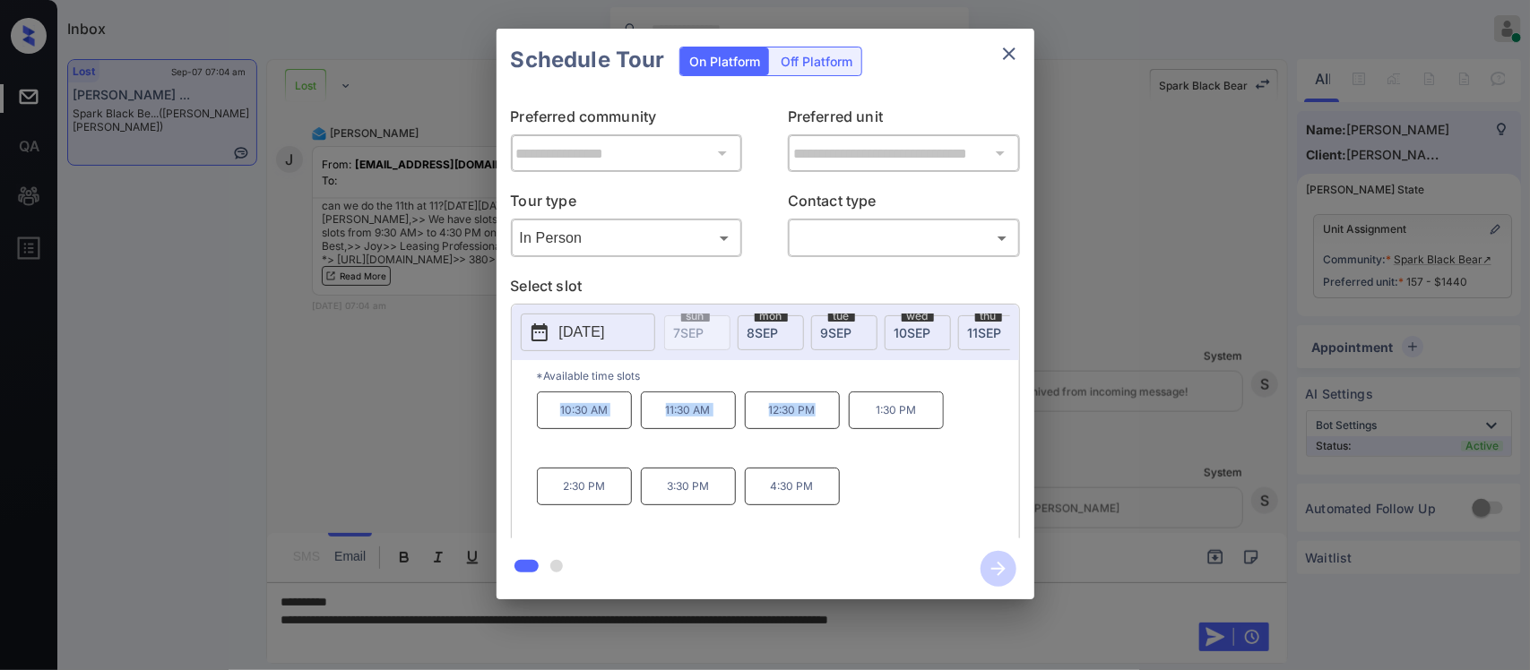
copy div "10:30 AM 11:30 AM 12:30 PM"
drag, startPoint x: 553, startPoint y: 427, endPoint x: 821, endPoint y: 427, distance: 267.9
click at [821, 427] on div "10:30 AM 11:30 AM 12:30 PM 1:30 PM 2:30 PM 3:30 PM 4:30 PM" at bounding box center [778, 463] width 482 height 143
click at [1011, 60] on icon "close" at bounding box center [1009, 54] width 22 height 22
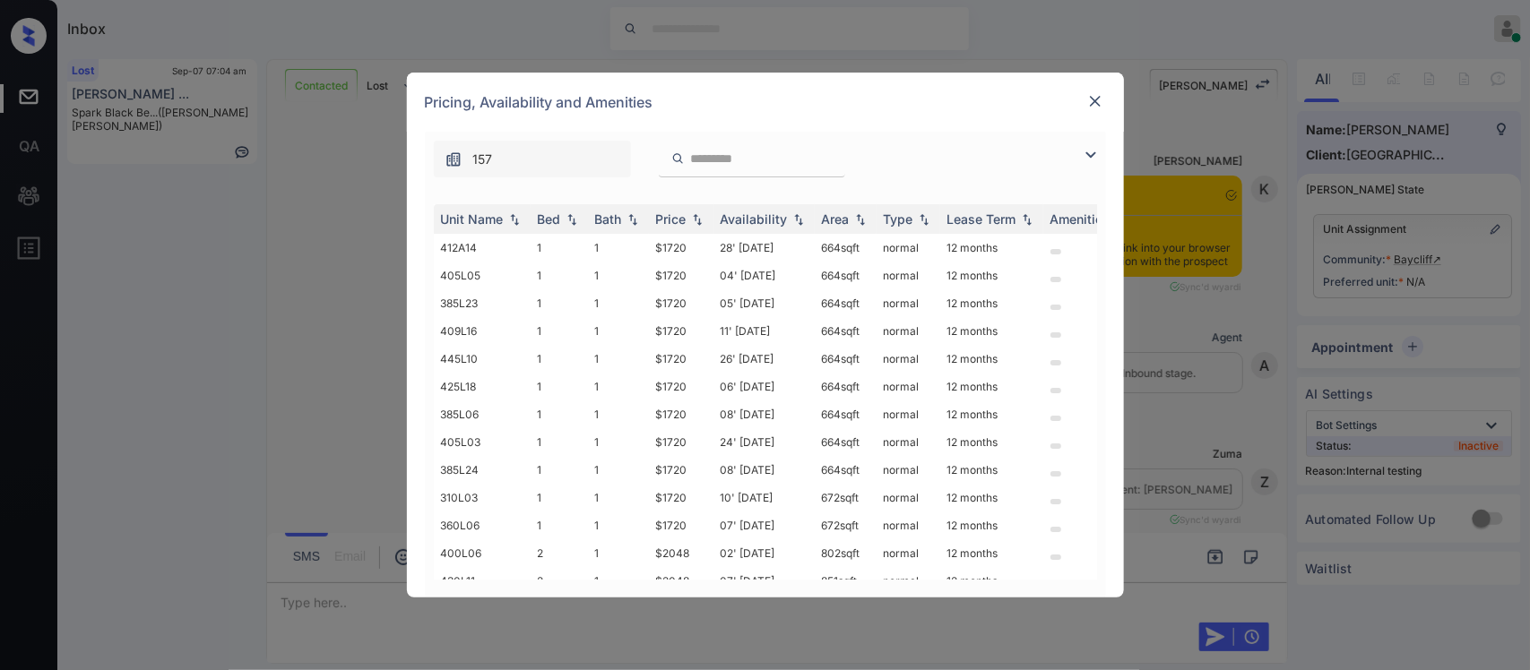
click at [677, 222] on div "Price" at bounding box center [671, 218] width 30 height 15
click at [681, 246] on td "$1720" at bounding box center [681, 248] width 65 height 28
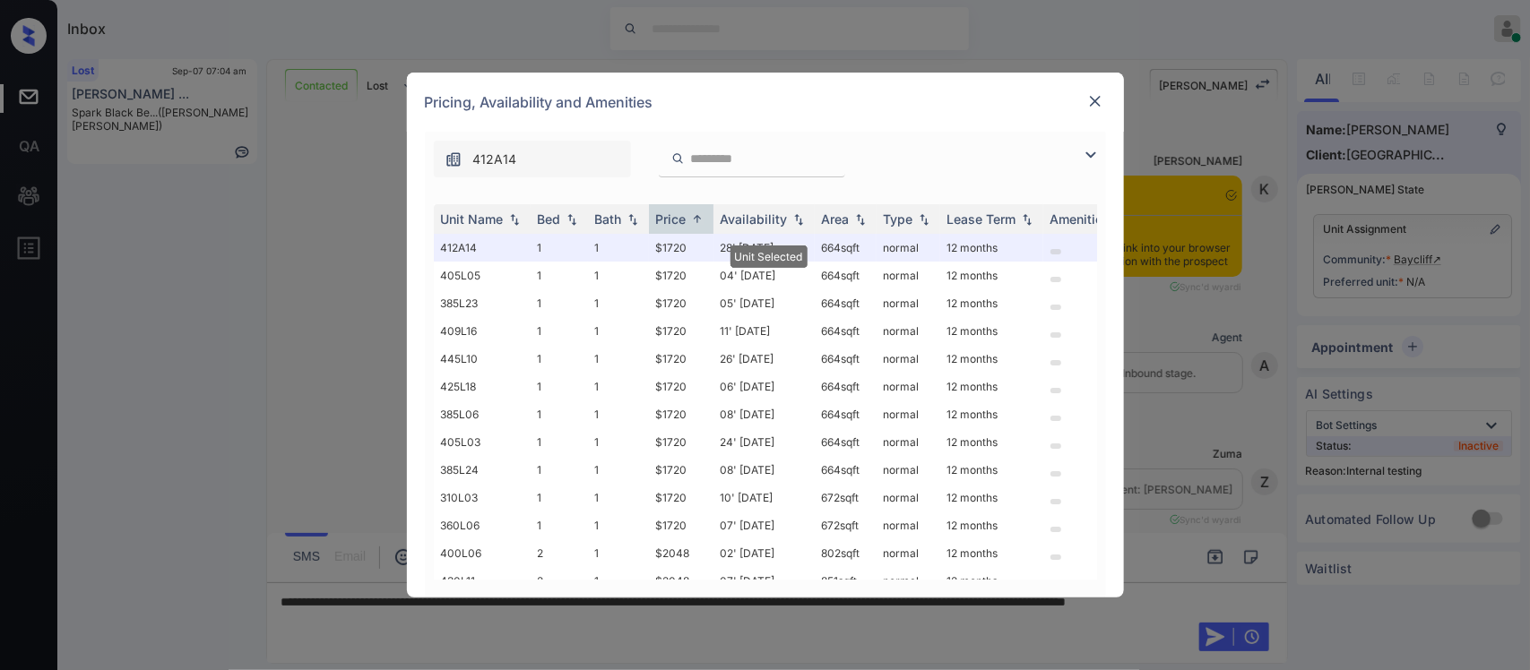
click at [1085, 110] on div at bounding box center [1095, 102] width 22 height 22
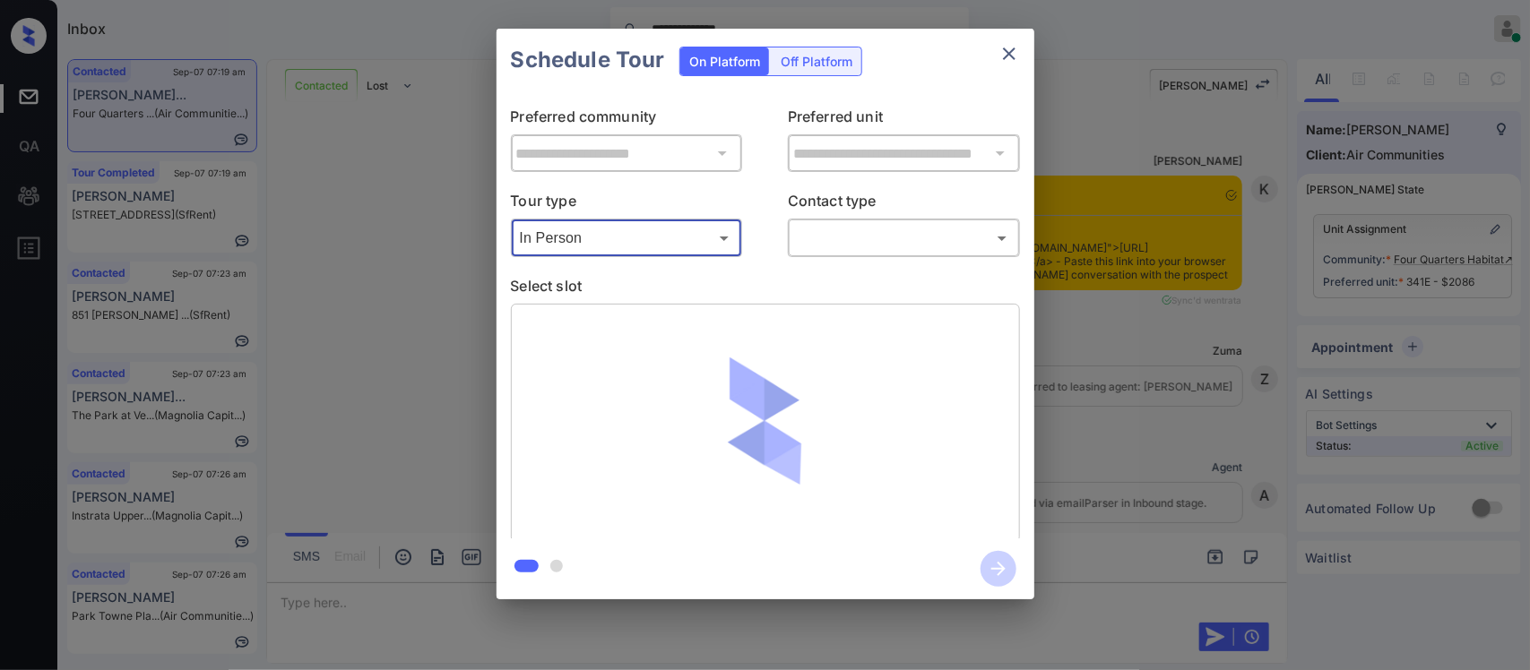
scroll to position [3589, 0]
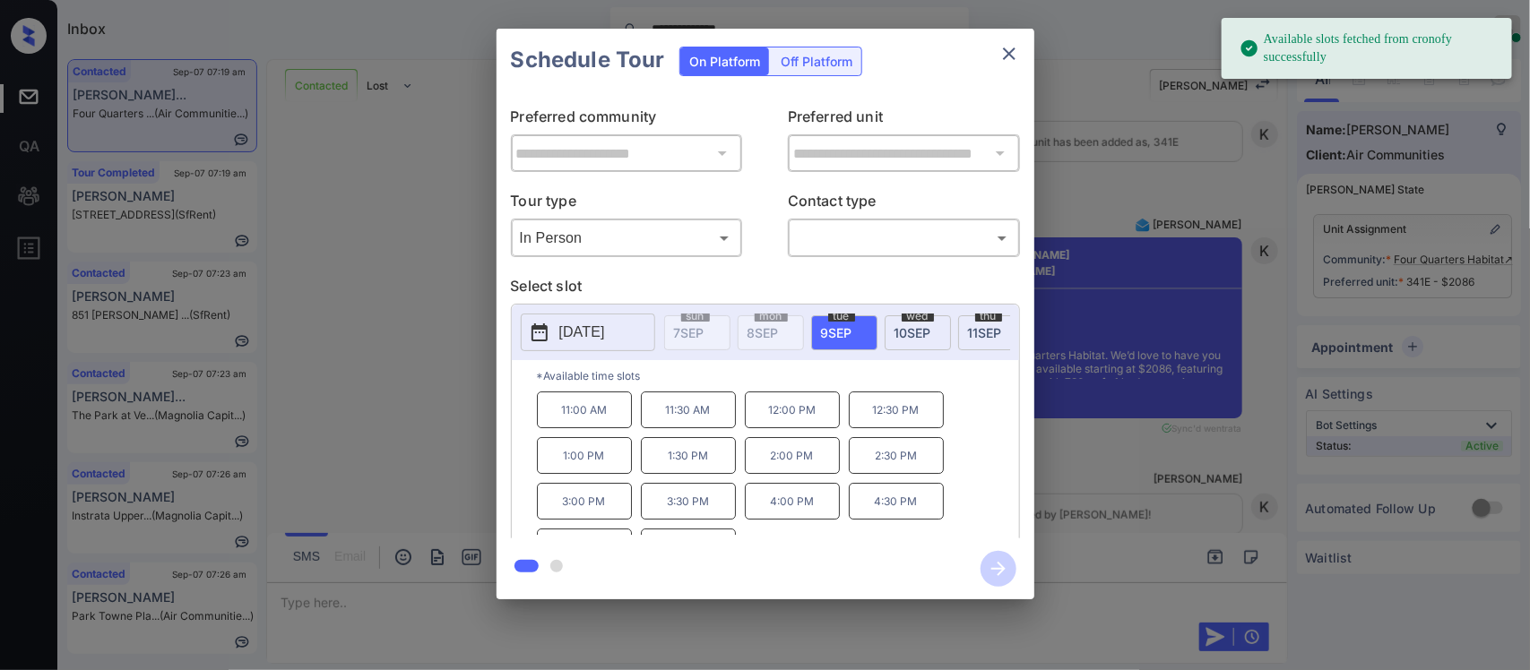
click at [1204, 446] on div "**********" at bounding box center [765, 314] width 1530 height 628
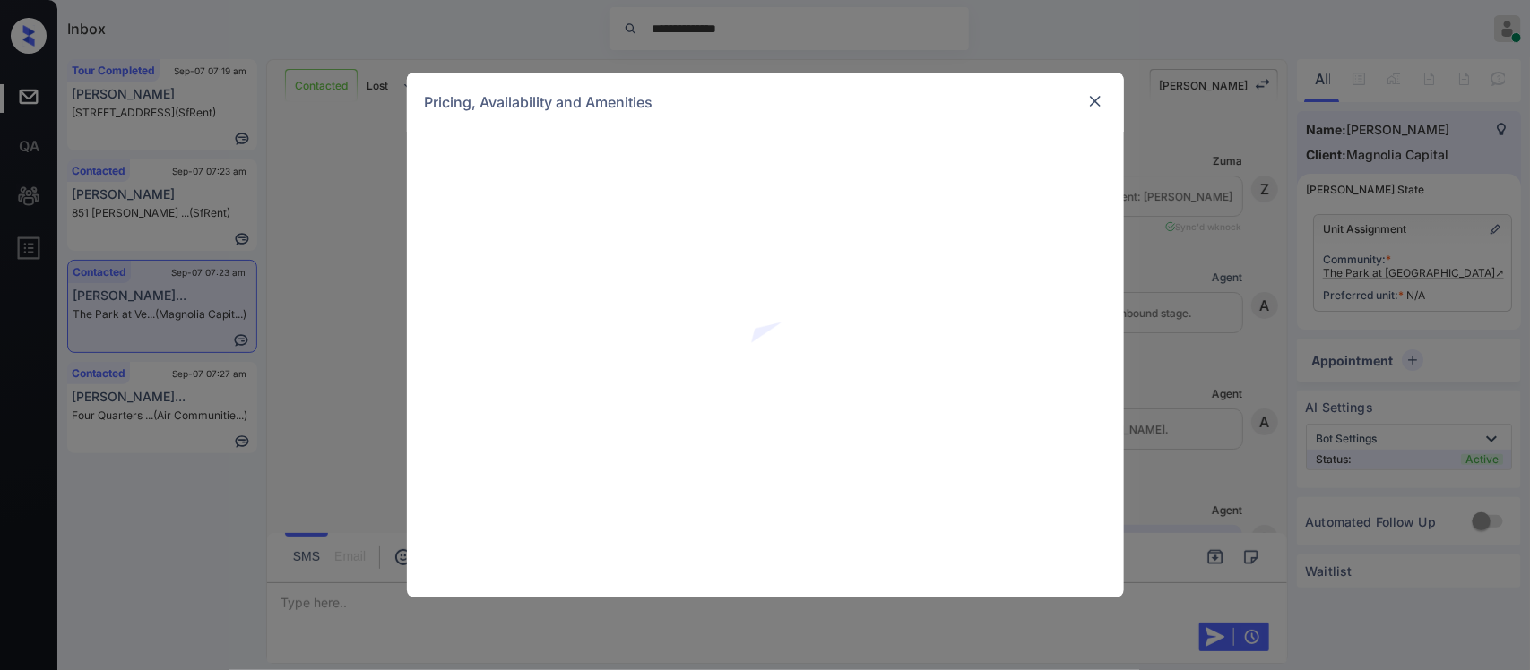
scroll to position [627, 0]
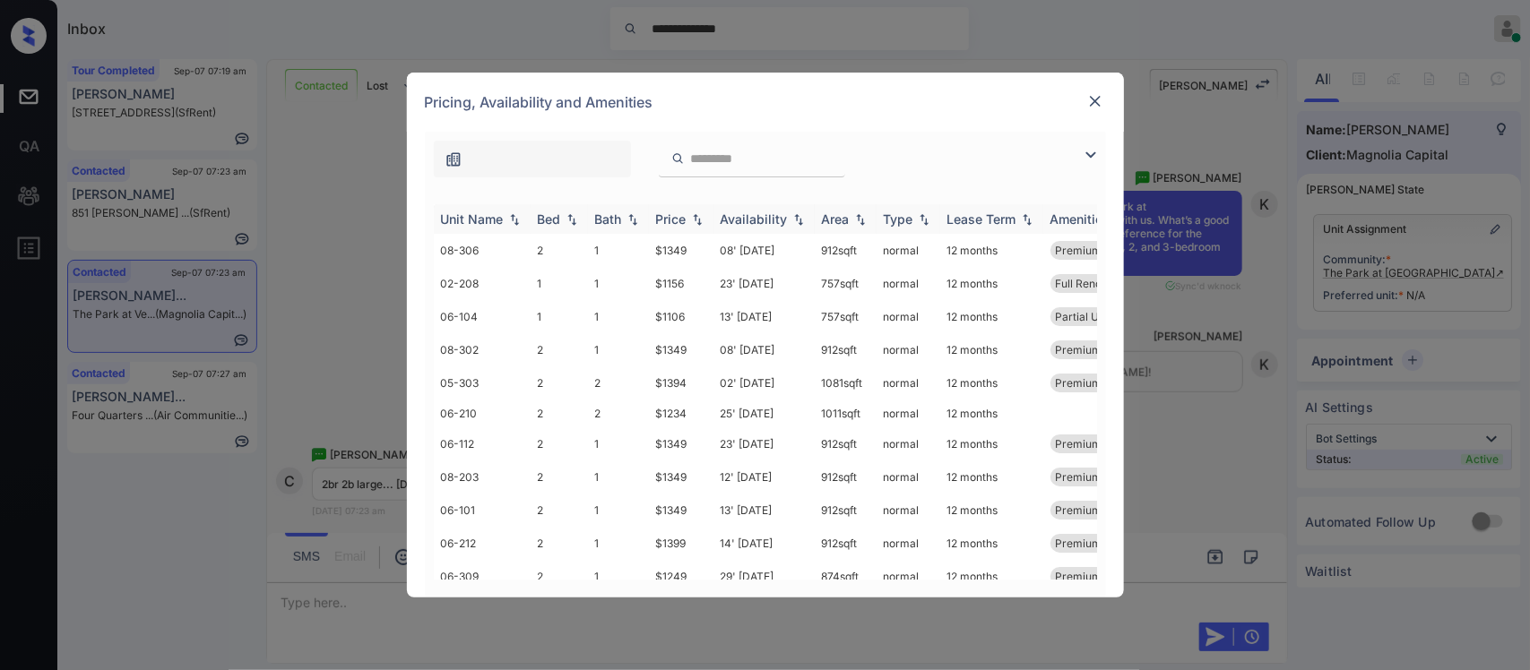
click at [702, 209] on th "Price" at bounding box center [681, 219] width 65 height 30
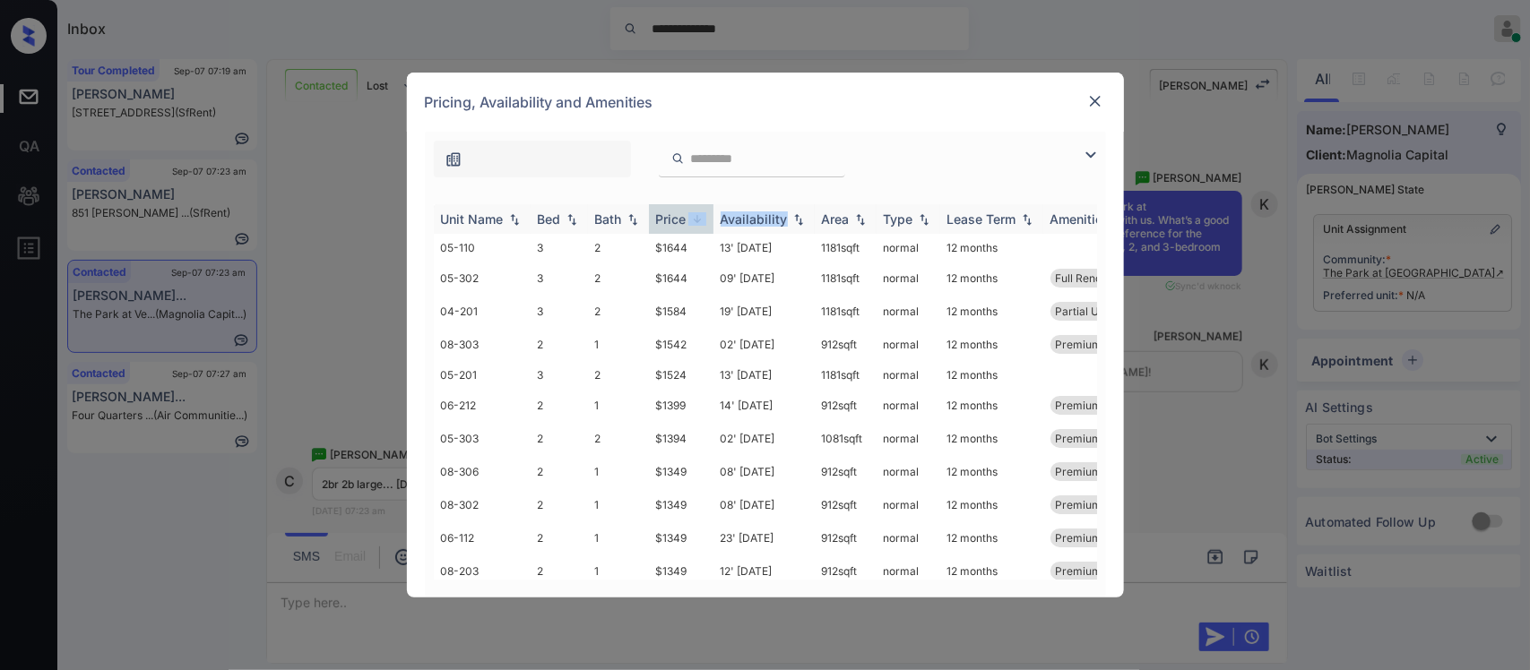
click at [702, 209] on th "Price" at bounding box center [681, 219] width 65 height 30
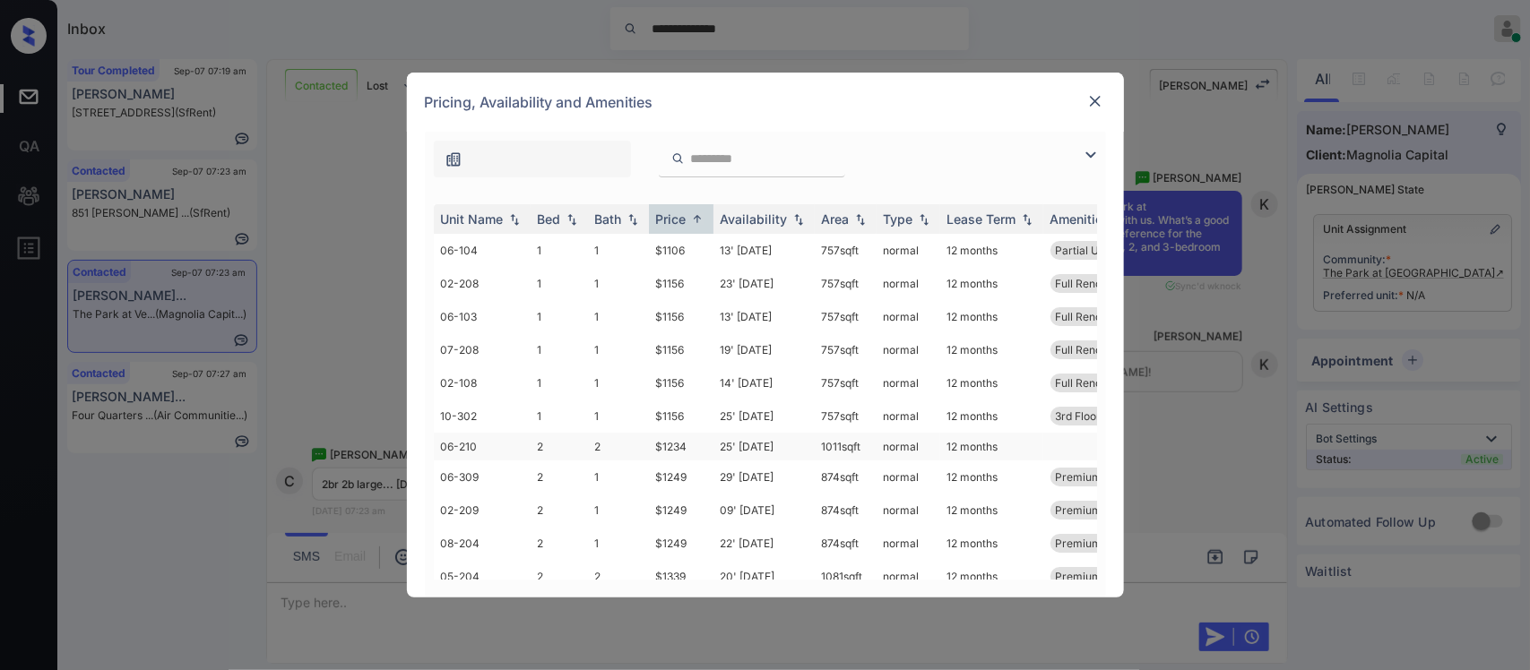
click at [692, 446] on td "$1234" at bounding box center [681, 447] width 65 height 28
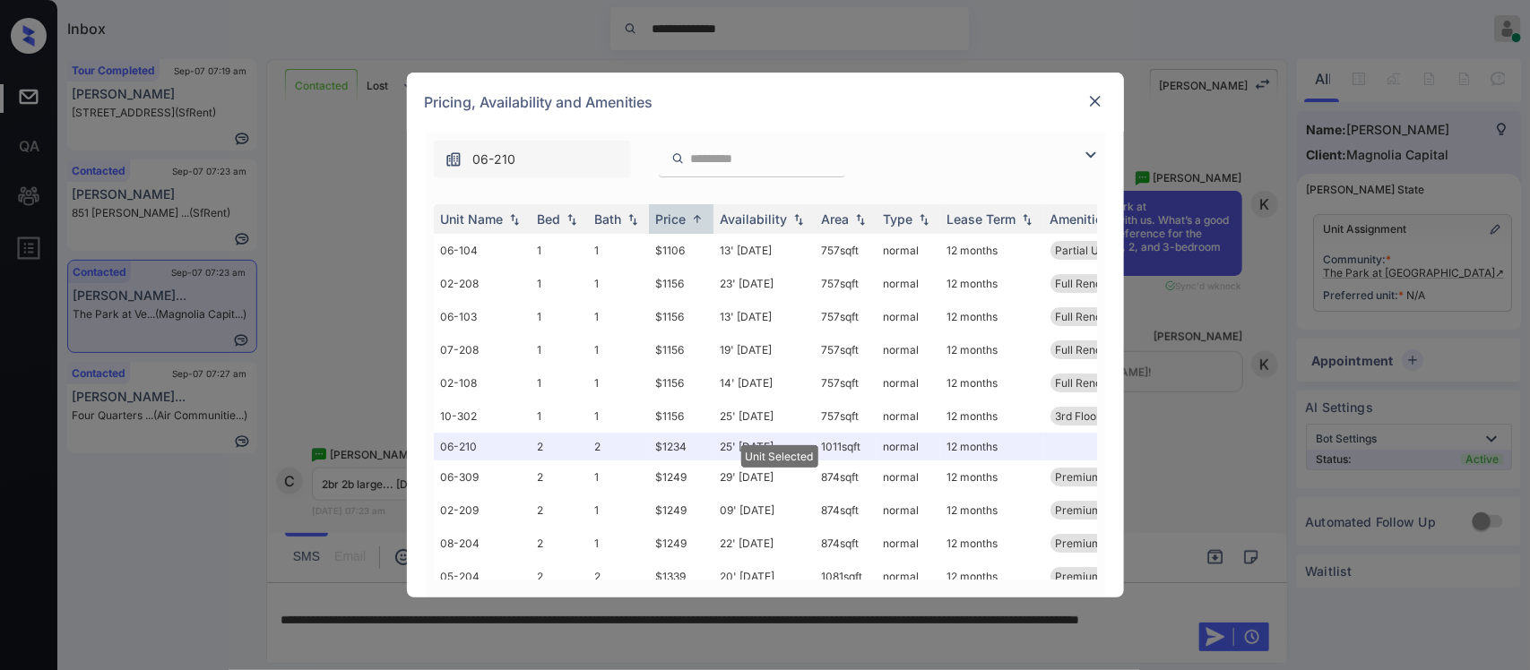
click at [1089, 103] on img at bounding box center [1095, 101] width 18 height 18
